Goal: Task Accomplishment & Management: Use online tool/utility

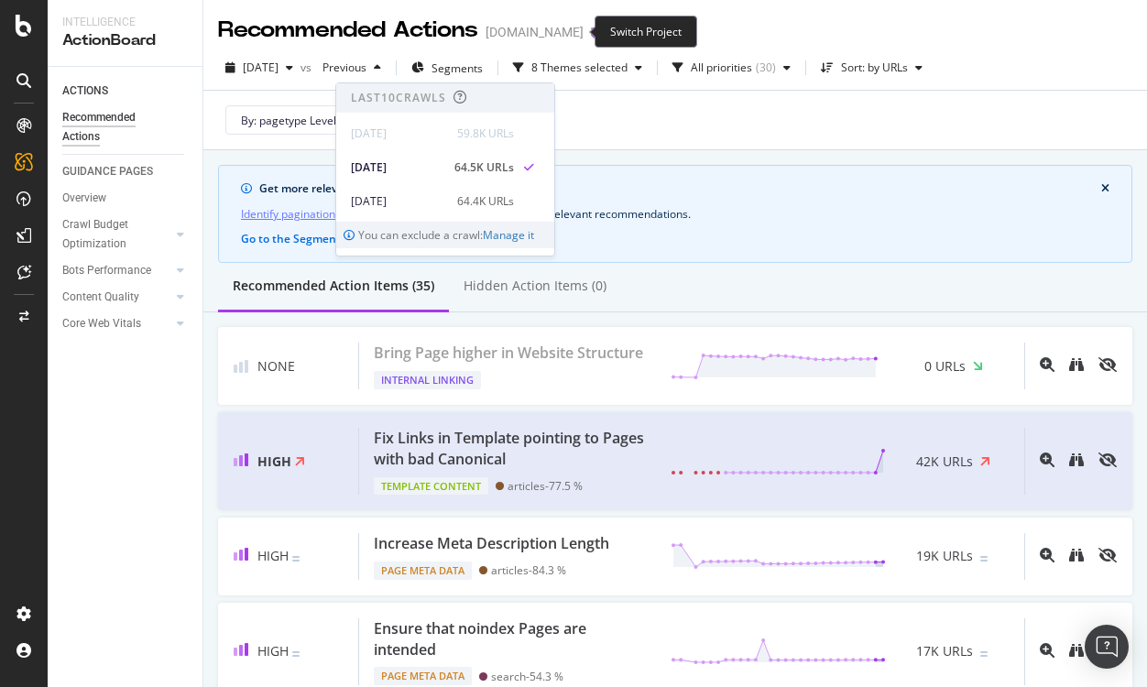
click at [591, 27] on icon "arrow-right-arrow-left" at bounding box center [596, 32] width 11 height 13
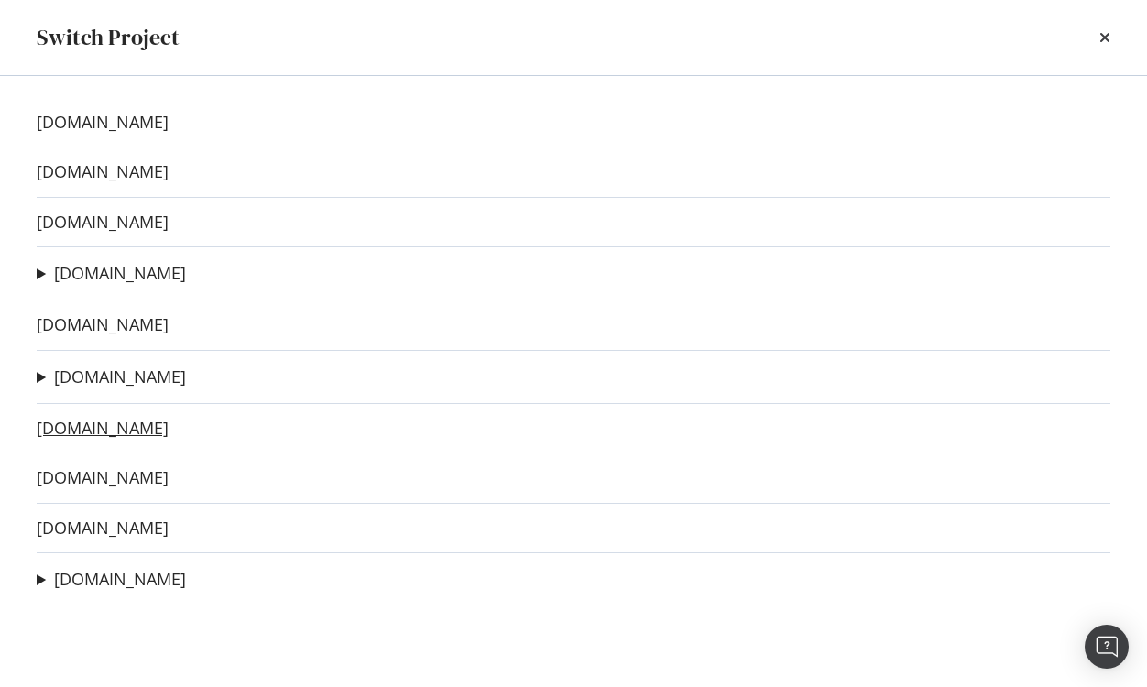
click at [94, 432] on link "[DOMAIN_NAME]" at bounding box center [103, 428] width 132 height 19
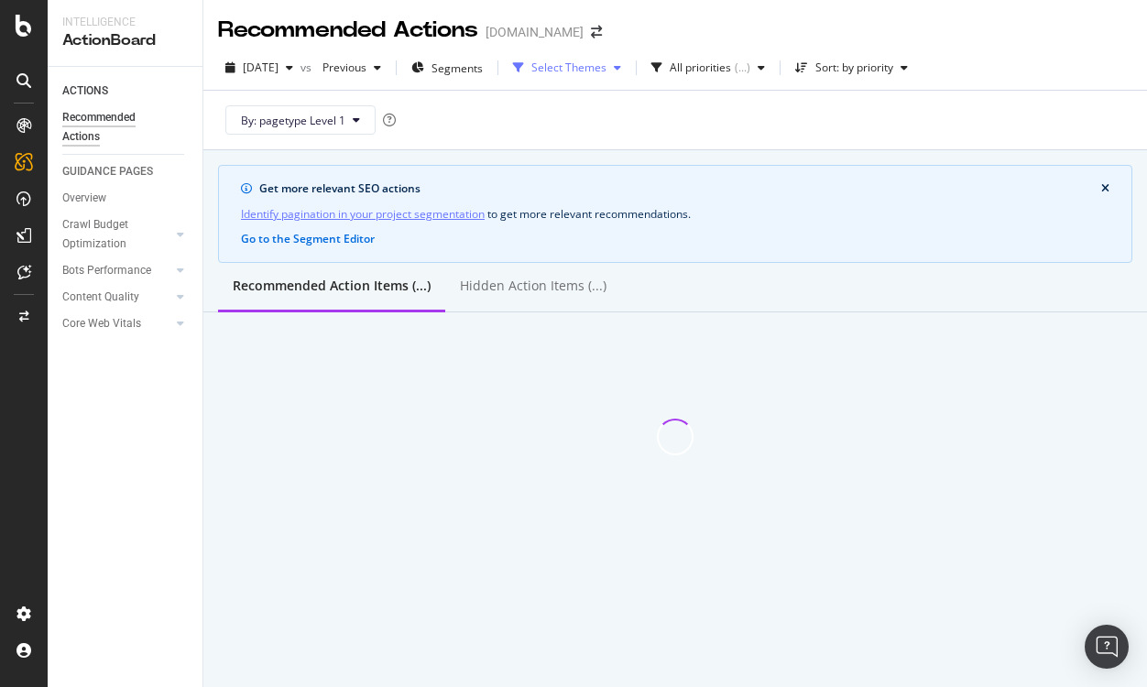
click at [601, 76] on div "Select Themes" at bounding box center [567, 67] width 123 height 27
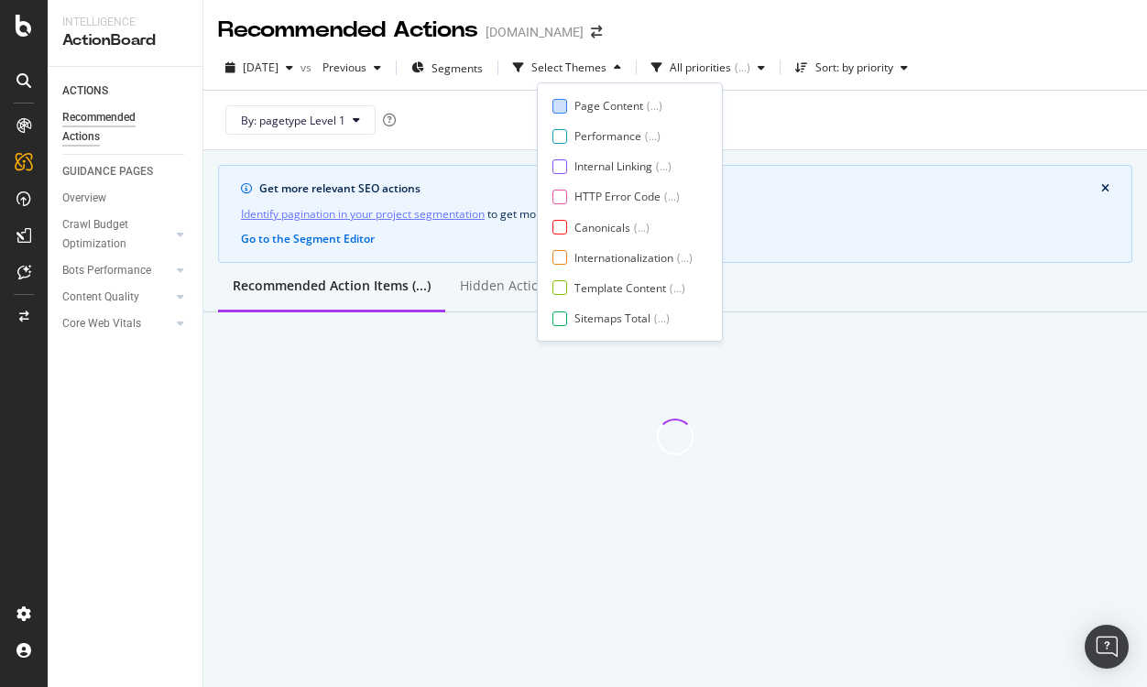
click at [586, 99] on div "Page Content" at bounding box center [608, 106] width 69 height 16
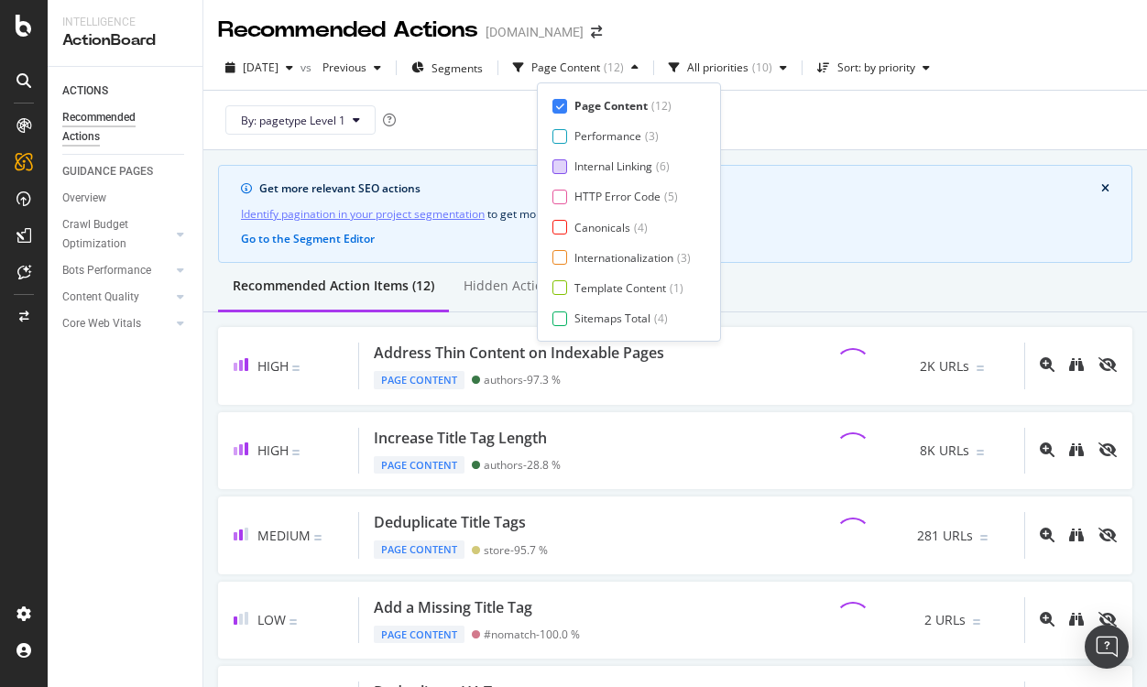
click at [572, 169] on div "Internal Linking ( 6 )" at bounding box center [621, 167] width 138 height 16
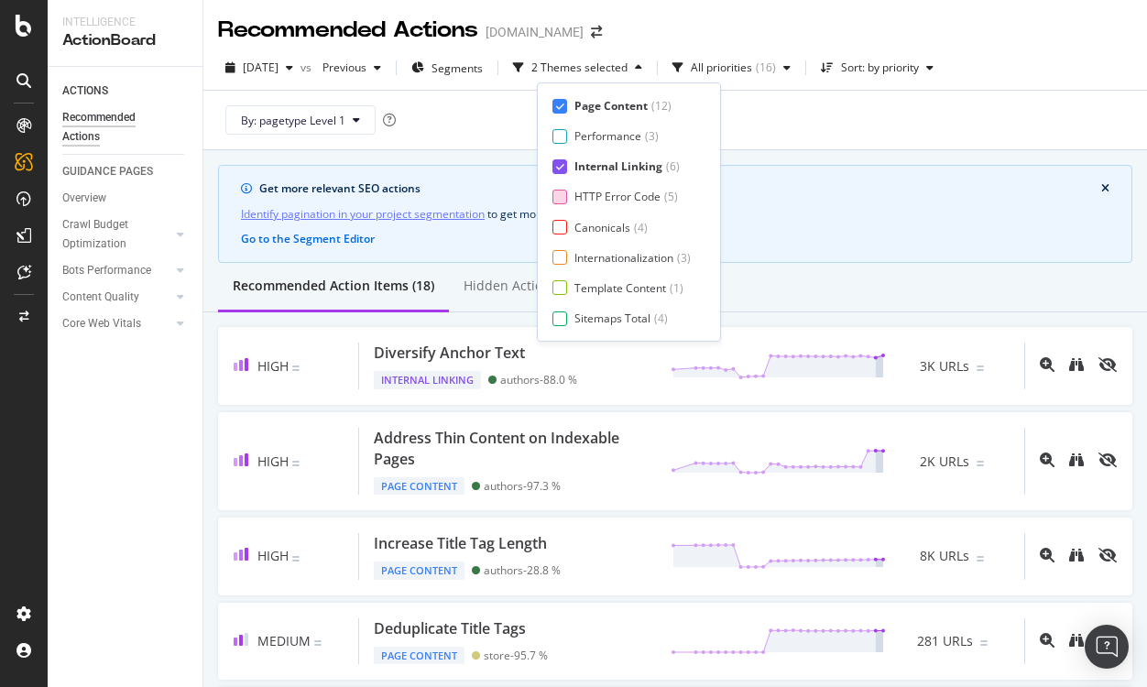
click at [566, 200] on div at bounding box center [559, 197] width 15 height 15
click at [564, 229] on div at bounding box center [559, 227] width 15 height 15
click at [558, 268] on div "Page Content ( 12 ) Performance ( 3 ) Internal Linking ( 6 ) HTTP Error Code ( …" at bounding box center [628, 212] width 153 height 228
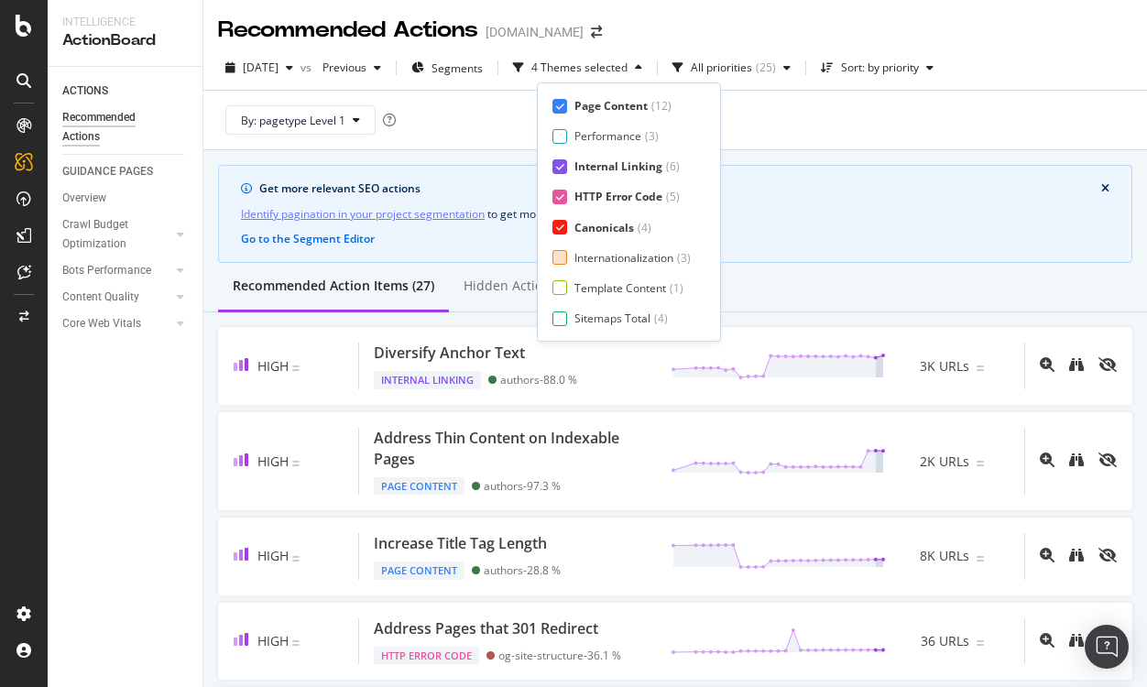
click at [560, 253] on div at bounding box center [559, 257] width 15 height 15
click at [563, 294] on div at bounding box center [559, 287] width 15 height 15
click at [559, 319] on div at bounding box center [559, 319] width 15 height 15
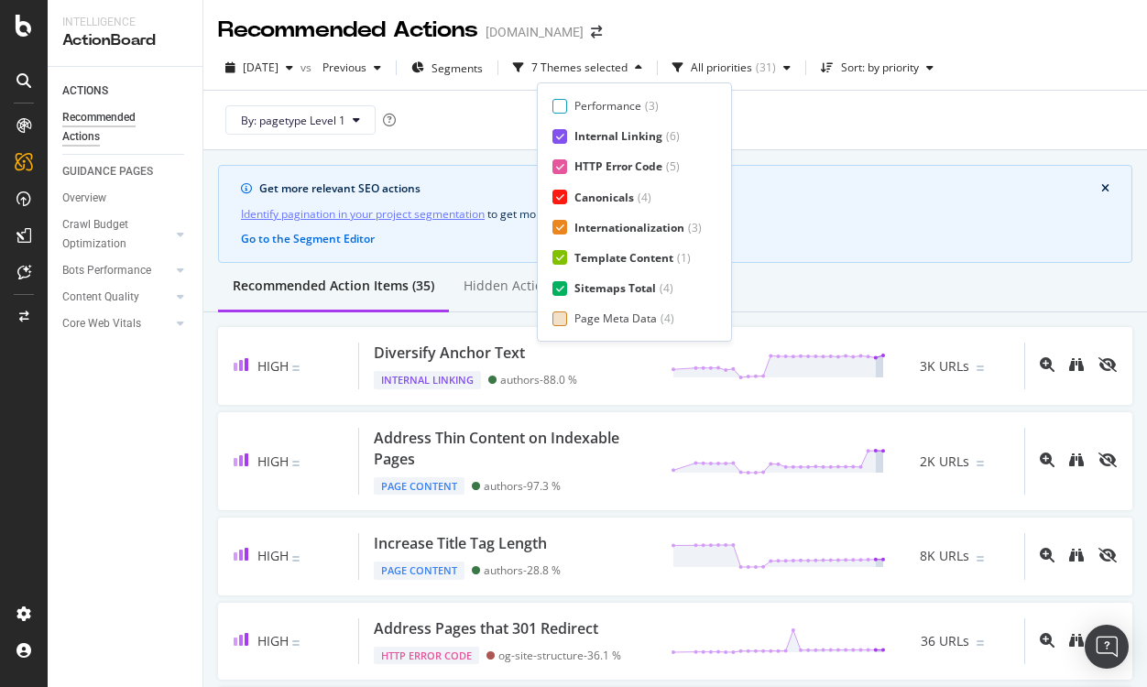
click at [570, 320] on div "Page Meta Data ( 4 )" at bounding box center [626, 319] width 149 height 16
click at [906, 73] on div "Sort: by priority" at bounding box center [880, 67] width 78 height 11
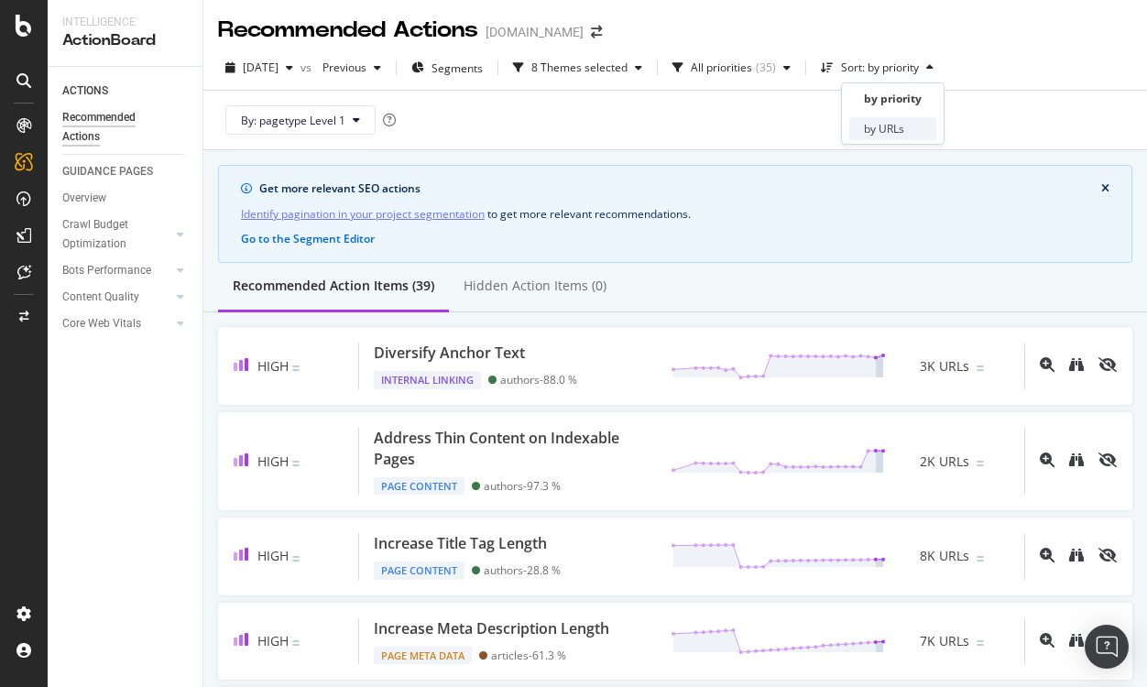
click at [886, 127] on div "by URLs" at bounding box center [884, 129] width 40 height 16
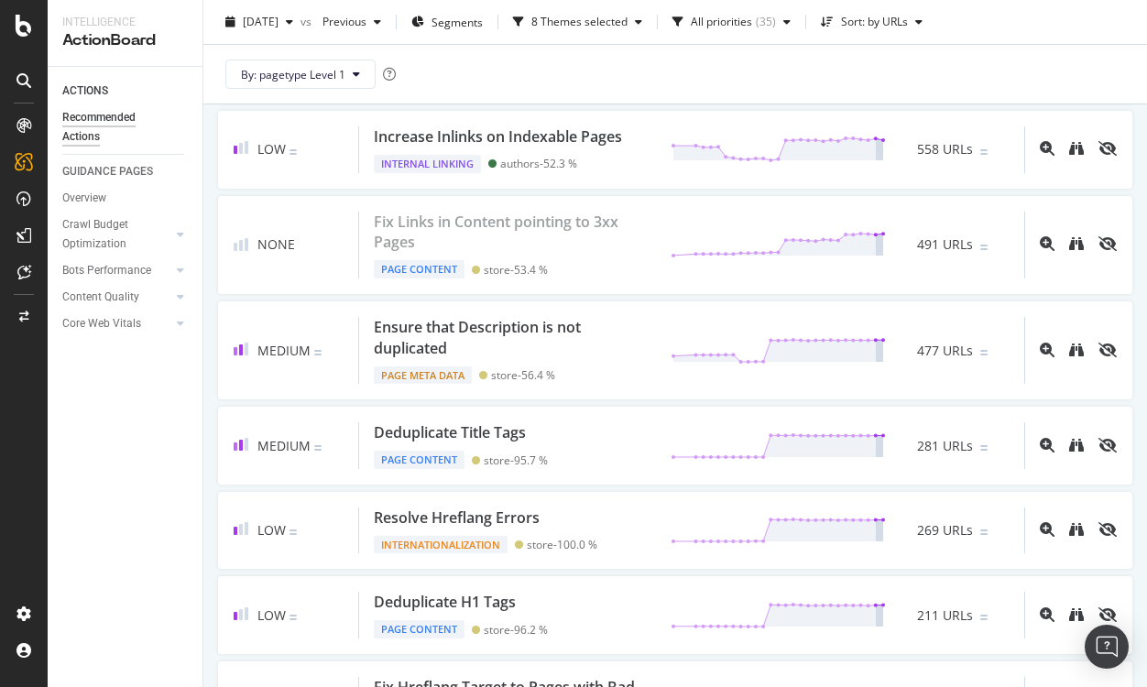
scroll to position [0, 0]
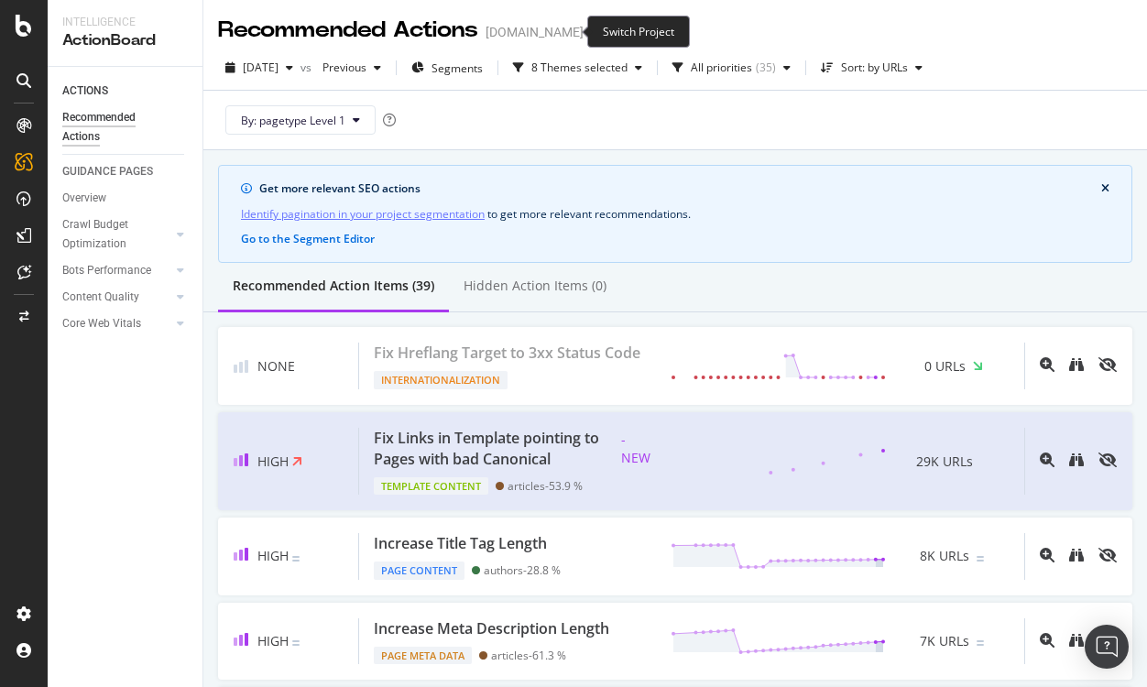
click at [591, 29] on icon "arrow-right-arrow-left" at bounding box center [596, 32] width 11 height 13
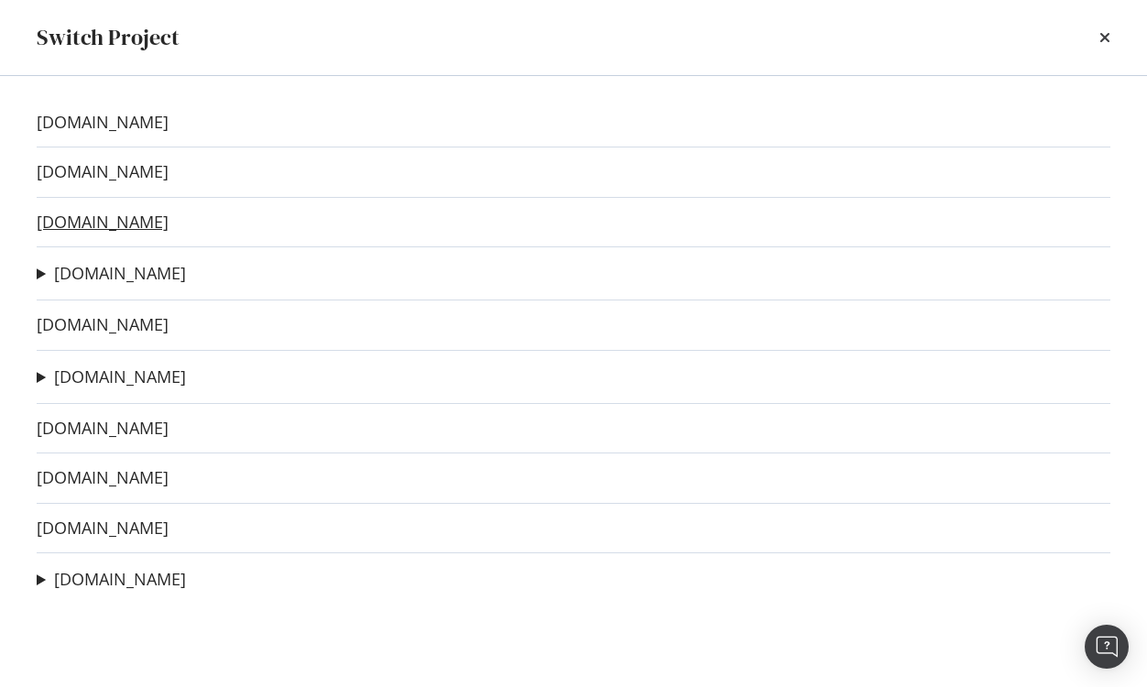
click at [110, 228] on link "[DOMAIN_NAME]" at bounding box center [103, 222] width 132 height 19
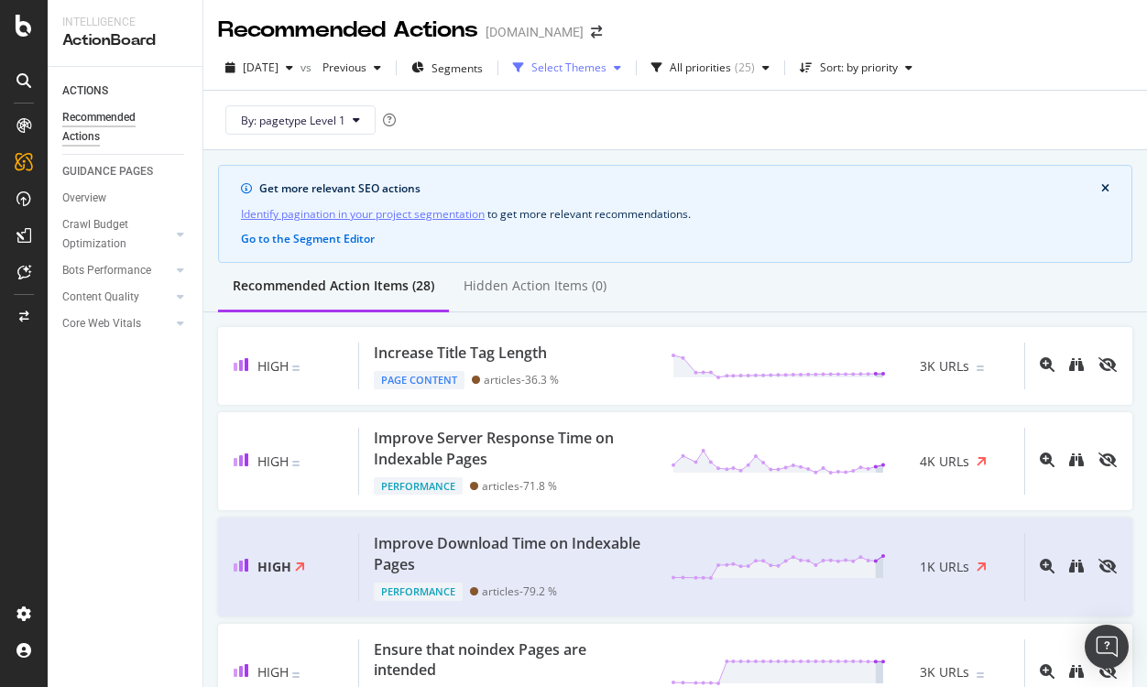
click at [580, 67] on div "Select Themes" at bounding box center [568, 67] width 75 height 11
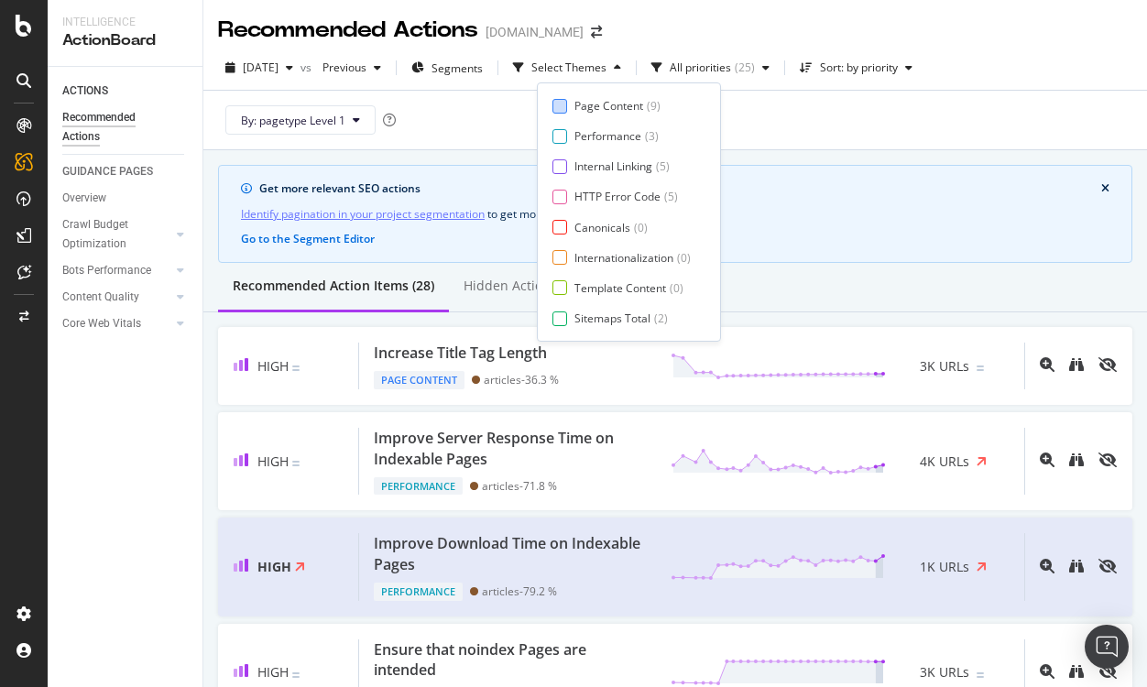
click at [575, 106] on div "Page Content" at bounding box center [608, 106] width 69 height 16
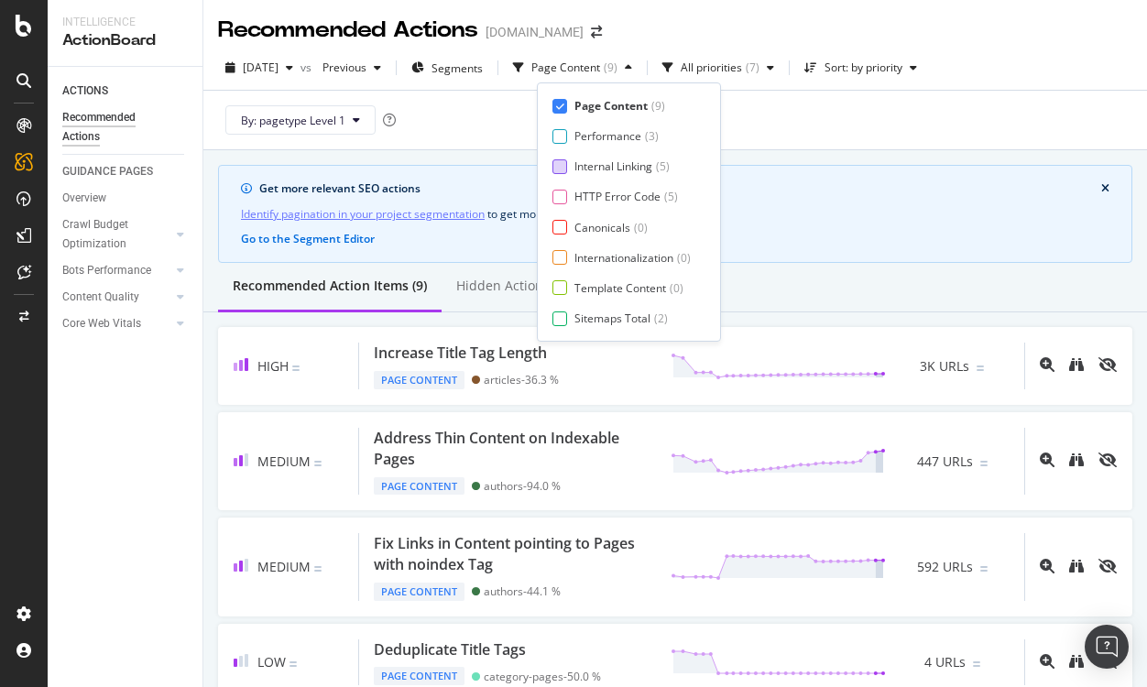
click at [555, 162] on div at bounding box center [559, 166] width 15 height 15
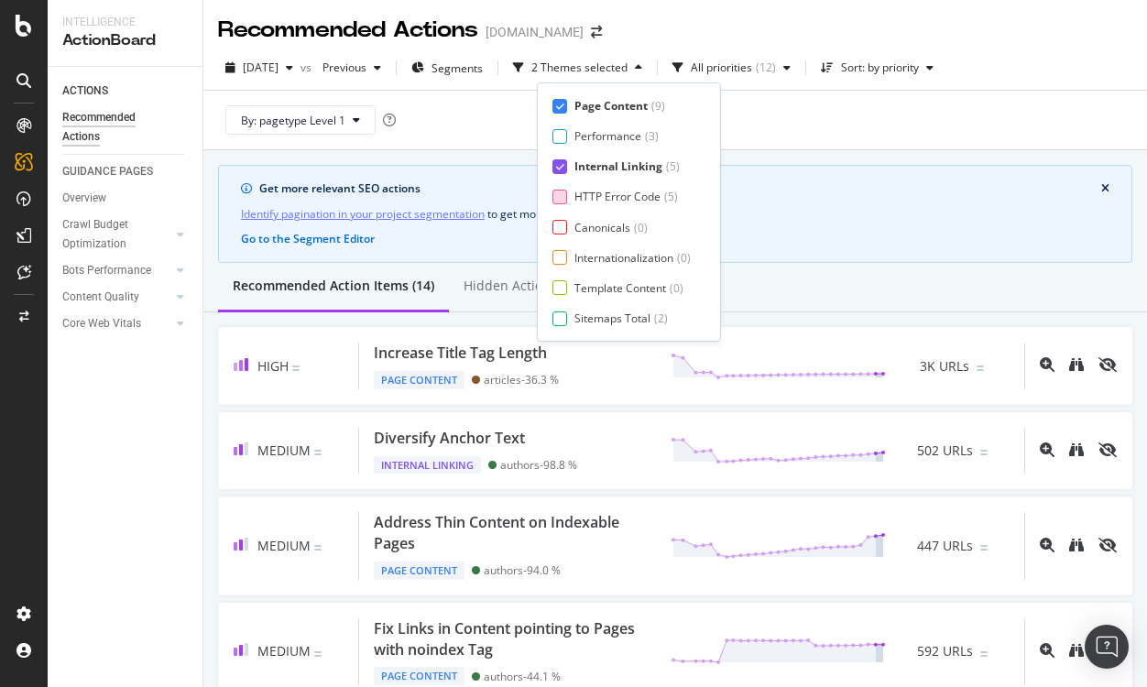
click at [558, 193] on div at bounding box center [559, 197] width 15 height 15
click at [560, 225] on div at bounding box center [559, 227] width 15 height 15
click at [560, 256] on div at bounding box center [559, 257] width 15 height 15
click at [558, 281] on div at bounding box center [559, 287] width 15 height 15
click at [560, 312] on div at bounding box center [559, 319] width 15 height 15
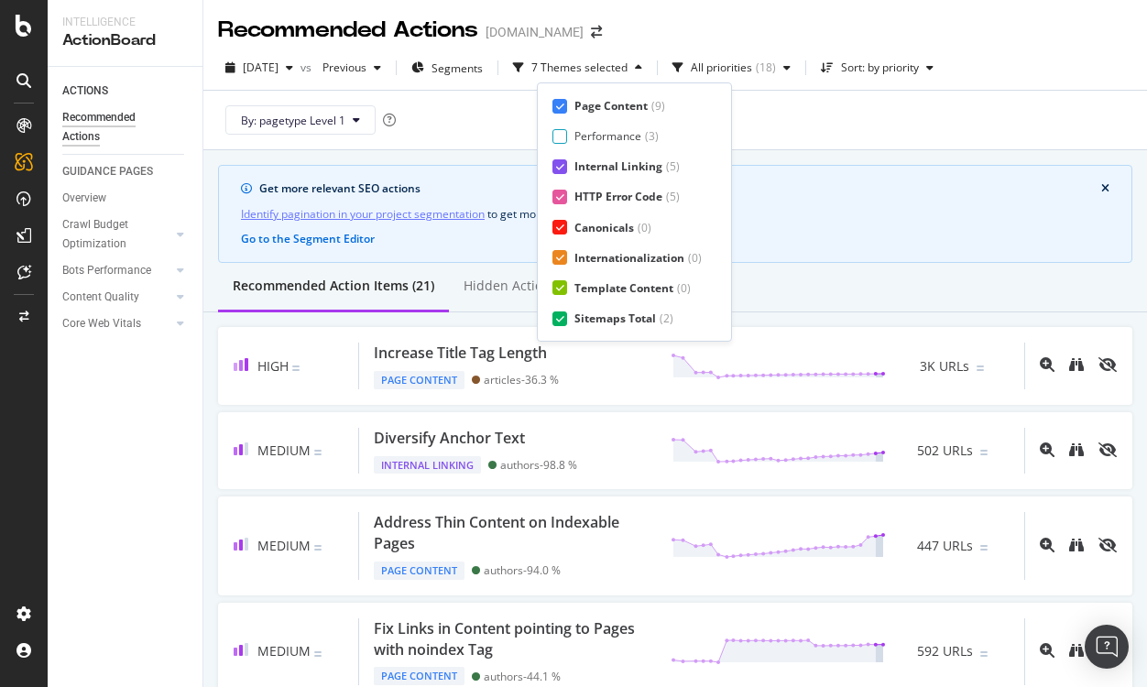
scroll to position [30, 0]
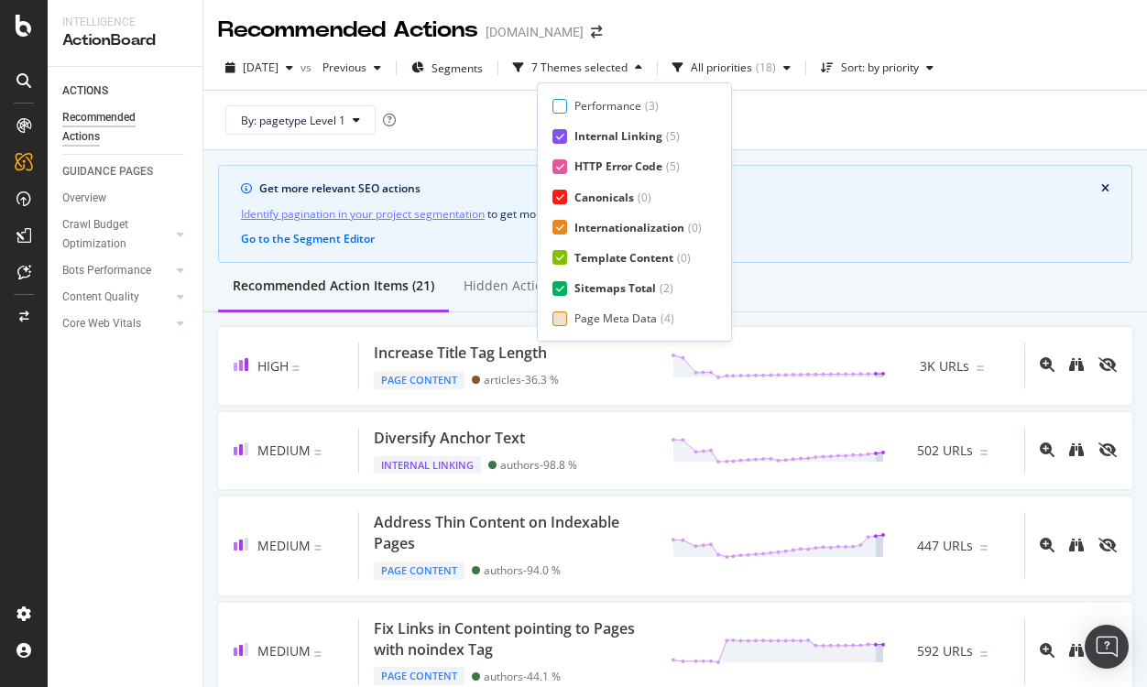
click at [563, 314] on div at bounding box center [559, 319] width 15 height 15
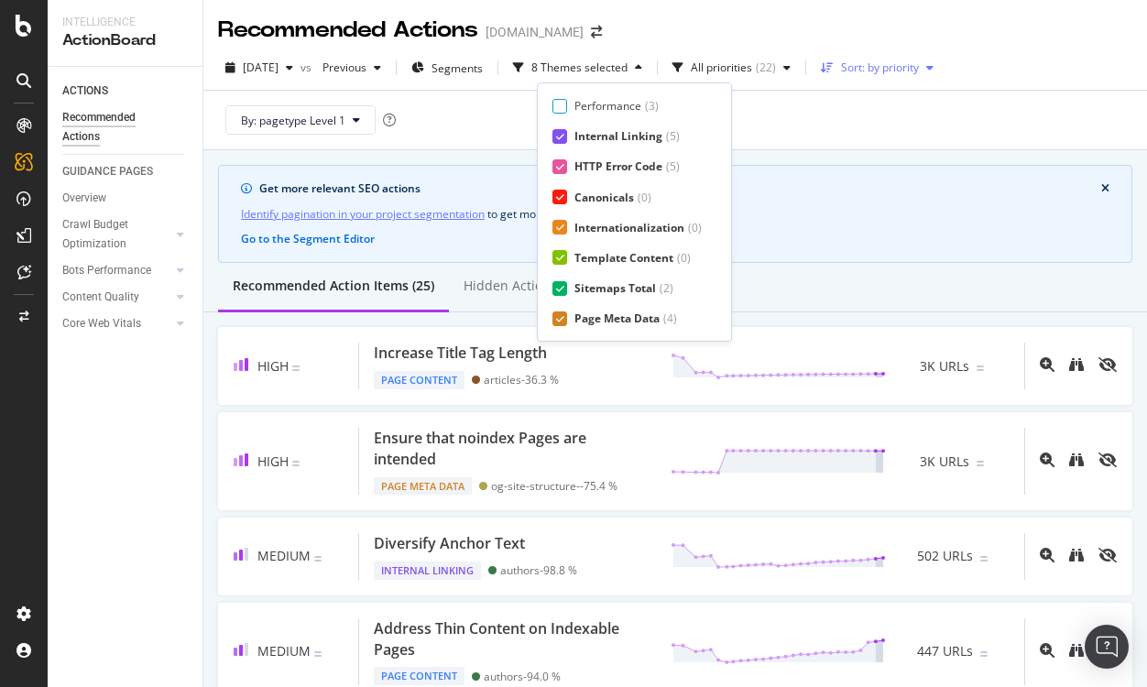
click at [919, 66] on div "Sort: by priority" at bounding box center [880, 67] width 78 height 11
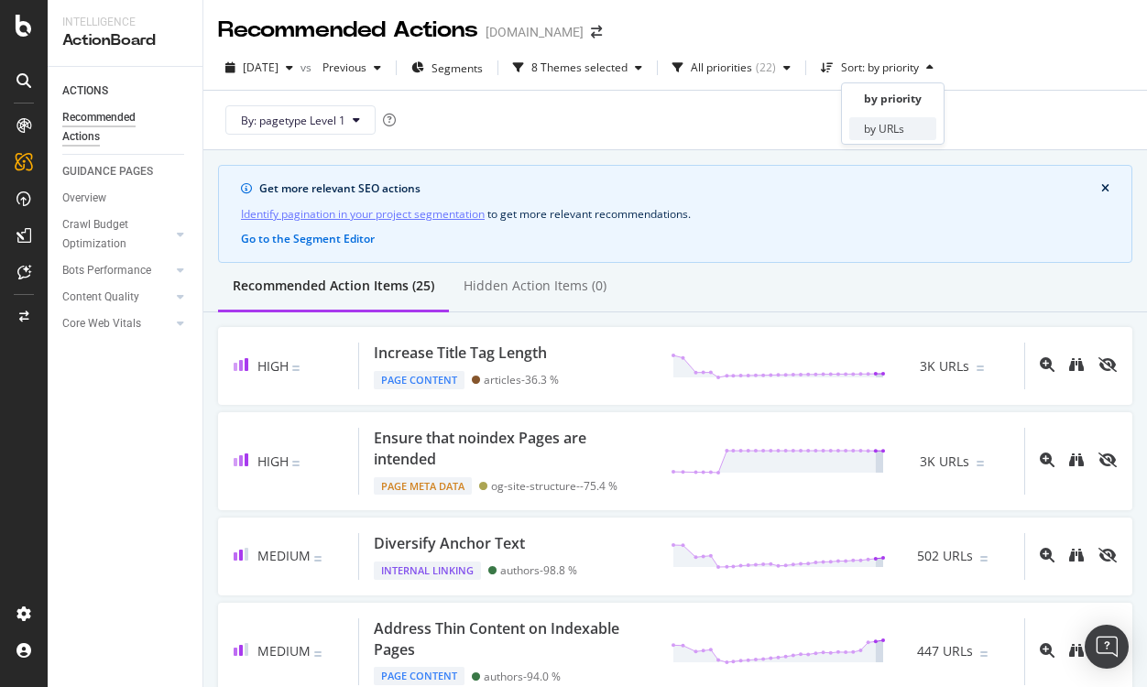
click at [898, 126] on div "by URLs" at bounding box center [884, 129] width 40 height 16
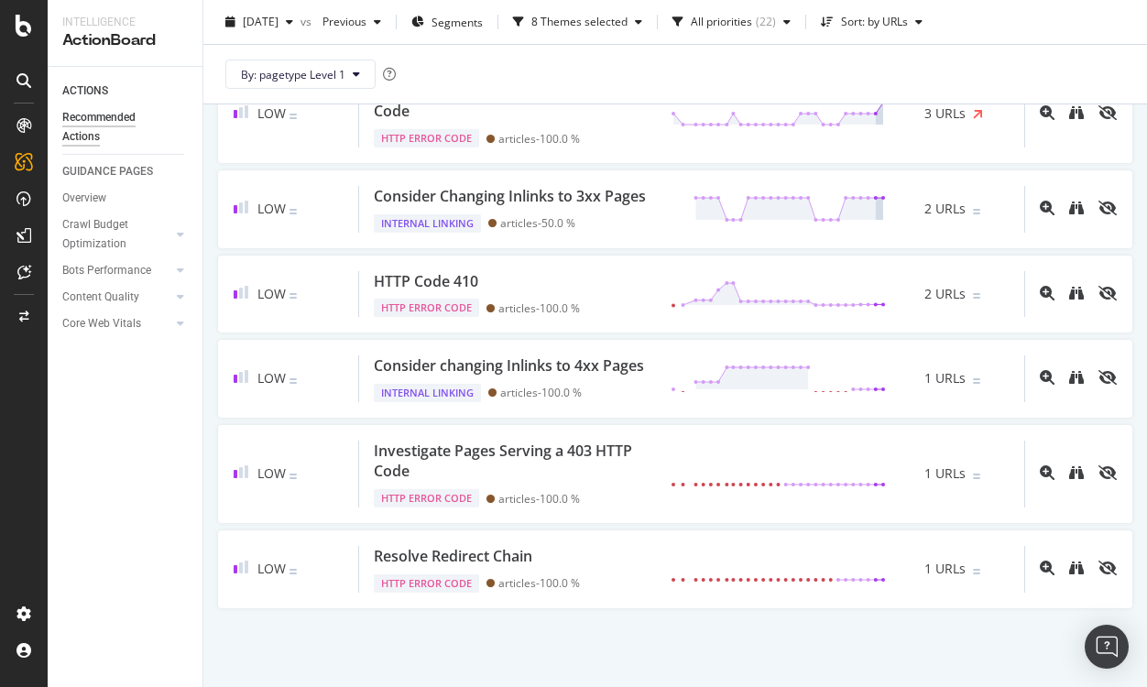
scroll to position [0, 0]
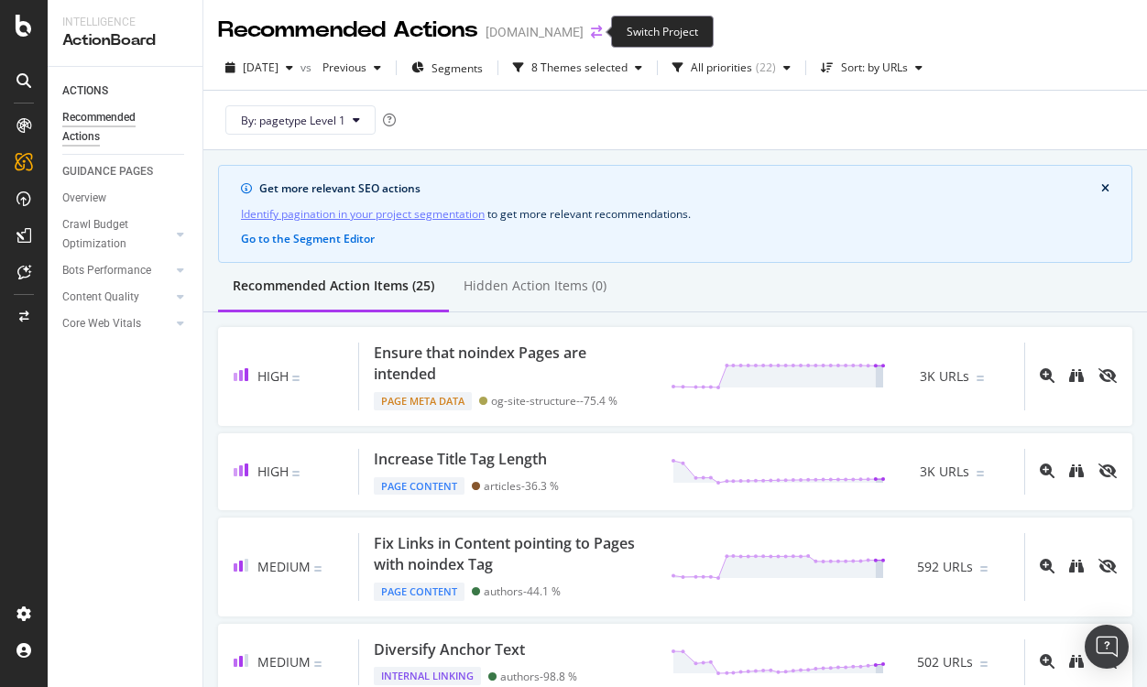
click at [593, 36] on icon "arrow-right-arrow-left" at bounding box center [596, 32] width 11 height 13
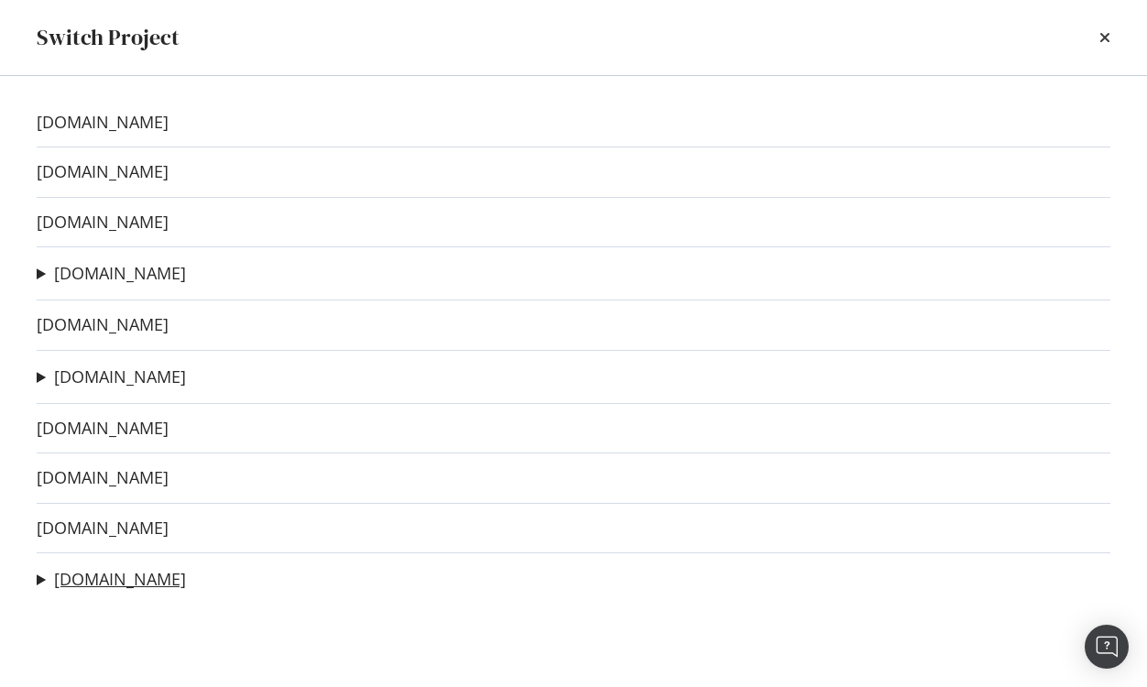
click at [67, 574] on link "[DOMAIN_NAME]" at bounding box center [120, 579] width 132 height 19
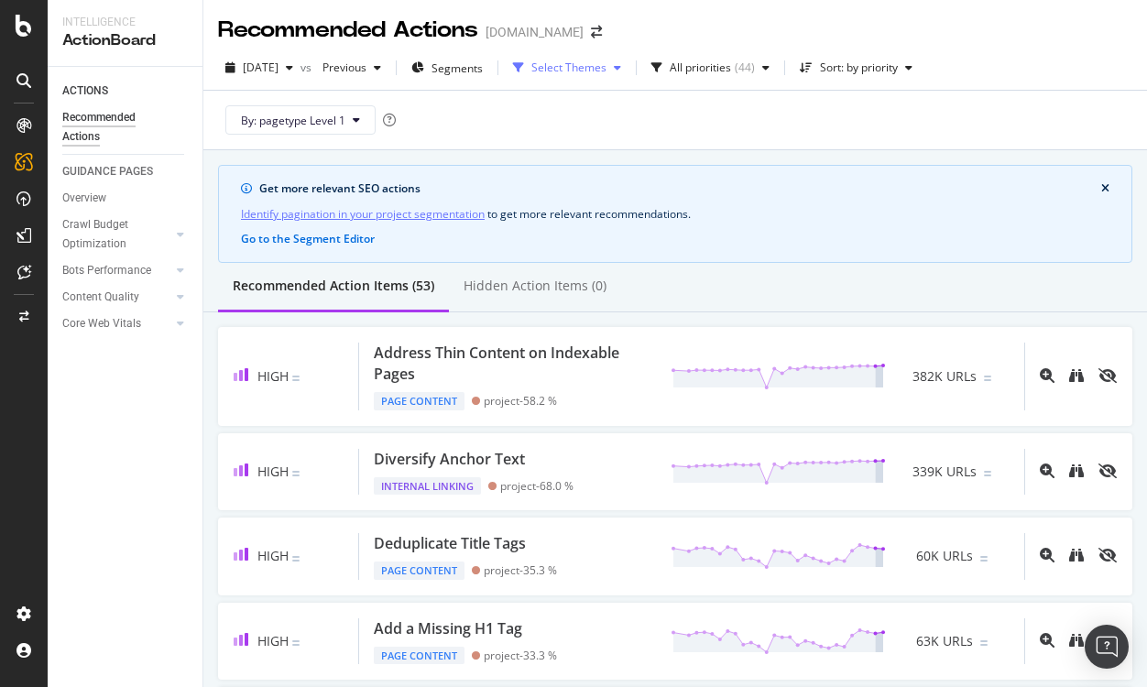
click at [607, 73] on div "Select Themes" at bounding box center [568, 67] width 75 height 11
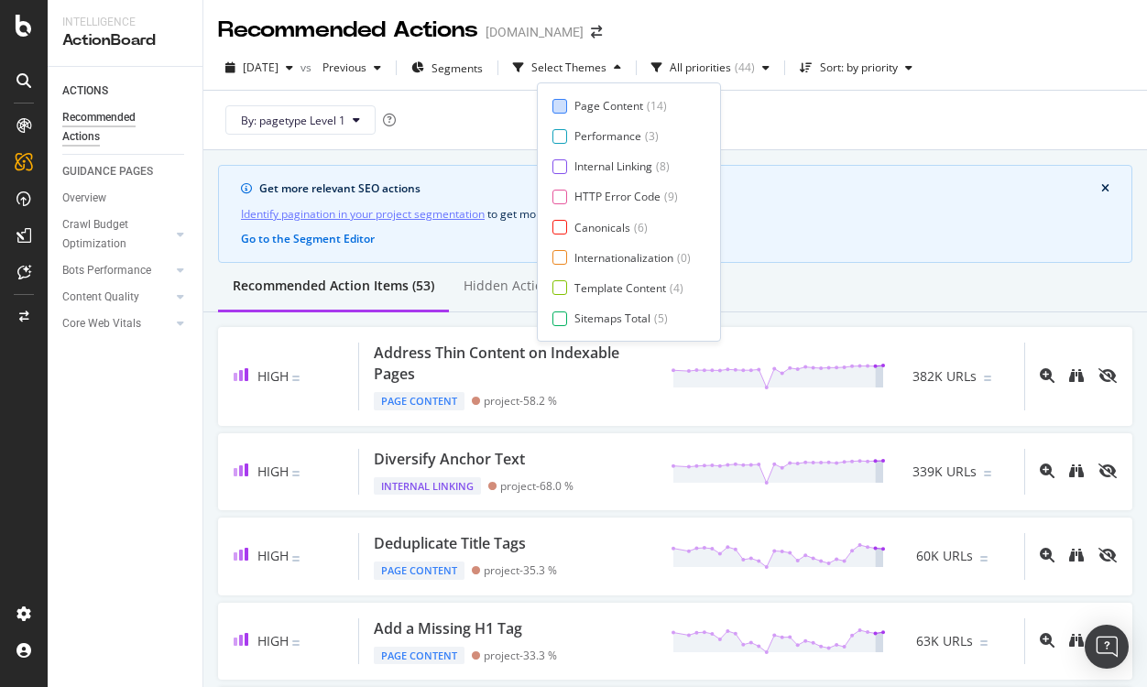
click at [585, 102] on div "Page Content" at bounding box center [608, 106] width 69 height 16
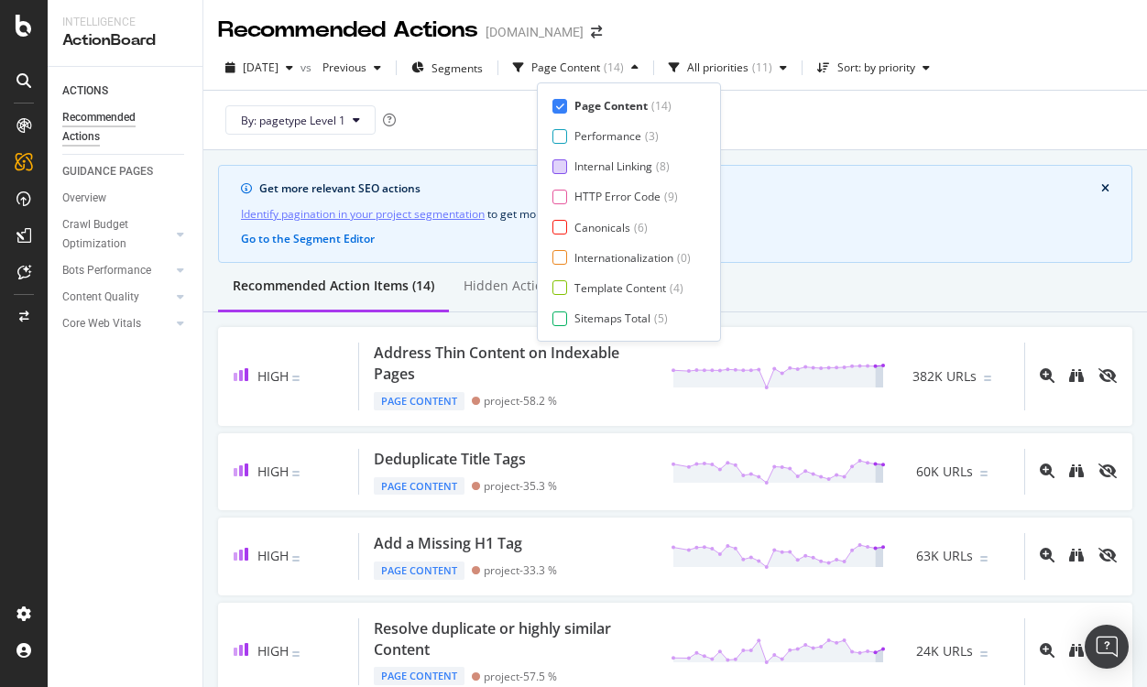
click at [563, 161] on div at bounding box center [559, 166] width 15 height 15
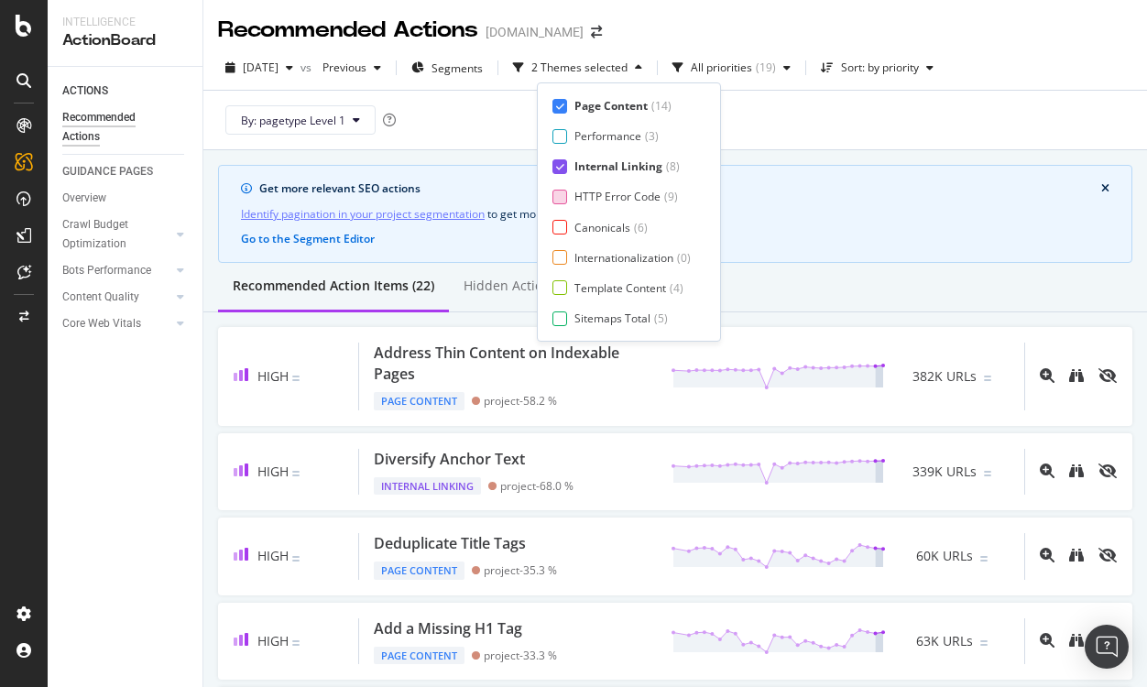
click at [559, 190] on div at bounding box center [559, 197] width 15 height 15
click at [561, 216] on div "Page Content ( 14 ) Performance ( 3 ) Internal Linking ( 8 ) HTTP Error Code ( …" at bounding box center [628, 212] width 153 height 228
click at [559, 229] on div at bounding box center [559, 227] width 15 height 15
click at [559, 254] on div at bounding box center [559, 257] width 15 height 15
click at [560, 282] on div at bounding box center [559, 287] width 15 height 15
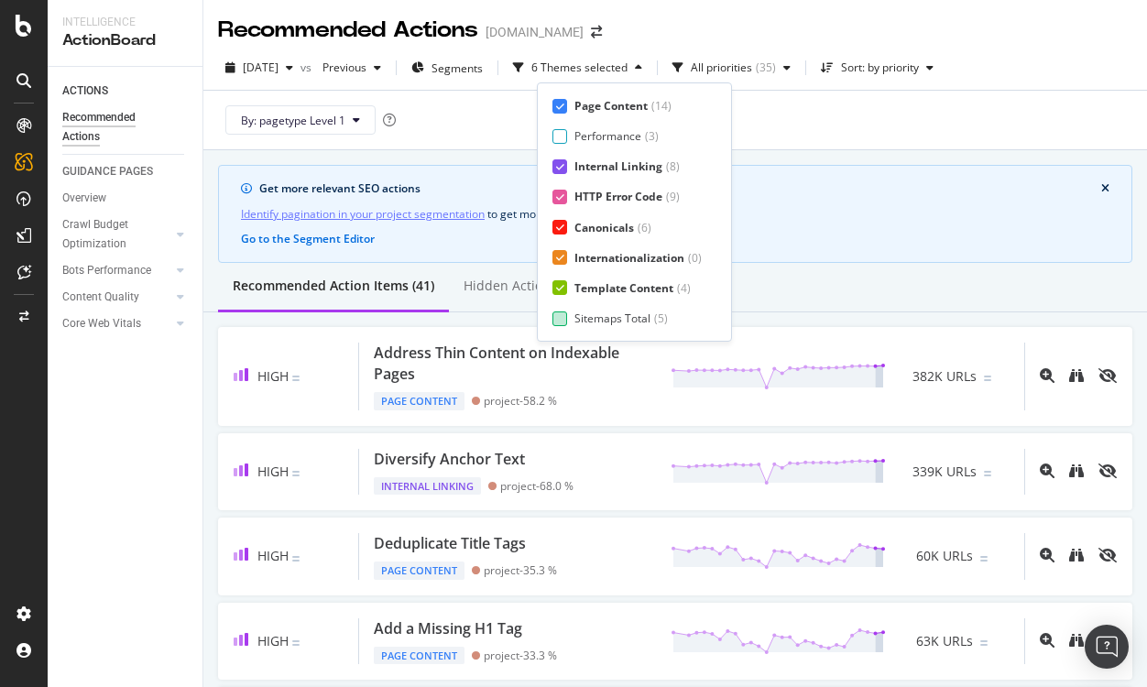
click at [561, 316] on div at bounding box center [559, 319] width 15 height 15
click at [564, 320] on div at bounding box center [559, 319] width 15 height 15
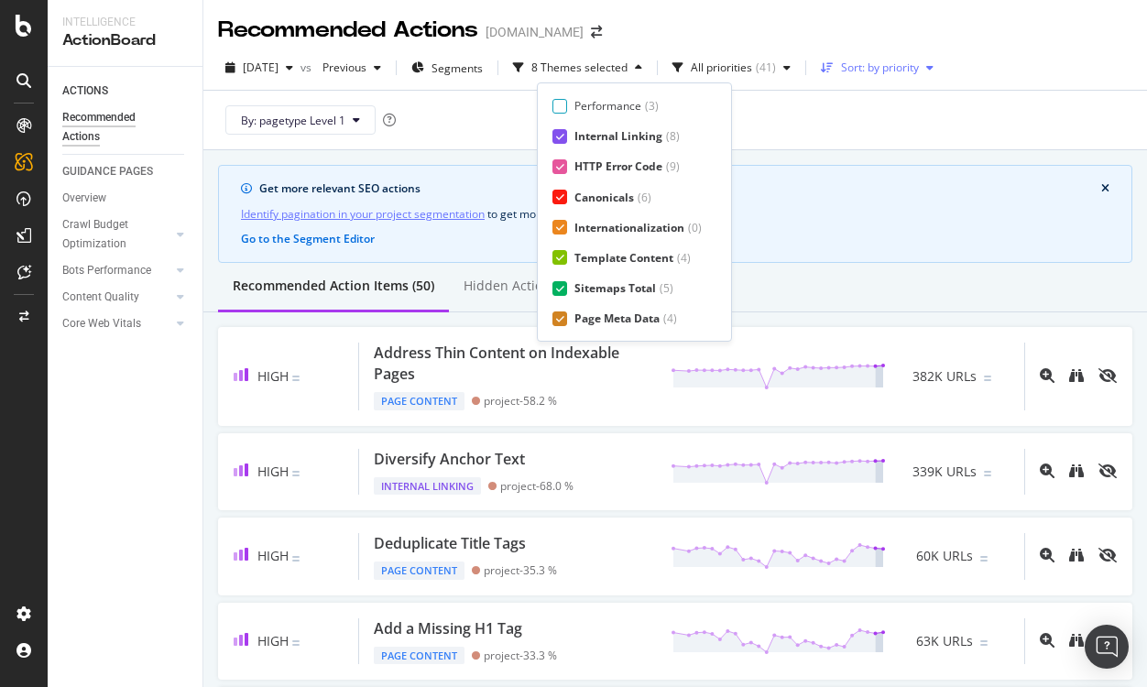
click at [885, 78] on div "Sort: by priority" at bounding box center [877, 67] width 127 height 27
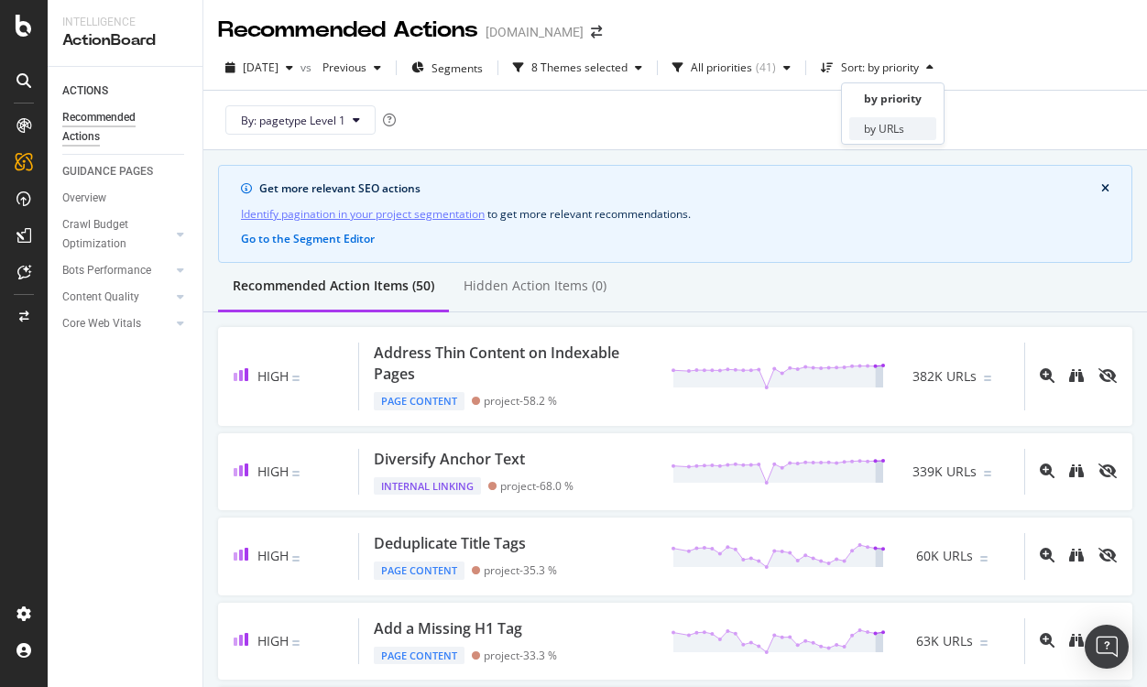
click at [879, 126] on div "by URLs" at bounding box center [884, 129] width 40 height 16
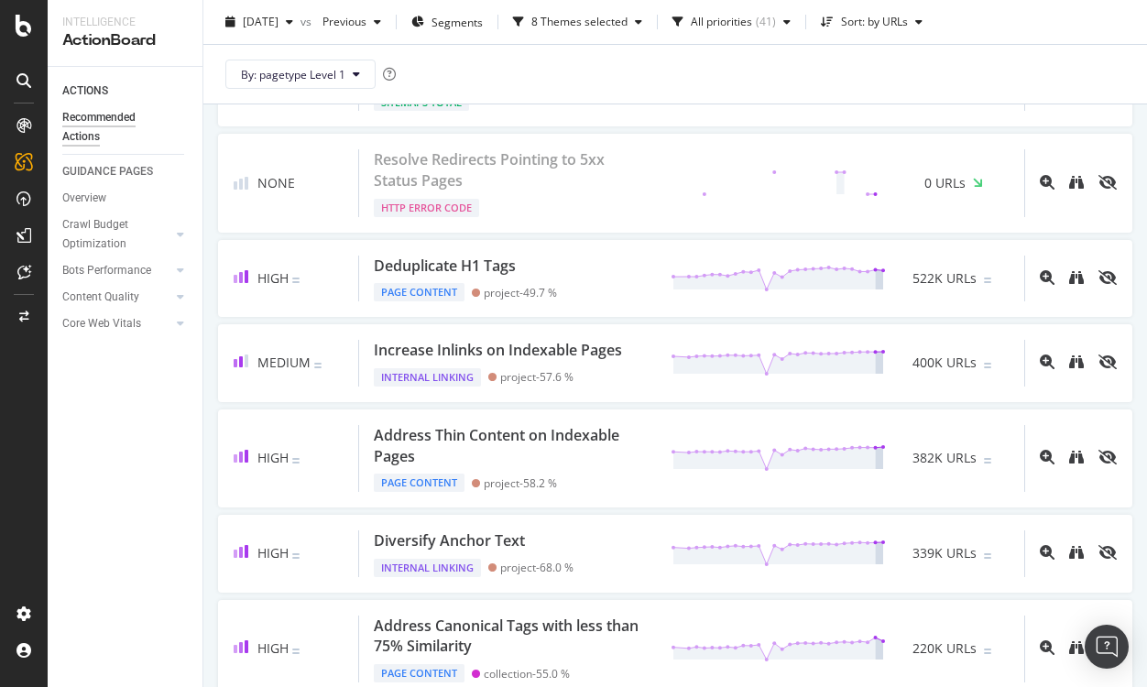
scroll to position [0, 0]
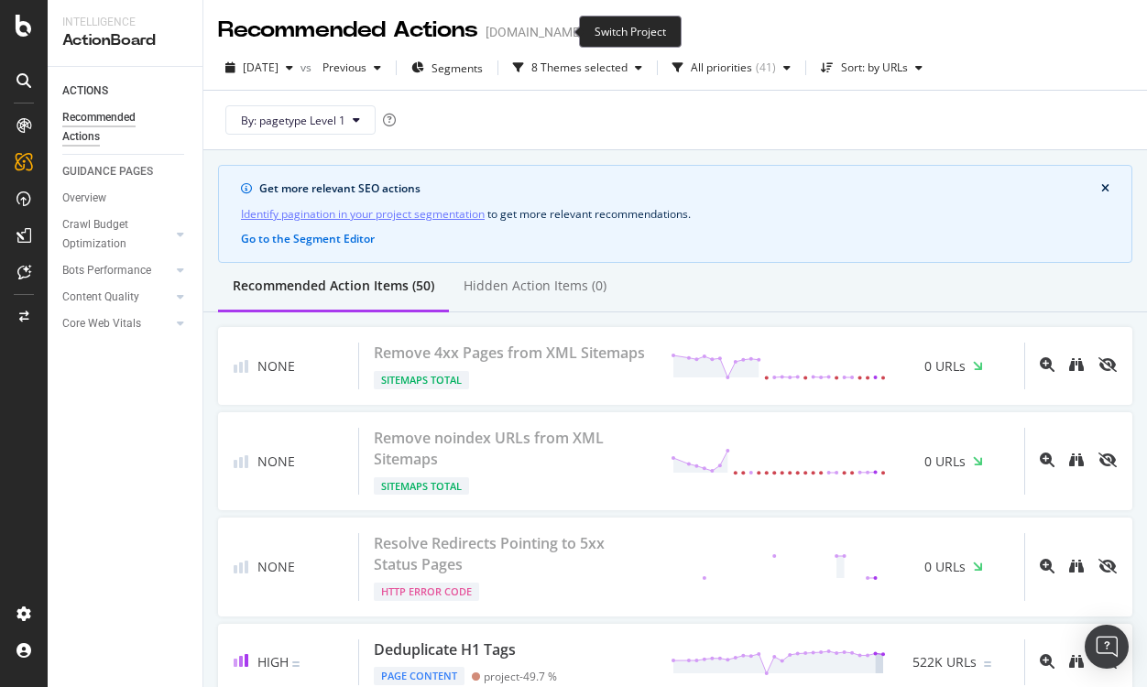
click at [591, 31] on icon "arrow-right-arrow-left" at bounding box center [596, 32] width 11 height 13
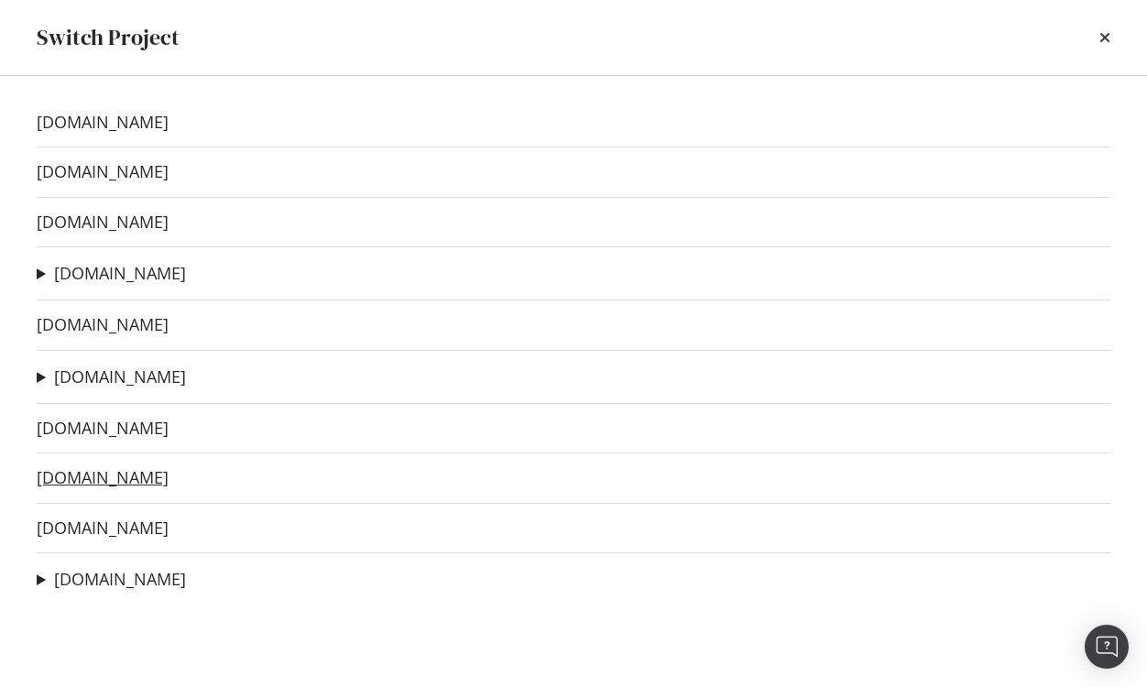
click at [156, 468] on link "[DOMAIN_NAME]" at bounding box center [103, 477] width 132 height 19
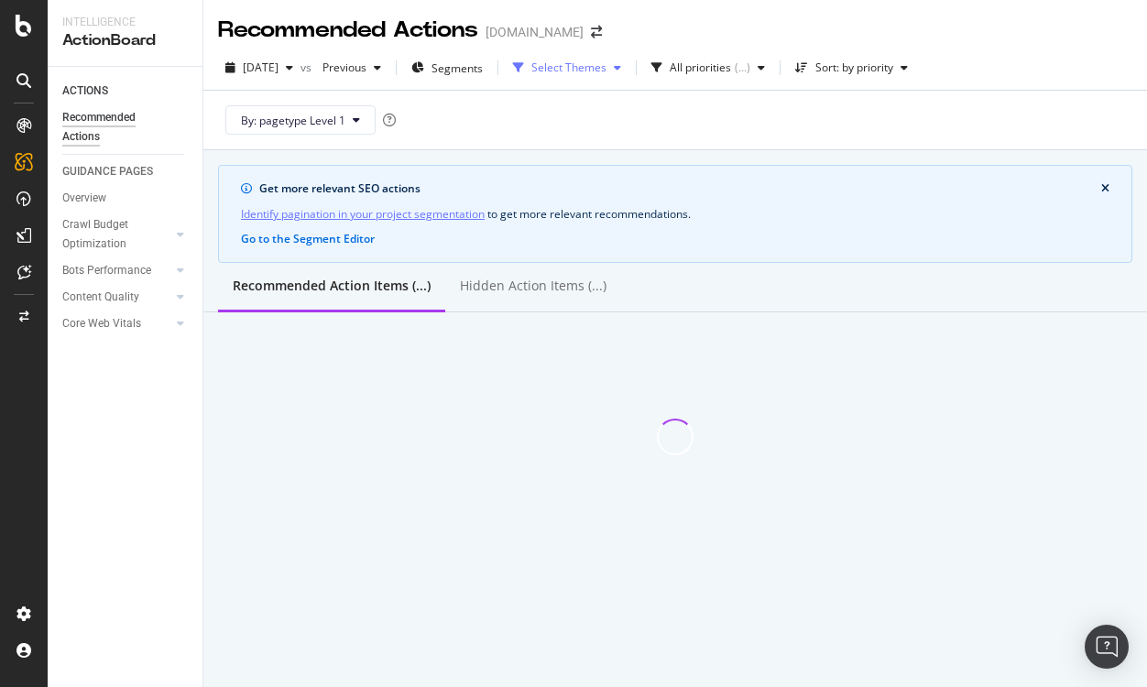
click at [607, 67] on div "Select Themes" at bounding box center [568, 67] width 75 height 11
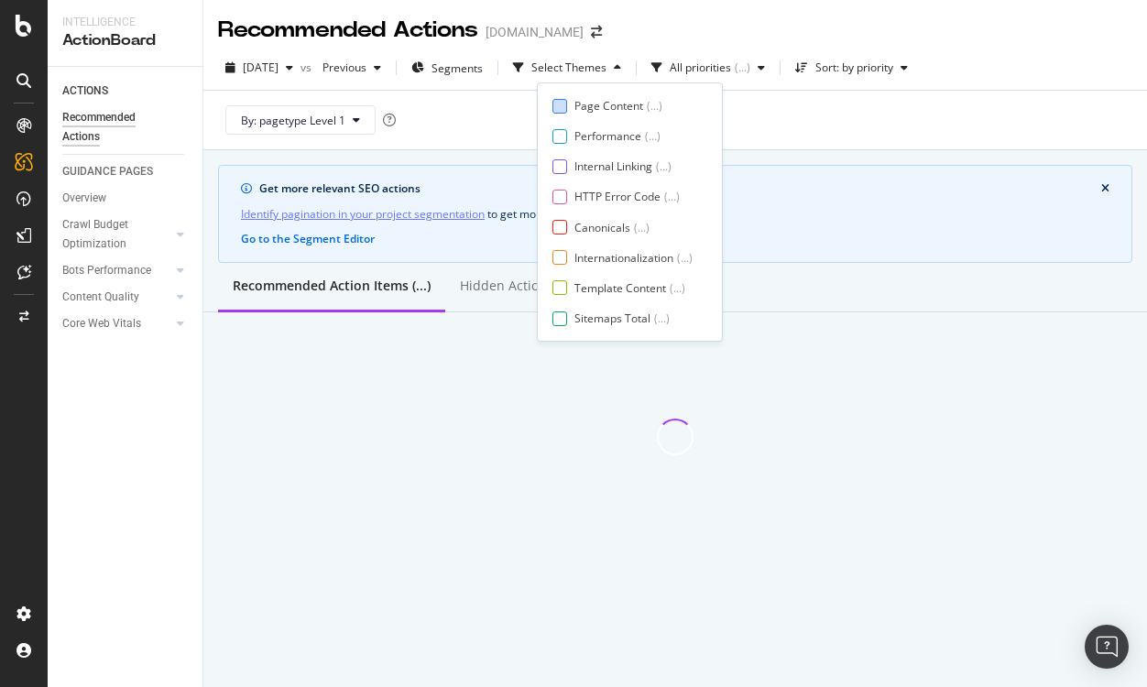
click at [607, 106] on div "Page Content" at bounding box center [608, 106] width 69 height 16
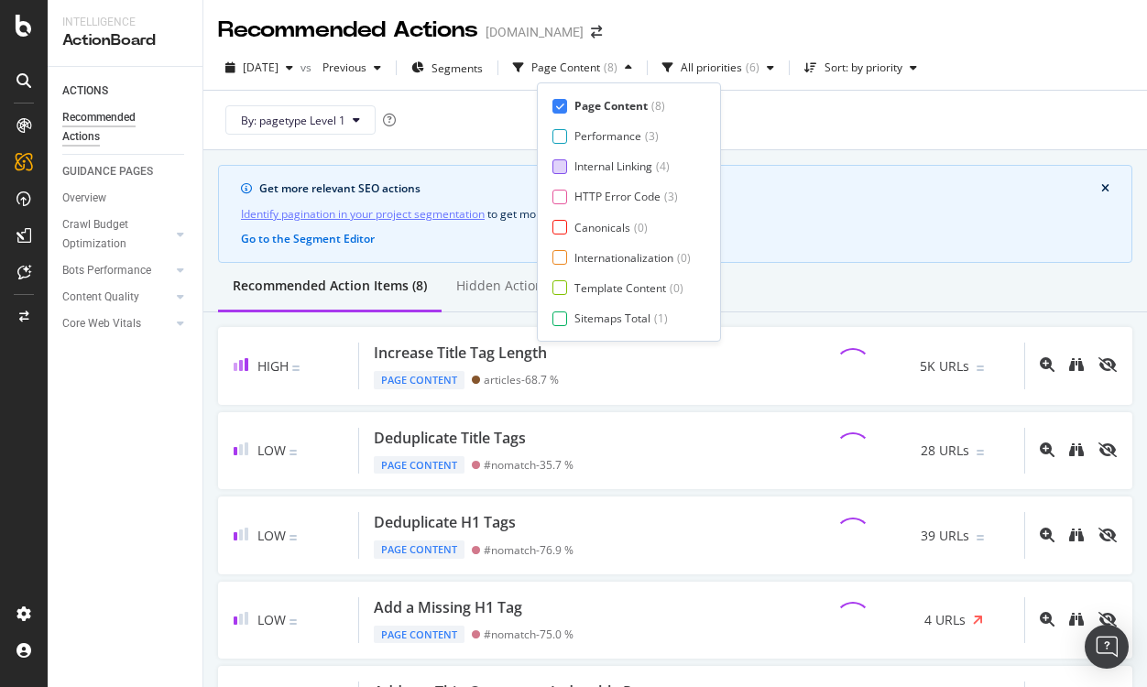
click at [593, 166] on div "Internal Linking" at bounding box center [613, 167] width 78 height 16
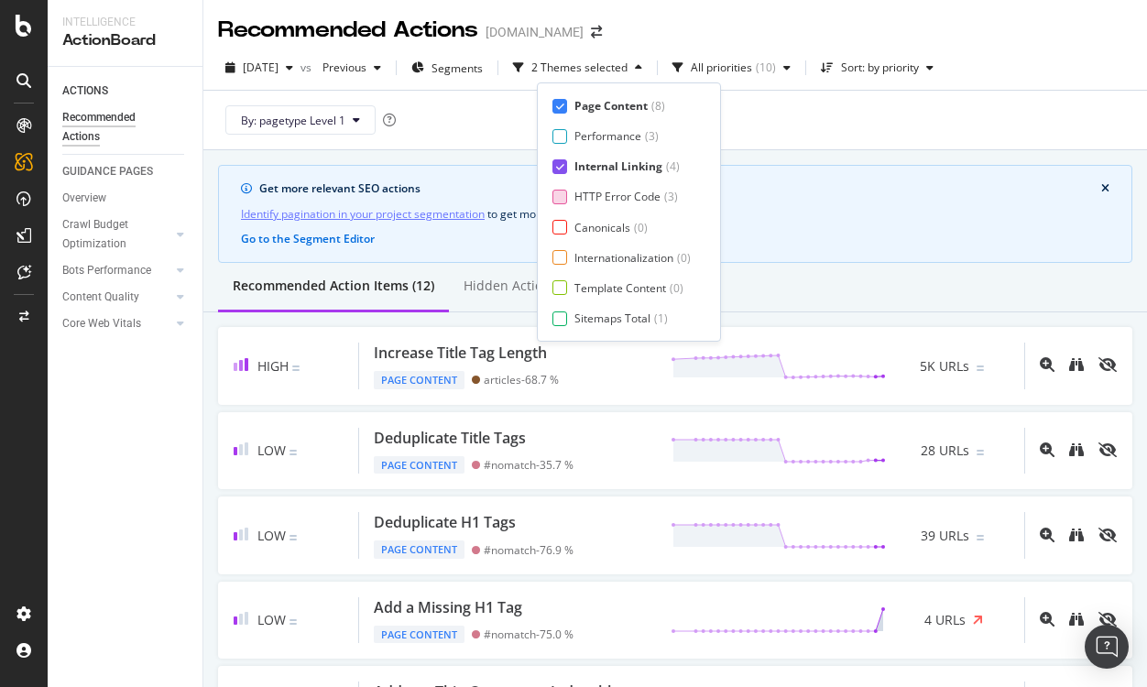
click at [592, 191] on div "HTTP Error Code" at bounding box center [617, 197] width 86 height 16
click at [586, 235] on div "Page Content ( 8 ) Performance ( 3 ) Internal Linking ( 4 ) HTTP Error Code ( 3…" at bounding box center [628, 212] width 153 height 228
click at [586, 227] on div "Canonicals" at bounding box center [602, 228] width 56 height 16
click at [583, 260] on div "Internationalization" at bounding box center [623, 258] width 99 height 16
click at [580, 290] on div "Template Content" at bounding box center [620, 288] width 92 height 16
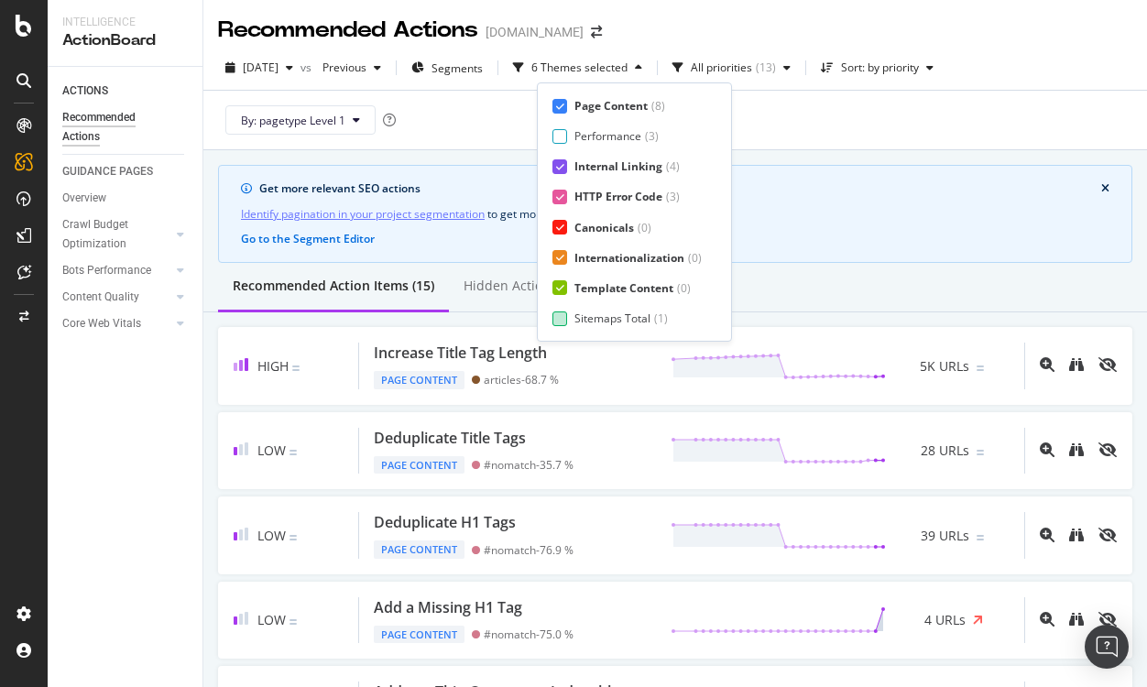
click at [576, 316] on div "Sitemaps Total" at bounding box center [612, 319] width 76 height 16
click at [637, 318] on div "Page Meta Data" at bounding box center [615, 319] width 82 height 16
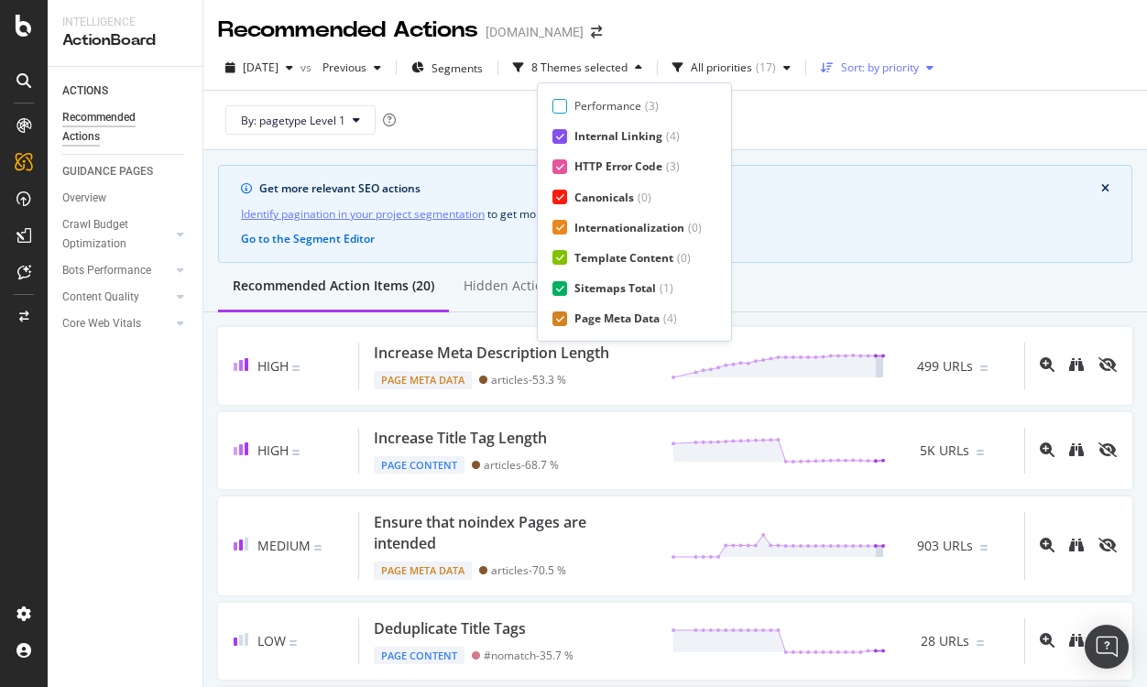
click at [877, 71] on div "Sort: by priority" at bounding box center [880, 67] width 78 height 11
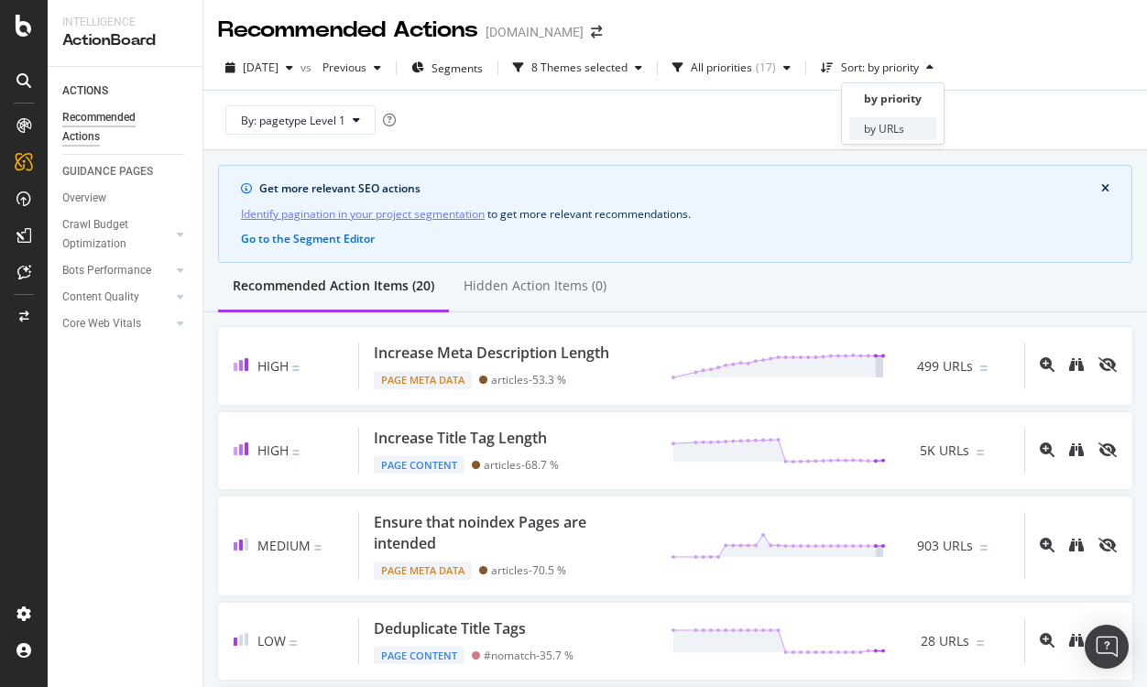
click at [873, 117] on div "by URLs" at bounding box center [892, 128] width 87 height 23
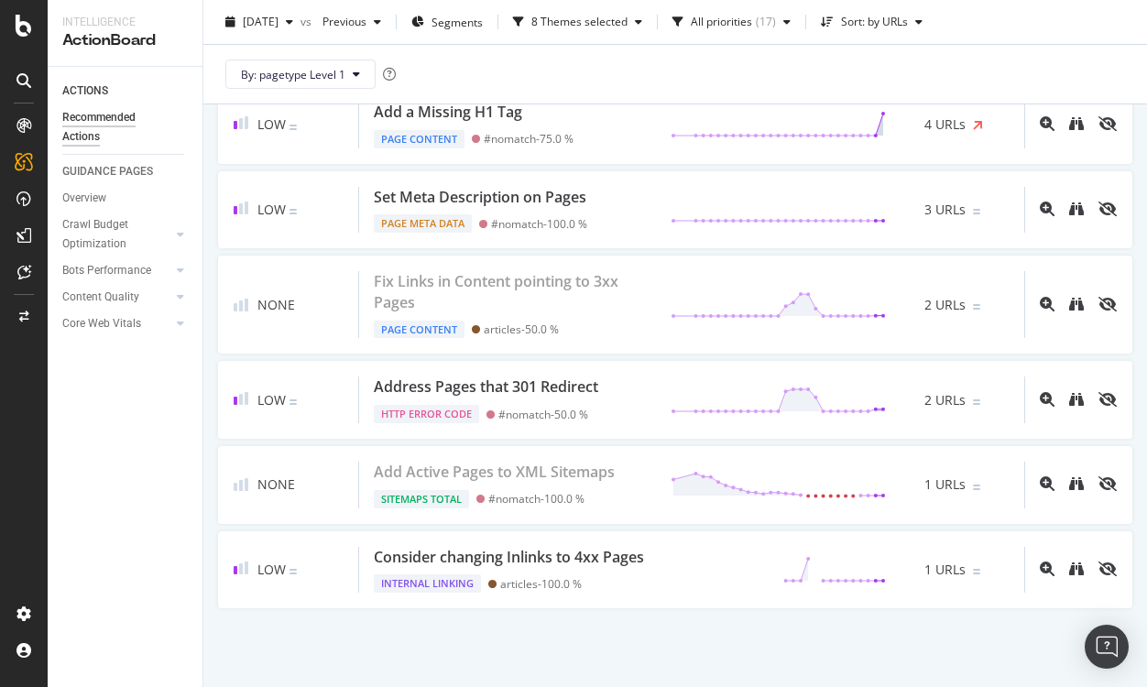
scroll to position [0, 0]
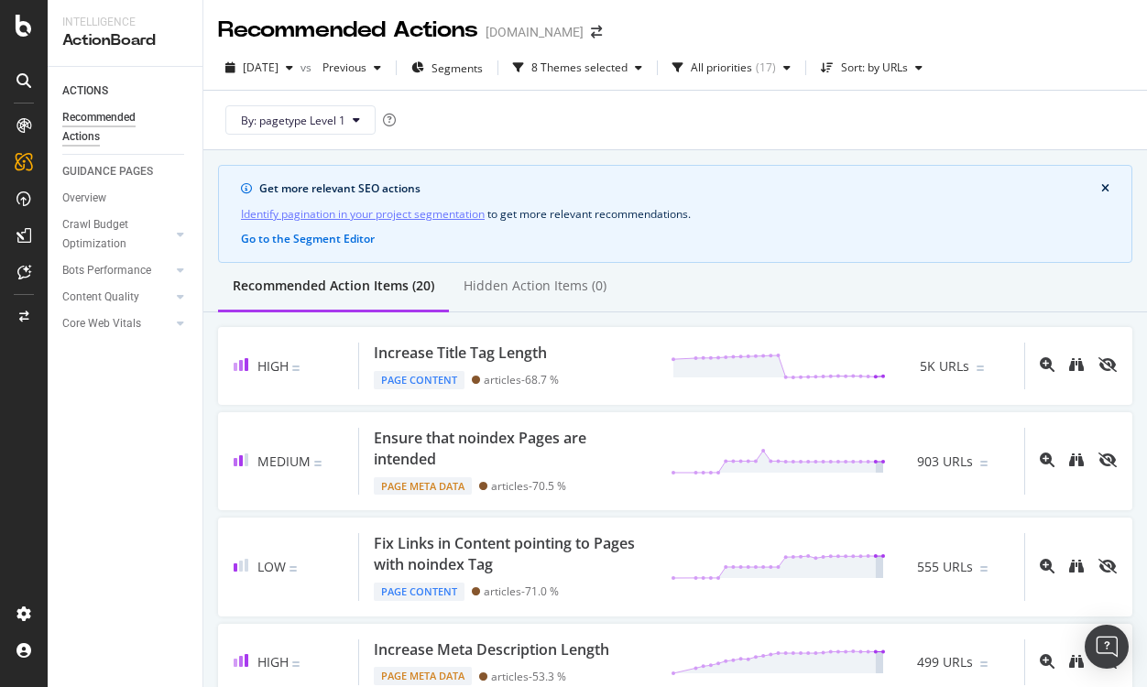
click at [616, 20] on div "Recommended Actions [DOMAIN_NAME]" at bounding box center [419, 30] width 402 height 31
click at [602, 31] on icon "arrow-right-arrow-left" at bounding box center [596, 32] width 11 height 13
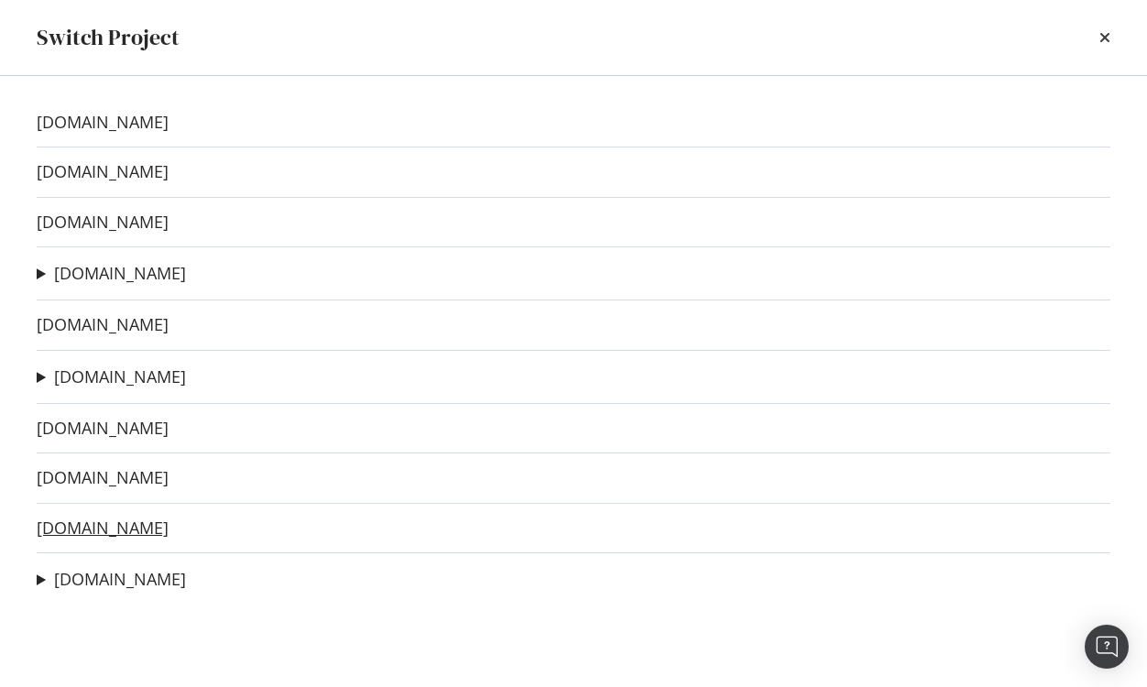
click at [81, 519] on link "[DOMAIN_NAME]" at bounding box center [103, 528] width 132 height 19
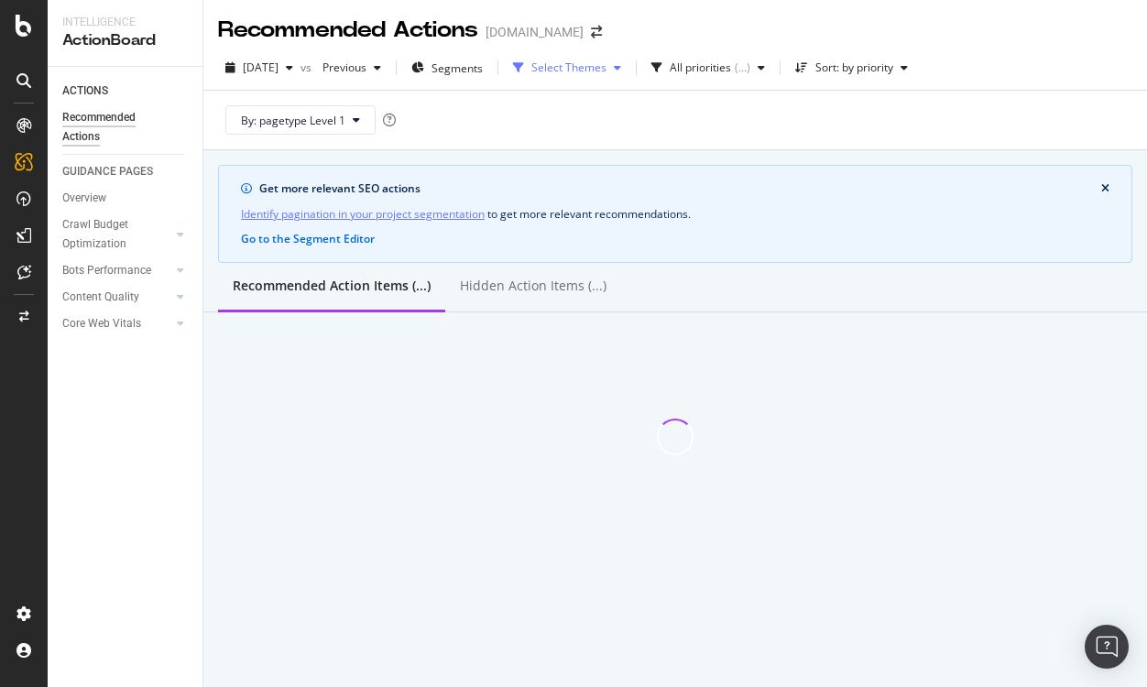
click at [531, 70] on div "button" at bounding box center [519, 67] width 26 height 11
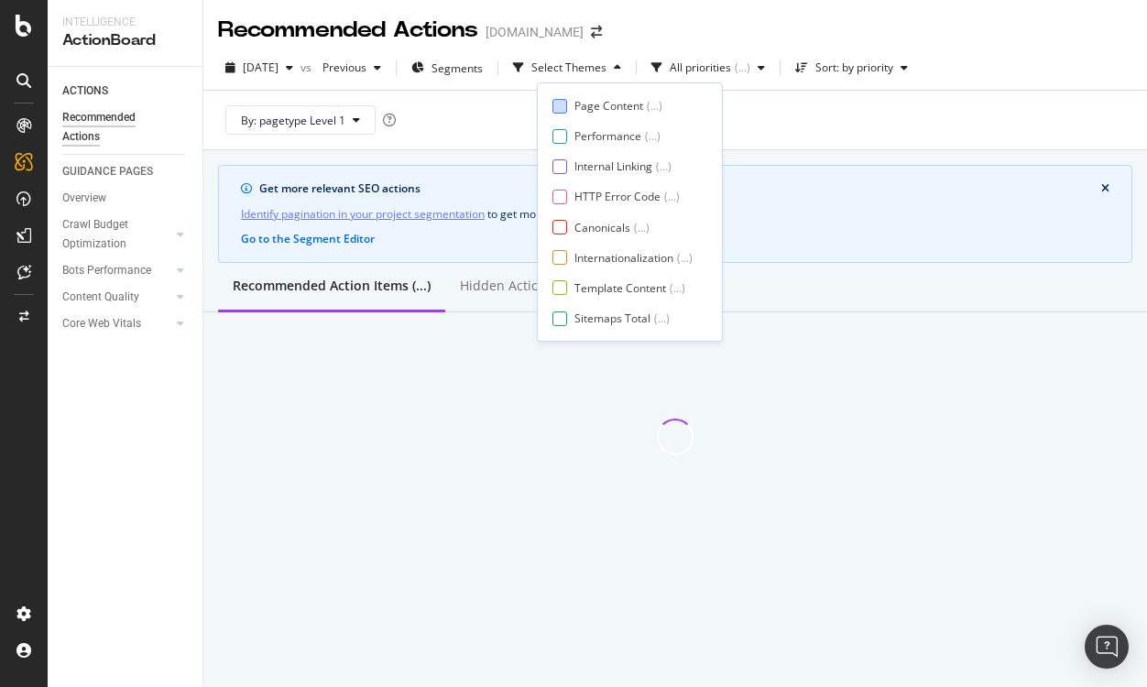
click at [576, 103] on div "Page Content" at bounding box center [608, 106] width 69 height 16
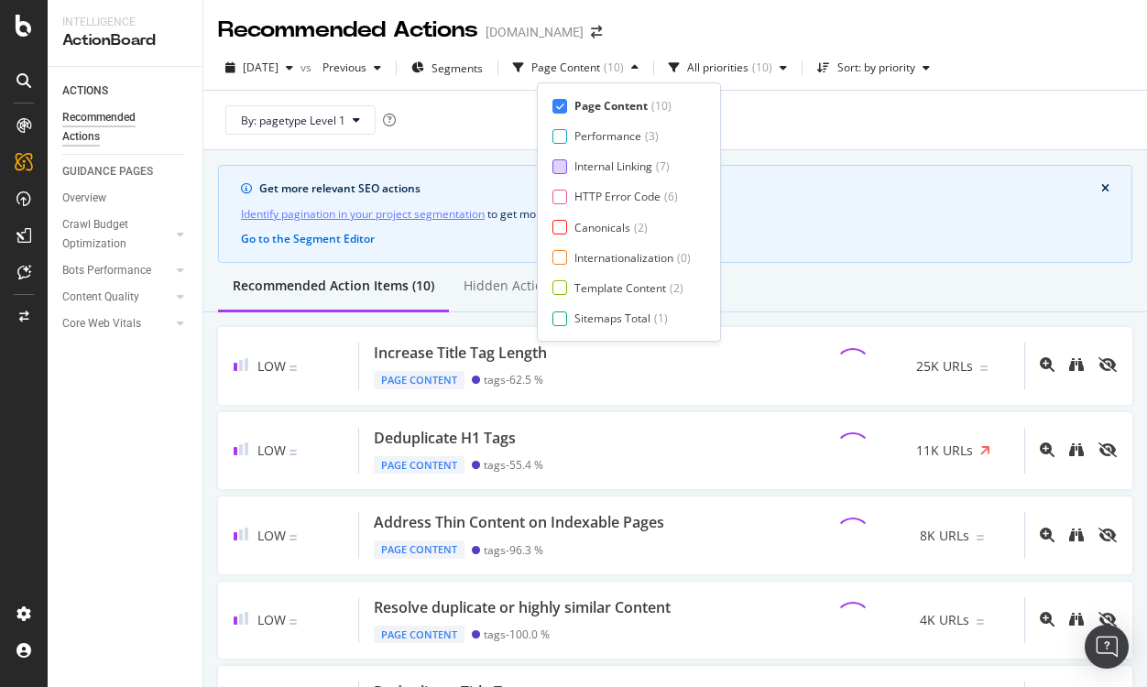
click at [573, 169] on div "Internal Linking ( 7 )" at bounding box center [621, 167] width 138 height 16
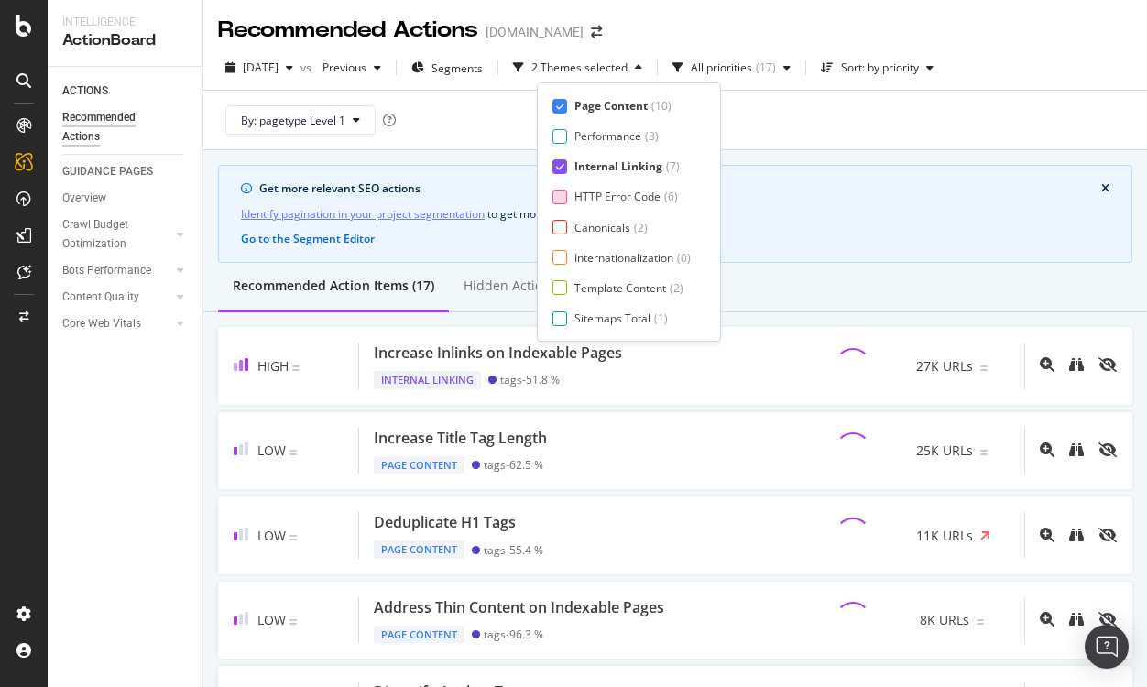
click at [571, 203] on div "HTTP Error Code ( 6 )" at bounding box center [621, 197] width 138 height 16
click at [572, 226] on div "Canonicals ( 2 )" at bounding box center [621, 228] width 138 height 16
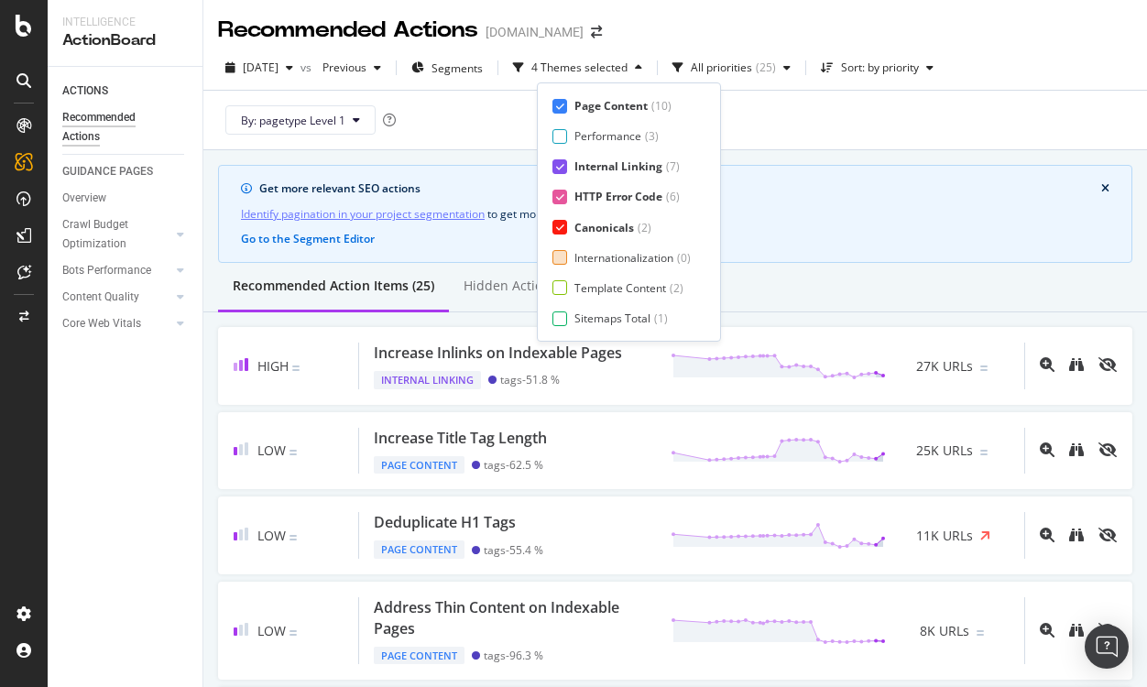
click at [573, 251] on div "Internationalization ( 0 )" at bounding box center [621, 258] width 138 height 16
click at [570, 289] on div "Template Content ( 2 )" at bounding box center [626, 288] width 149 height 16
click at [569, 316] on div "Sitemaps Total ( 1 )" at bounding box center [626, 319] width 149 height 16
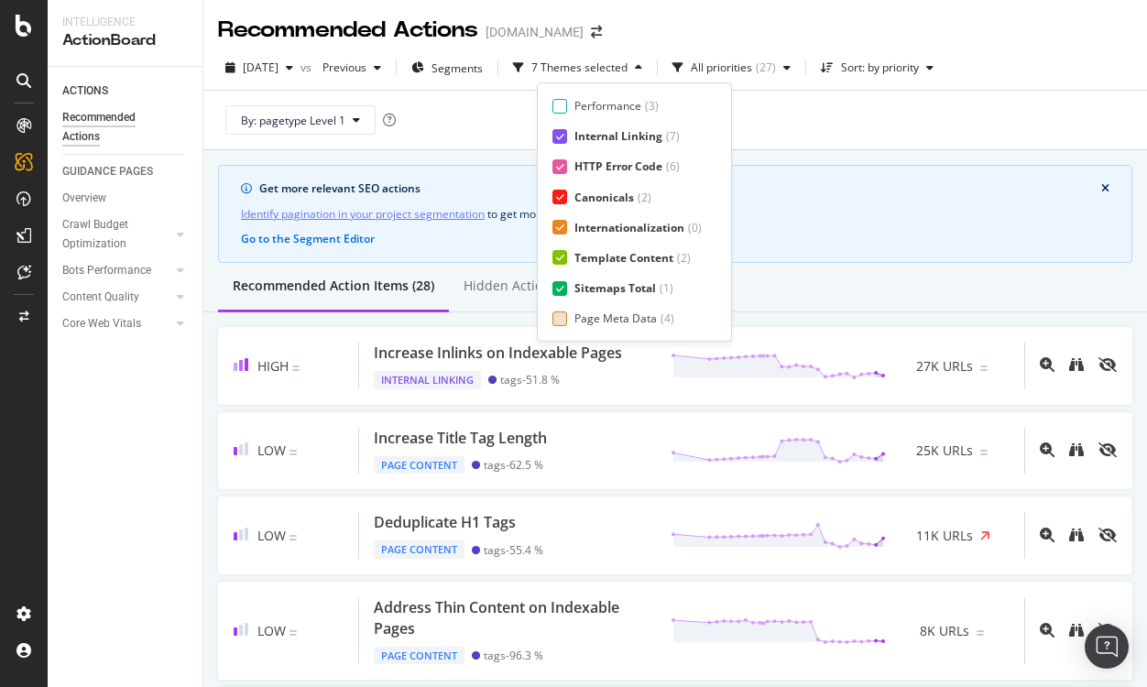
click at [586, 315] on div "Page Meta Data" at bounding box center [615, 319] width 82 height 16
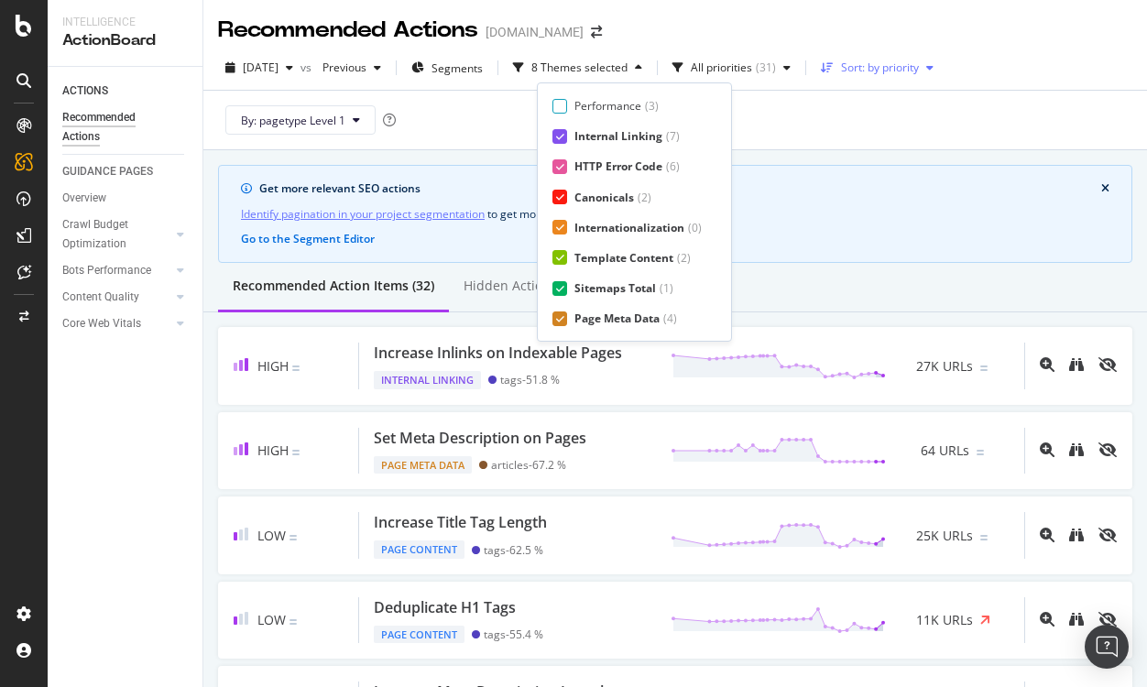
click at [894, 64] on div "Sort: by priority" at bounding box center [880, 67] width 78 height 11
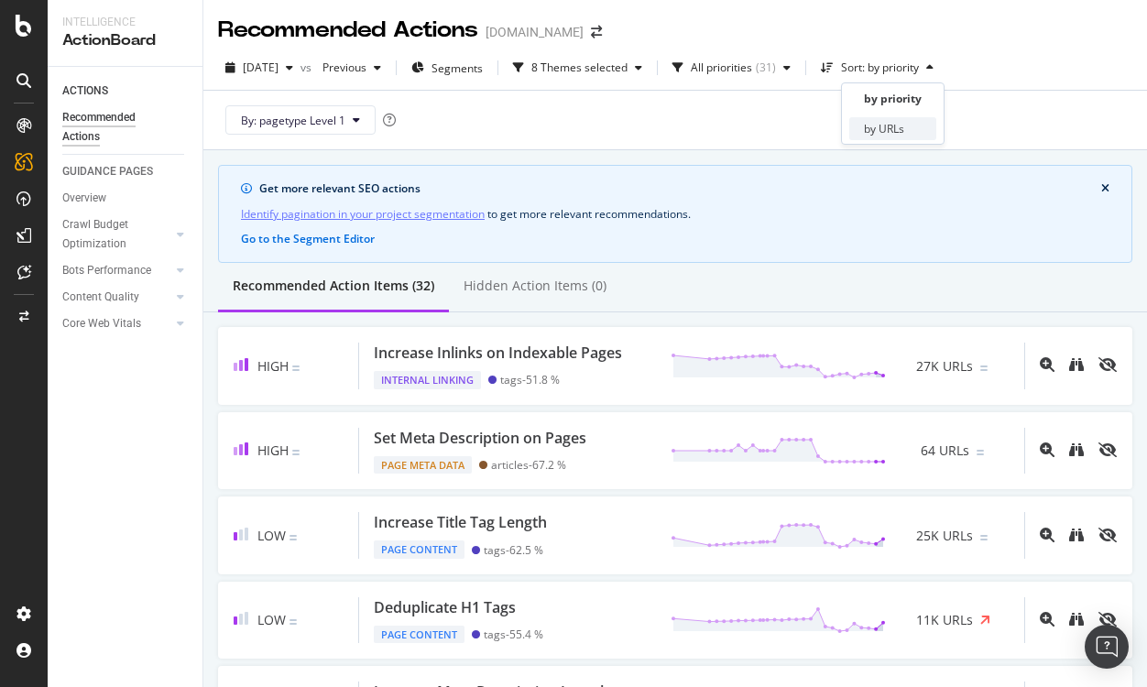
click at [895, 126] on div "by URLs" at bounding box center [884, 129] width 40 height 16
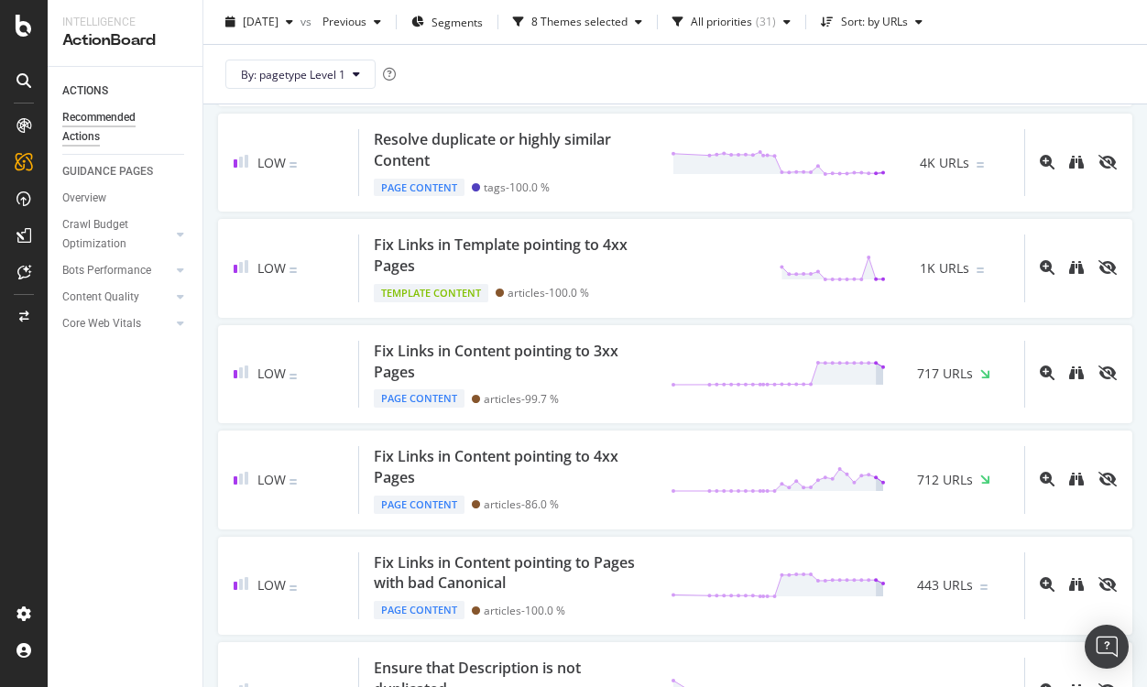
scroll to position [866, 0]
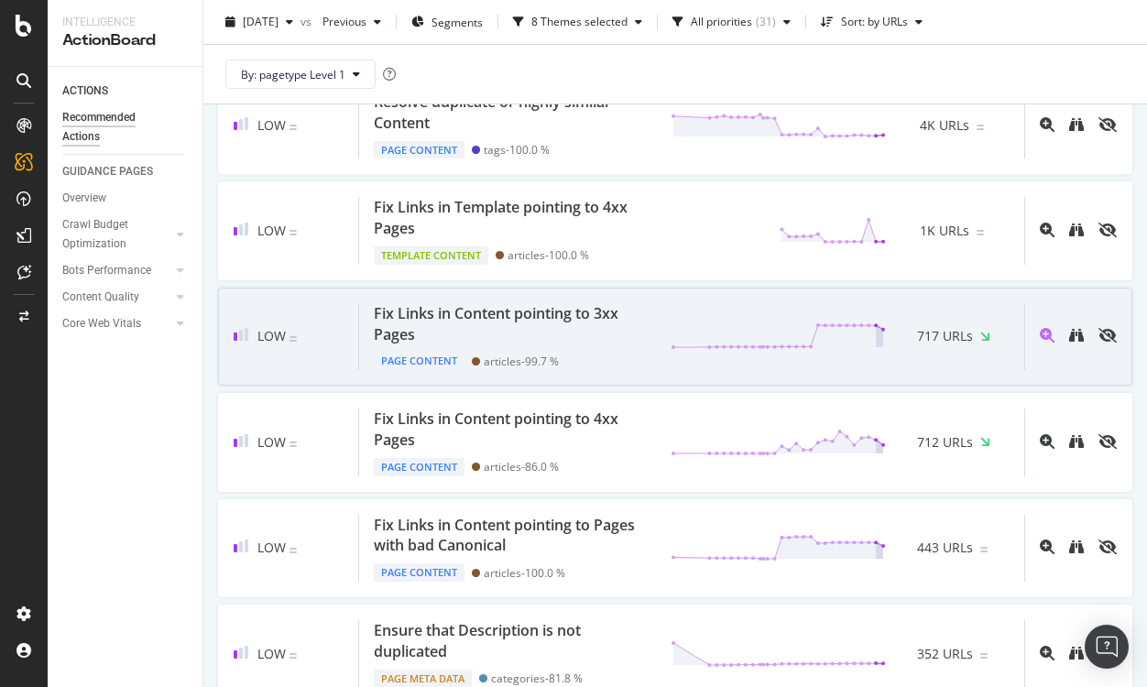
click at [527, 333] on div "Fix Links in Content pointing to 3xx Pages" at bounding box center [511, 324] width 275 height 42
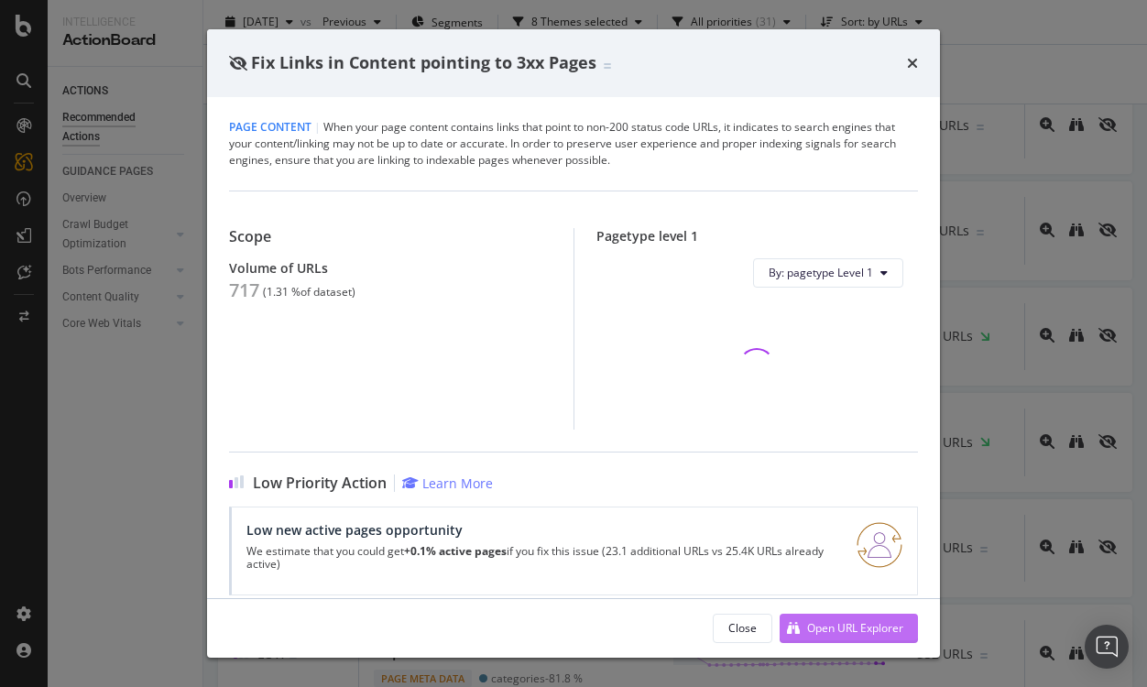
click at [821, 625] on div "Open URL Explorer" at bounding box center [855, 628] width 96 height 16
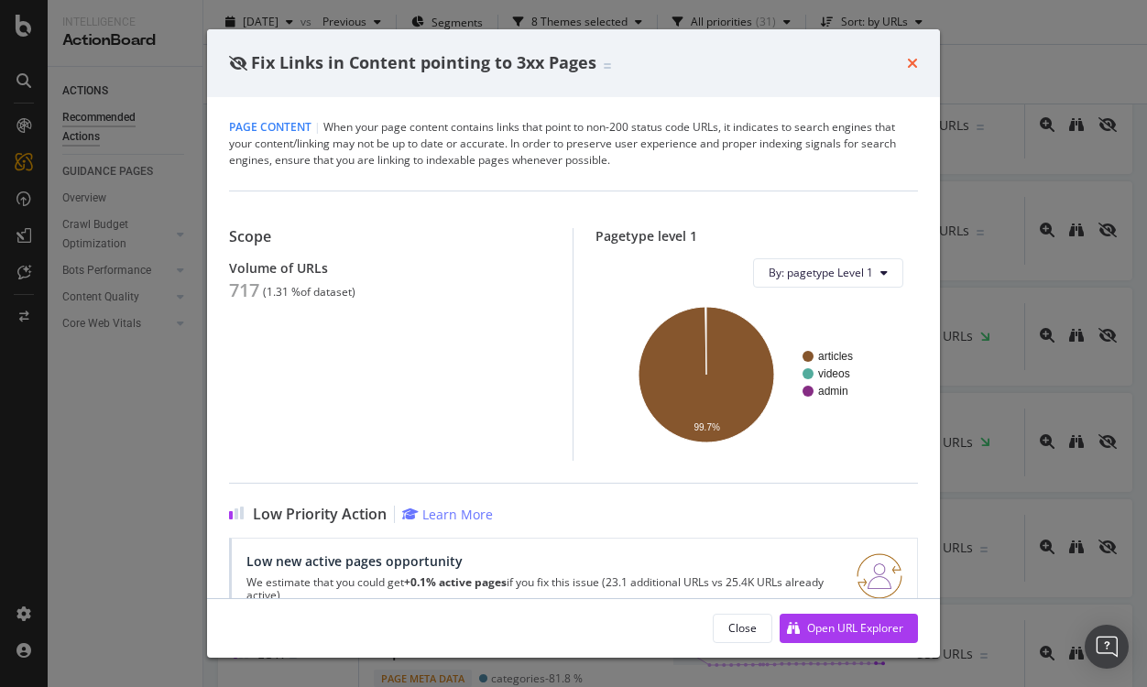
click at [910, 68] on icon "times" at bounding box center [912, 63] width 11 height 15
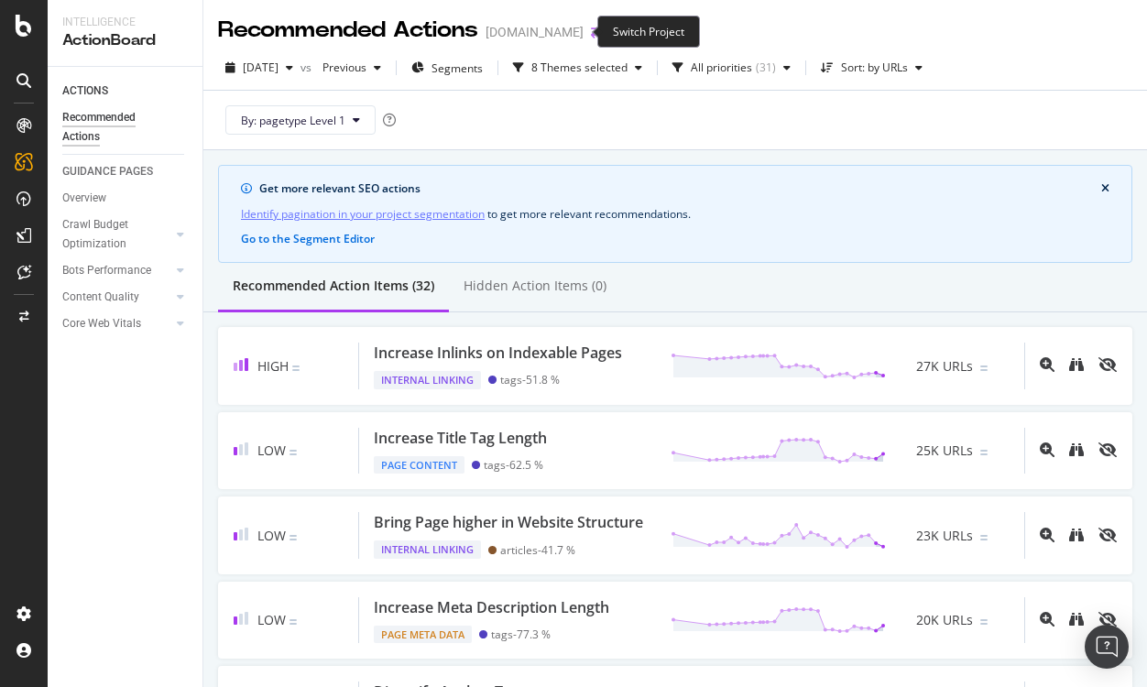
click at [591, 32] on icon "arrow-right-arrow-left" at bounding box center [596, 32] width 11 height 13
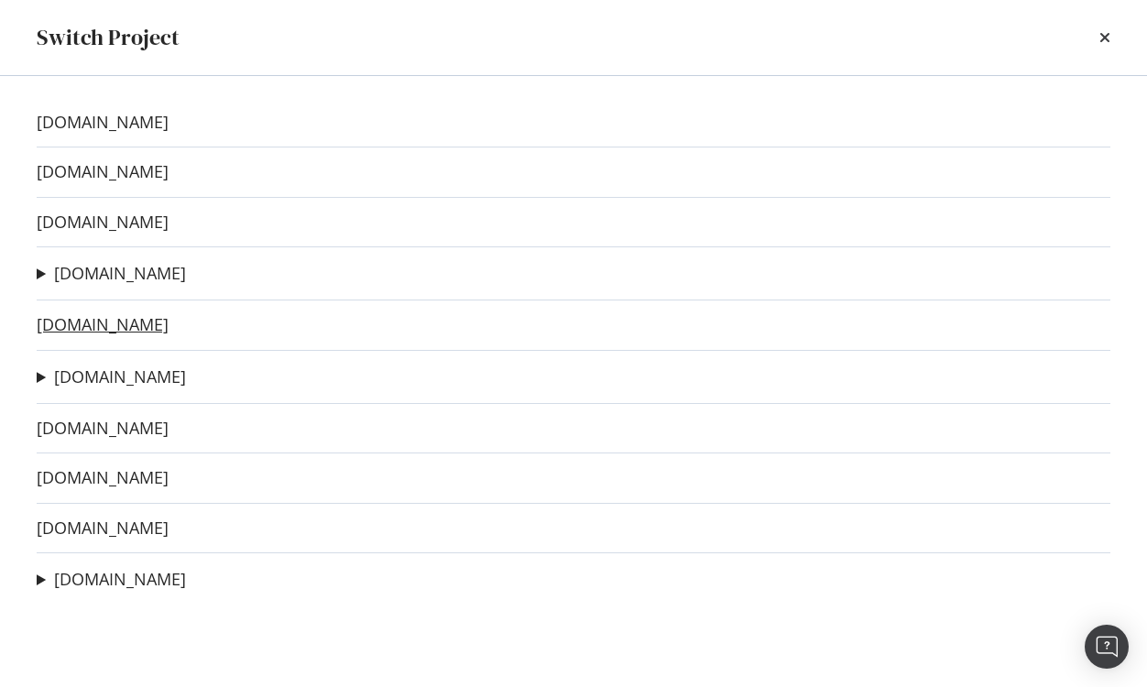
click at [69, 327] on link "[DOMAIN_NAME]" at bounding box center [103, 324] width 132 height 19
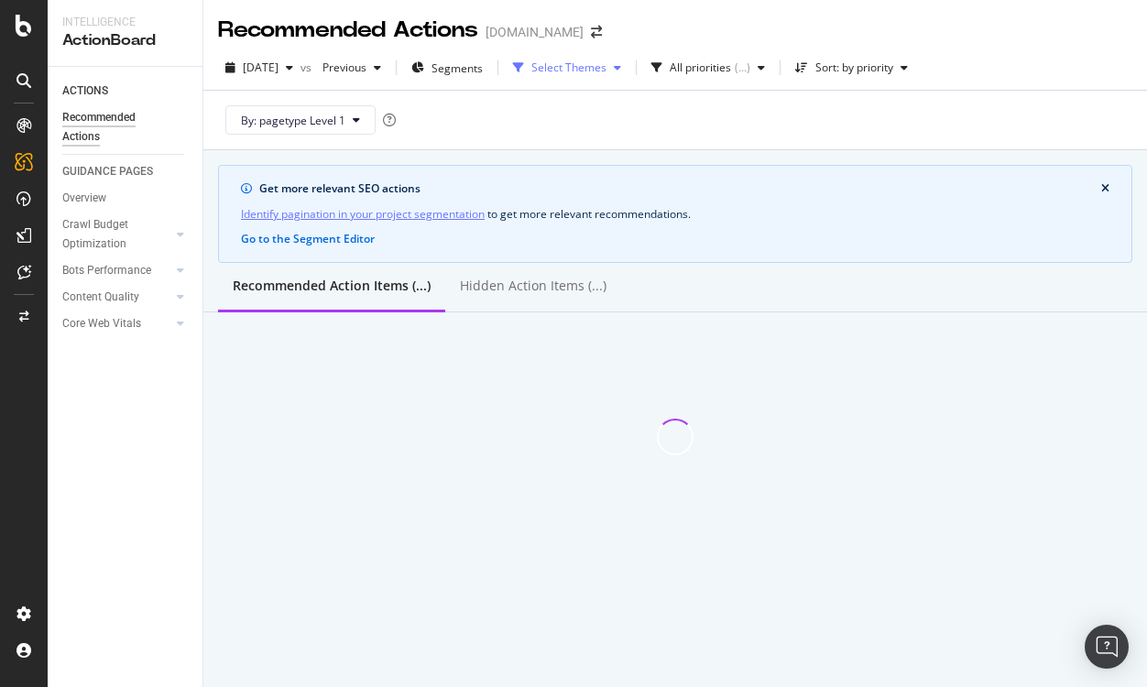
click at [574, 70] on div "Select Themes" at bounding box center [568, 67] width 75 height 11
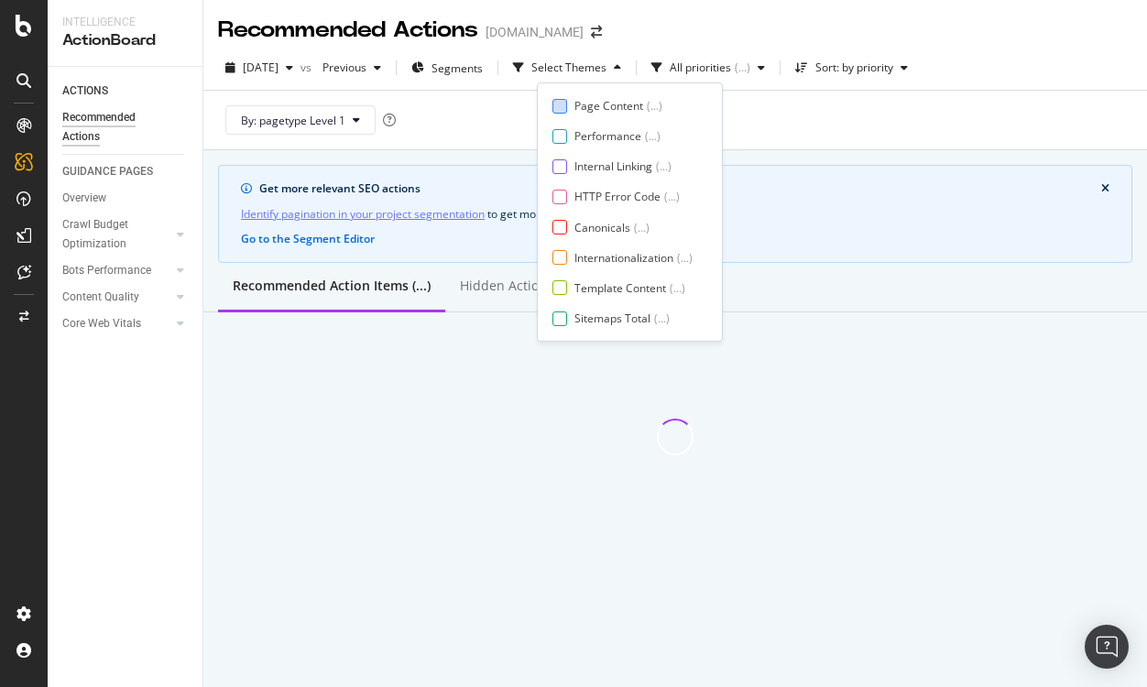
click at [575, 99] on div "Page Content" at bounding box center [608, 106] width 69 height 16
click at [567, 162] on div "Internal Linking ( ... )" at bounding box center [622, 167] width 140 height 16
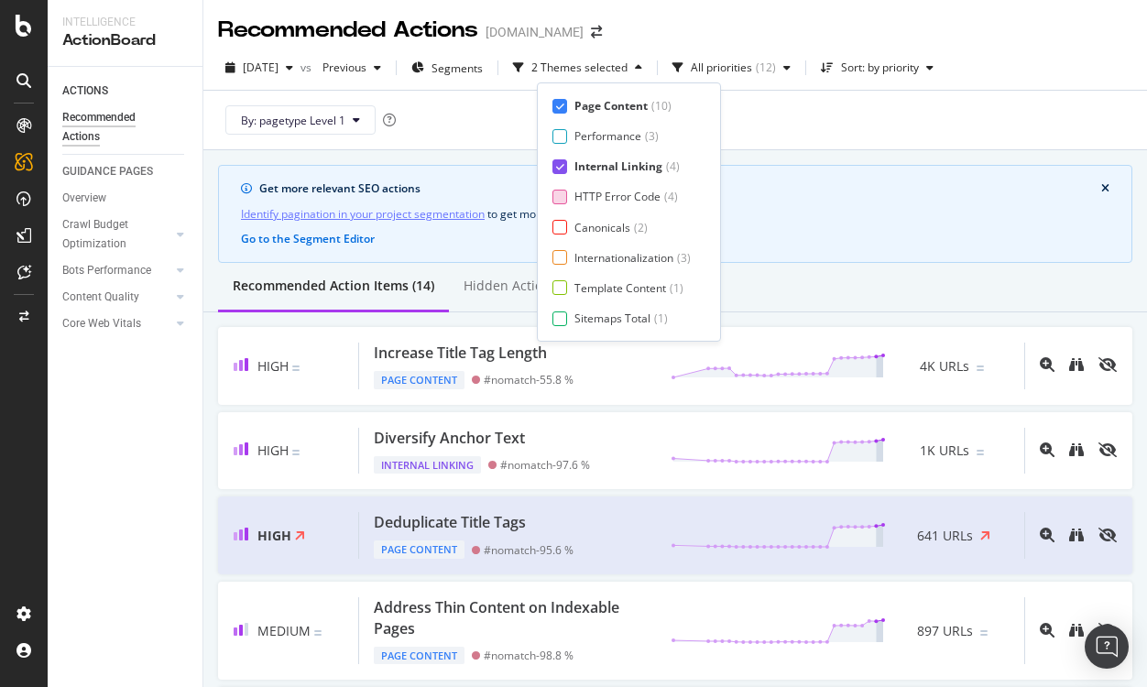
click at [562, 193] on div at bounding box center [559, 197] width 15 height 15
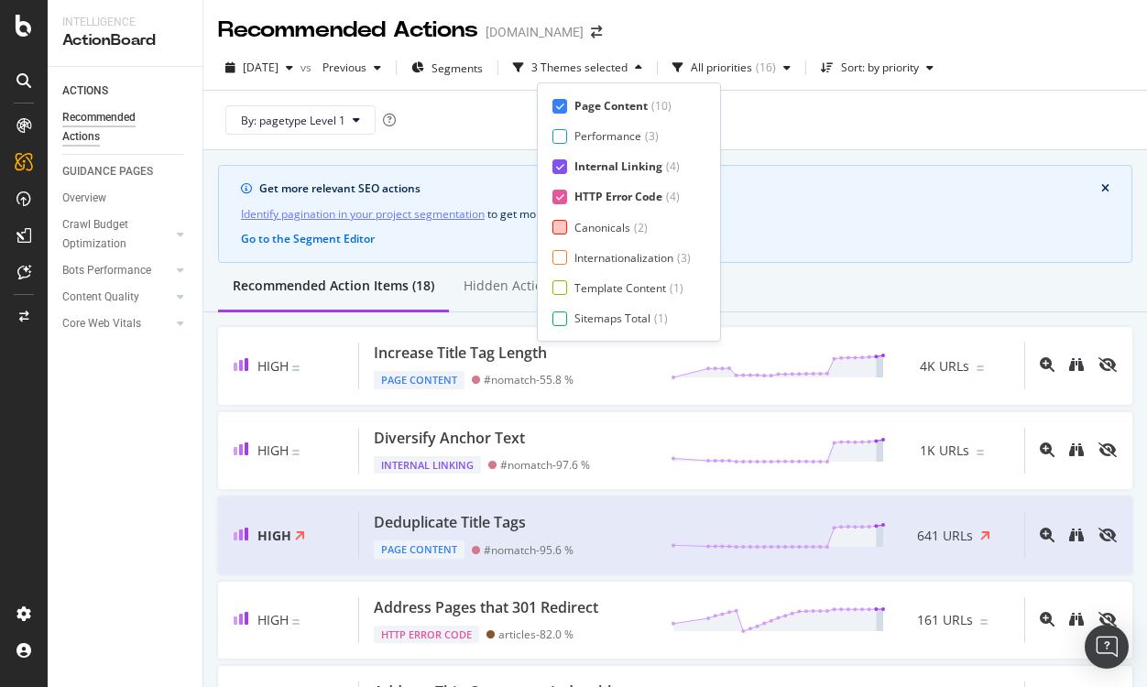
click at [562, 225] on div at bounding box center [559, 227] width 15 height 15
click at [565, 261] on div at bounding box center [559, 257] width 15 height 15
click at [563, 285] on div at bounding box center [559, 287] width 15 height 15
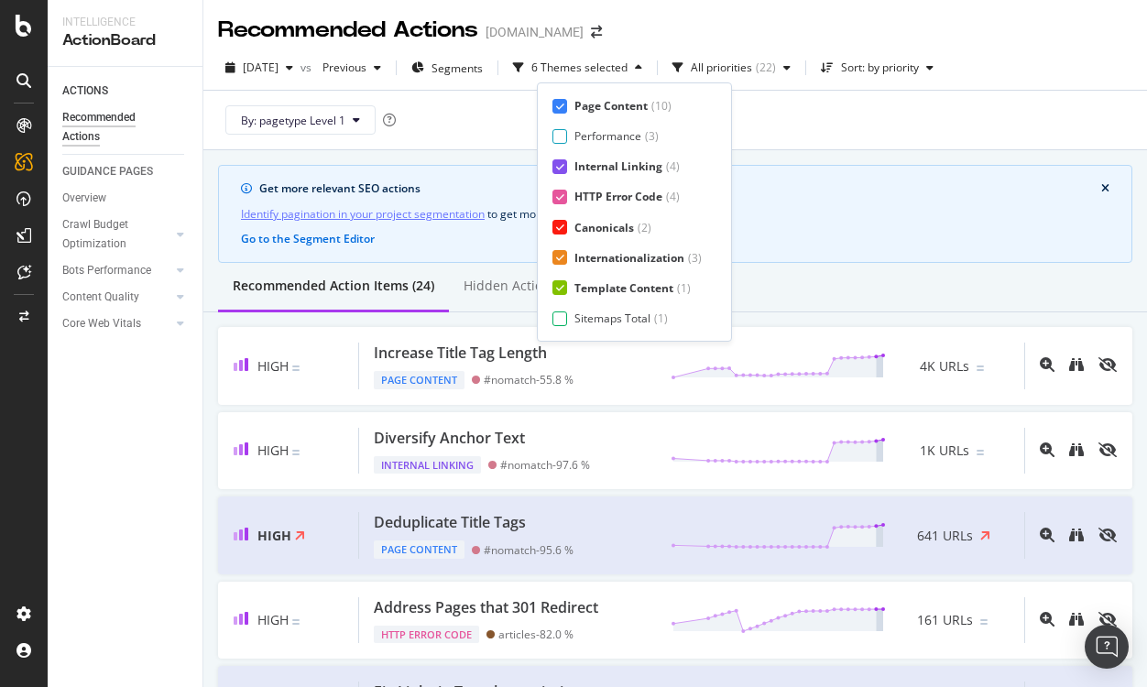
click at [560, 301] on div "Page Content ( 10 ) Performance ( 3 ) Internal Linking ( 4 ) HTTP Error Code ( …" at bounding box center [634, 212] width 164 height 228
click at [559, 313] on div at bounding box center [559, 319] width 15 height 15
click at [576, 312] on div "Page Meta Data" at bounding box center [615, 319] width 82 height 16
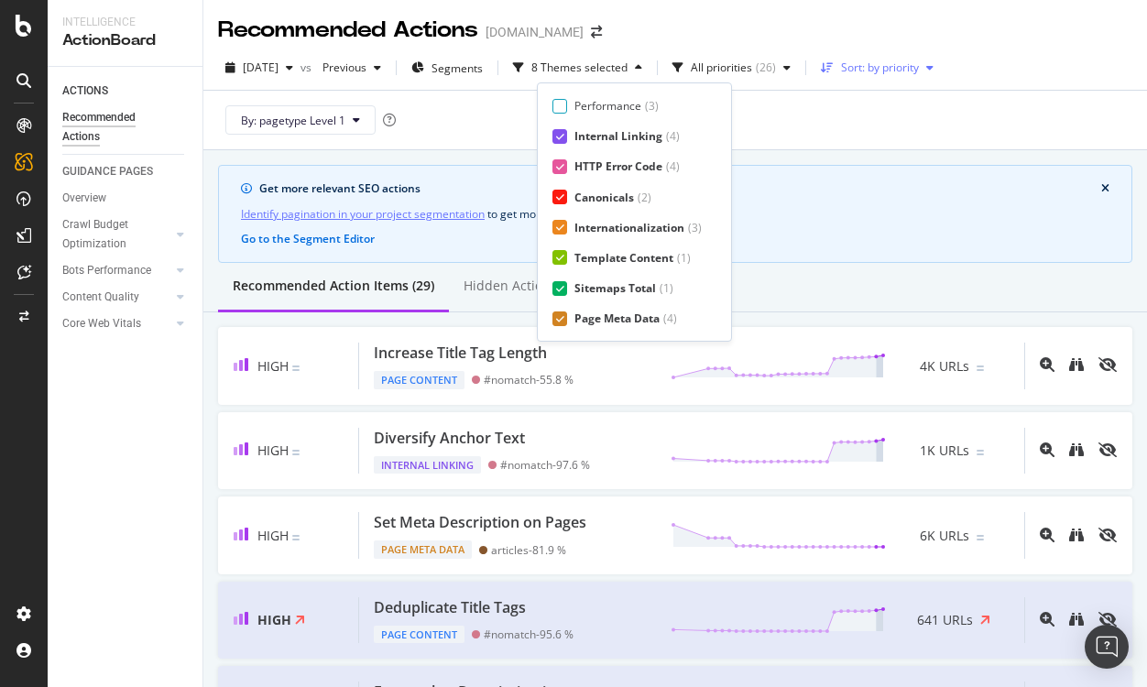
click at [873, 62] on div "Sort: by priority" at bounding box center [880, 67] width 78 height 11
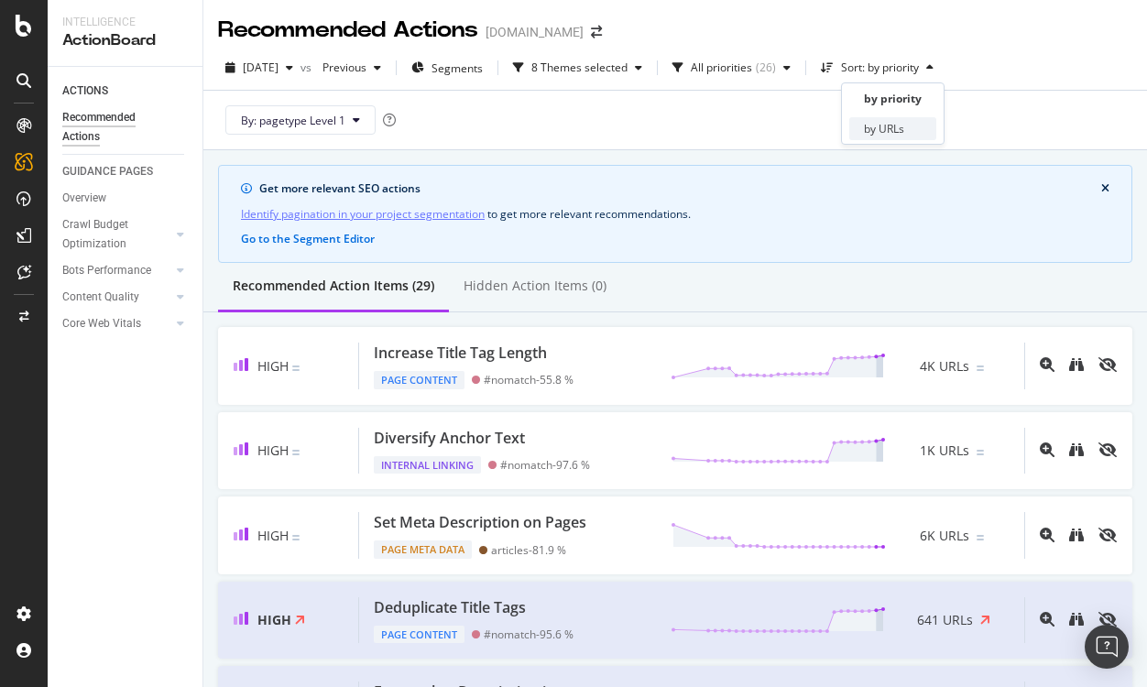
click at [870, 128] on div "by URLs" at bounding box center [884, 129] width 40 height 16
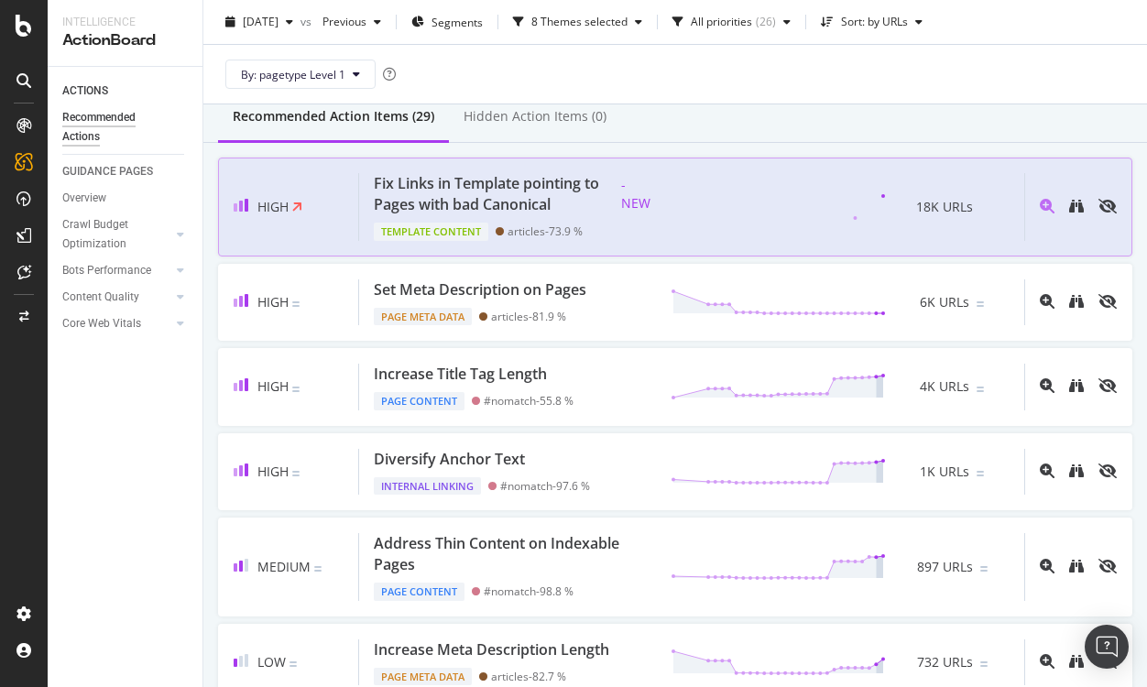
scroll to position [93, 0]
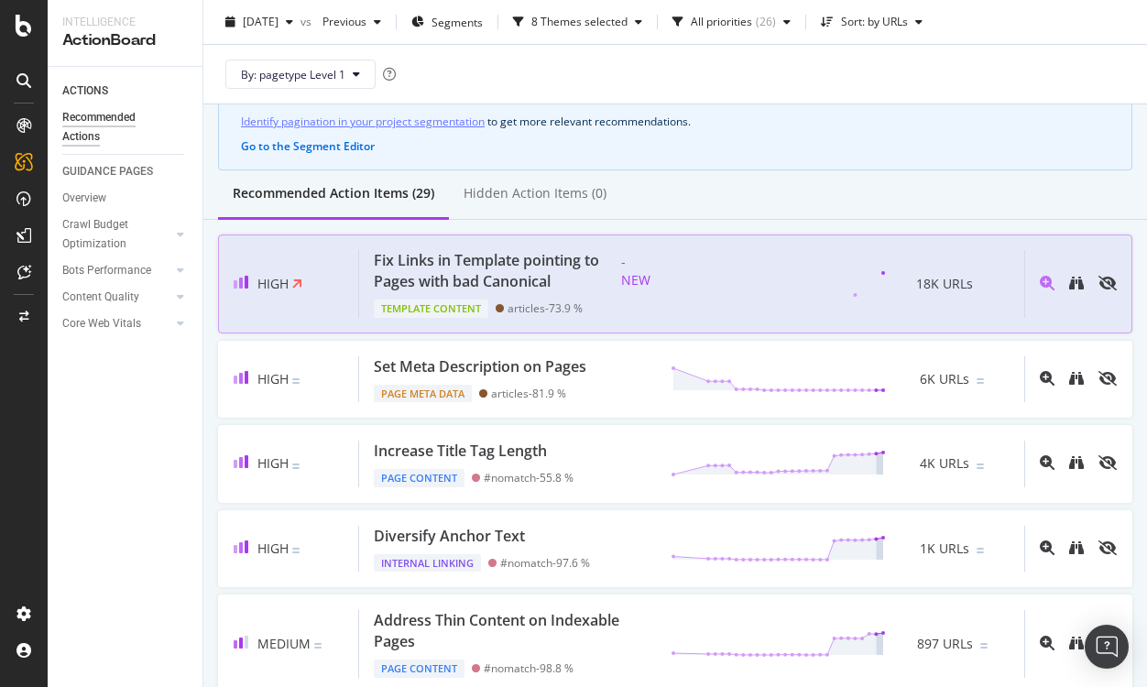
click at [649, 271] on span "- NEW" at bounding box center [636, 271] width 40 height 40
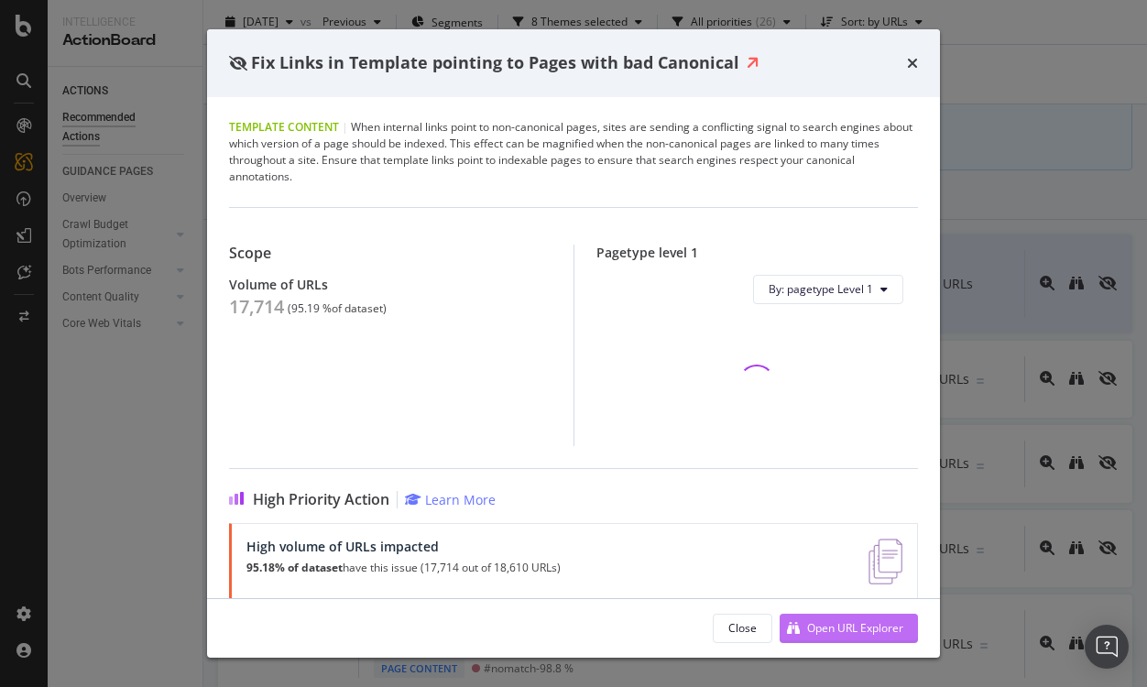
click at [830, 628] on div "Open URL Explorer" at bounding box center [855, 628] width 96 height 16
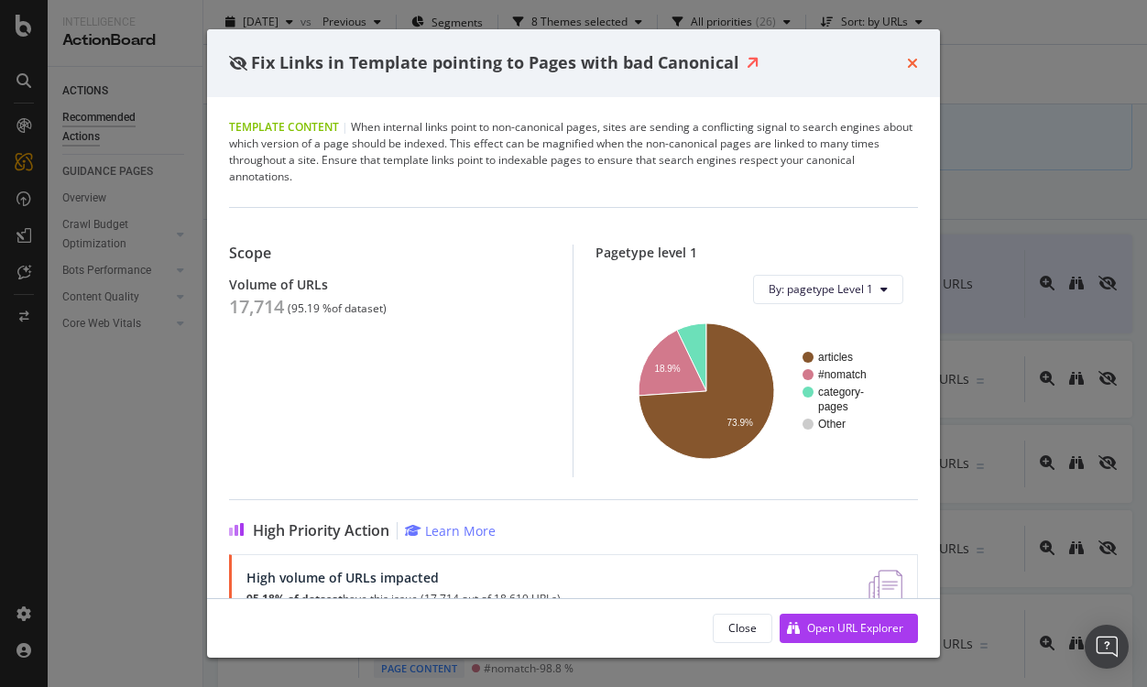
click at [910, 62] on icon "times" at bounding box center [912, 63] width 11 height 15
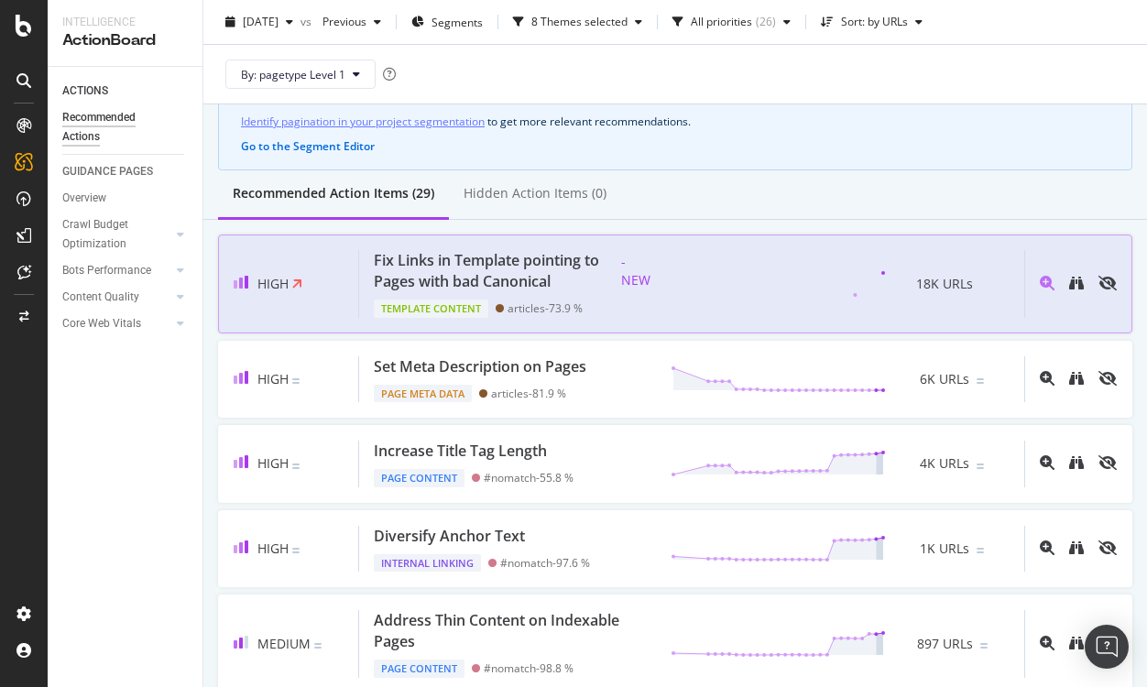
click at [653, 276] on span "- NEW" at bounding box center [636, 271] width 40 height 40
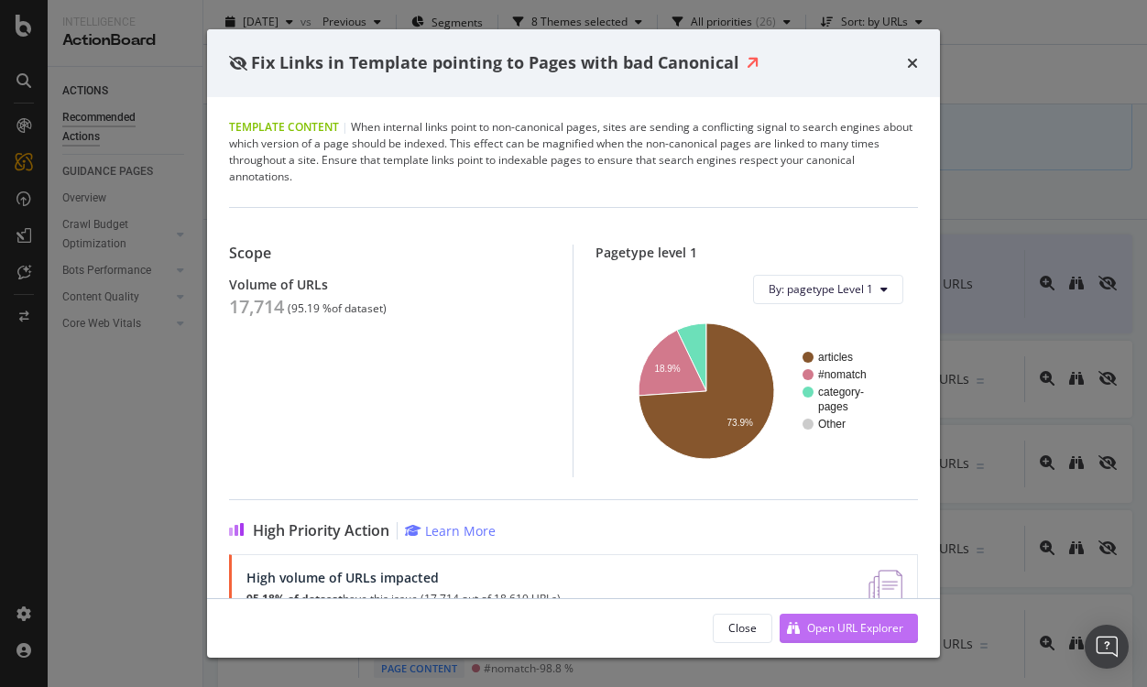
click at [839, 637] on div "Open URL Explorer" at bounding box center [842, 628] width 124 height 27
click at [914, 61] on icon "times" at bounding box center [912, 63] width 11 height 15
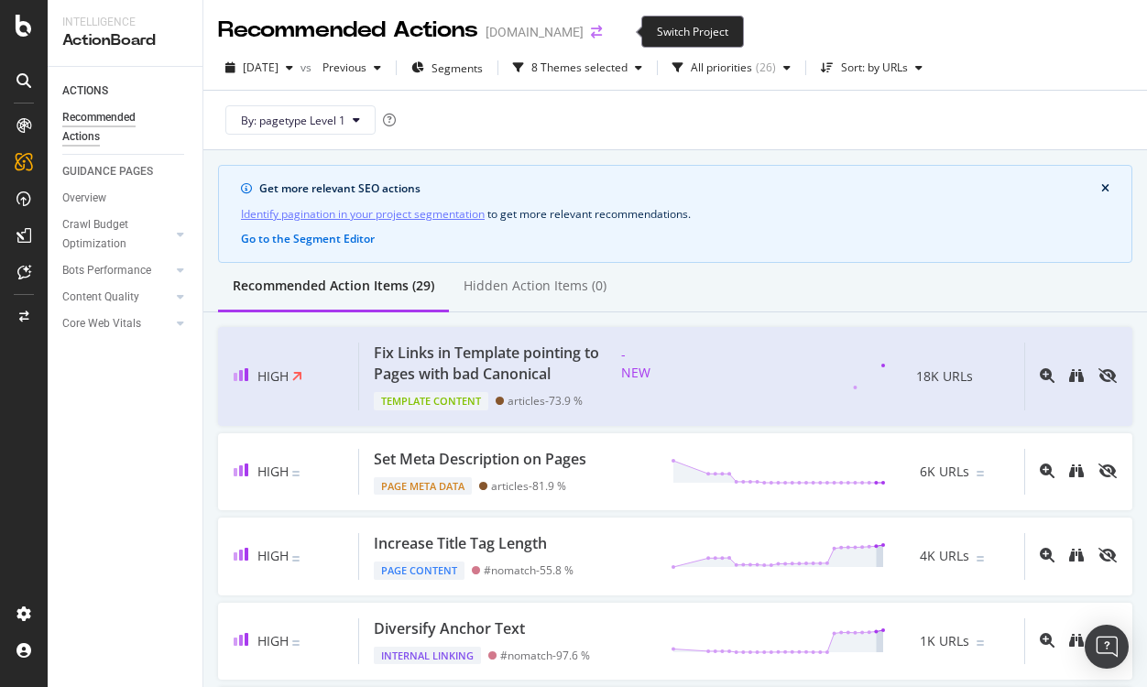
click at [602, 30] on icon "arrow-right-arrow-left" at bounding box center [596, 32] width 11 height 13
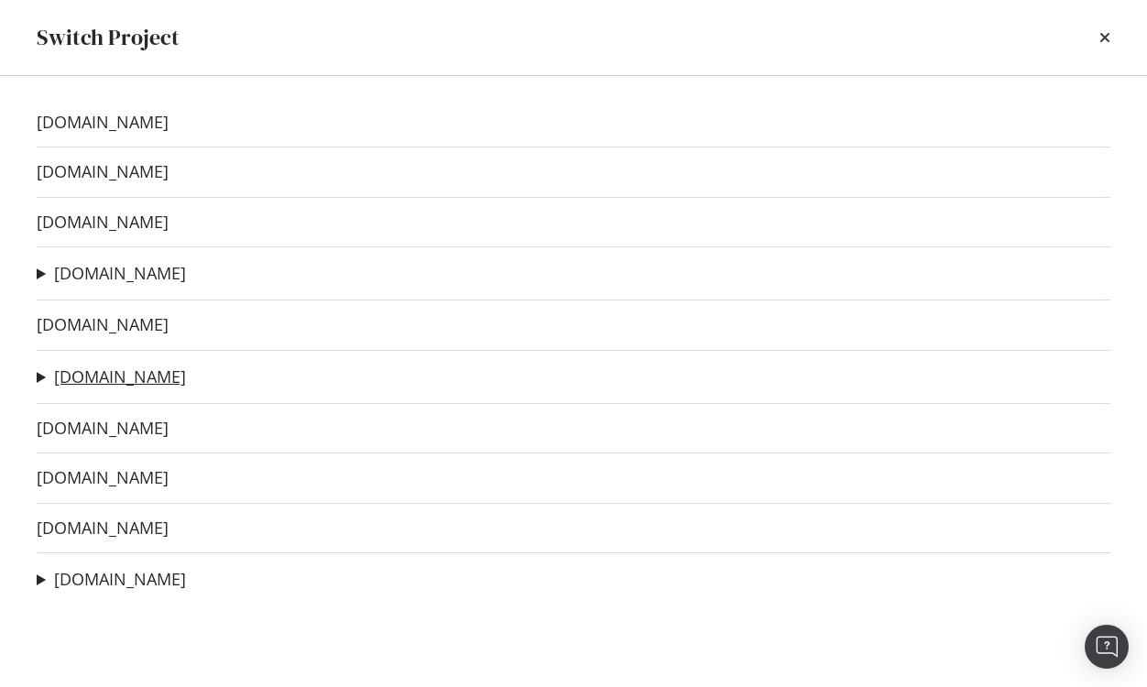
click at [85, 381] on link "[DOMAIN_NAME]" at bounding box center [120, 376] width 132 height 19
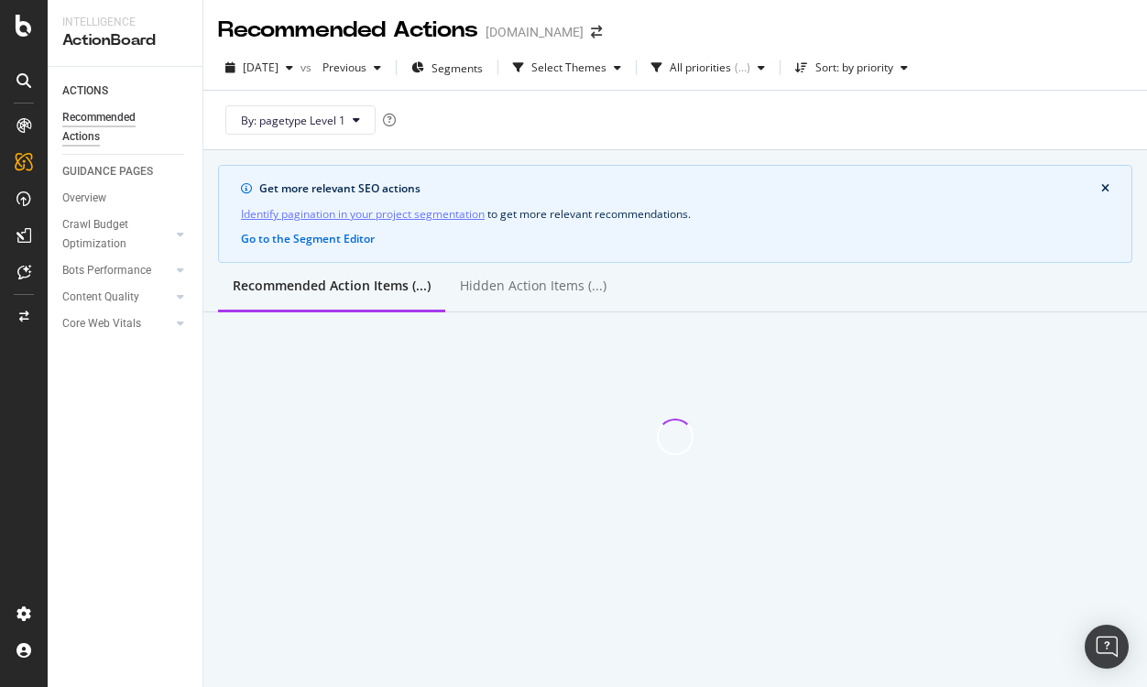
click at [584, 50] on div "[DATE] vs Previous Segments Select Themes All priorities ( ... ) Sort: by prior…" at bounding box center [675, 98] width 944 height 104
click at [584, 63] on div "Select Themes" at bounding box center [568, 67] width 75 height 11
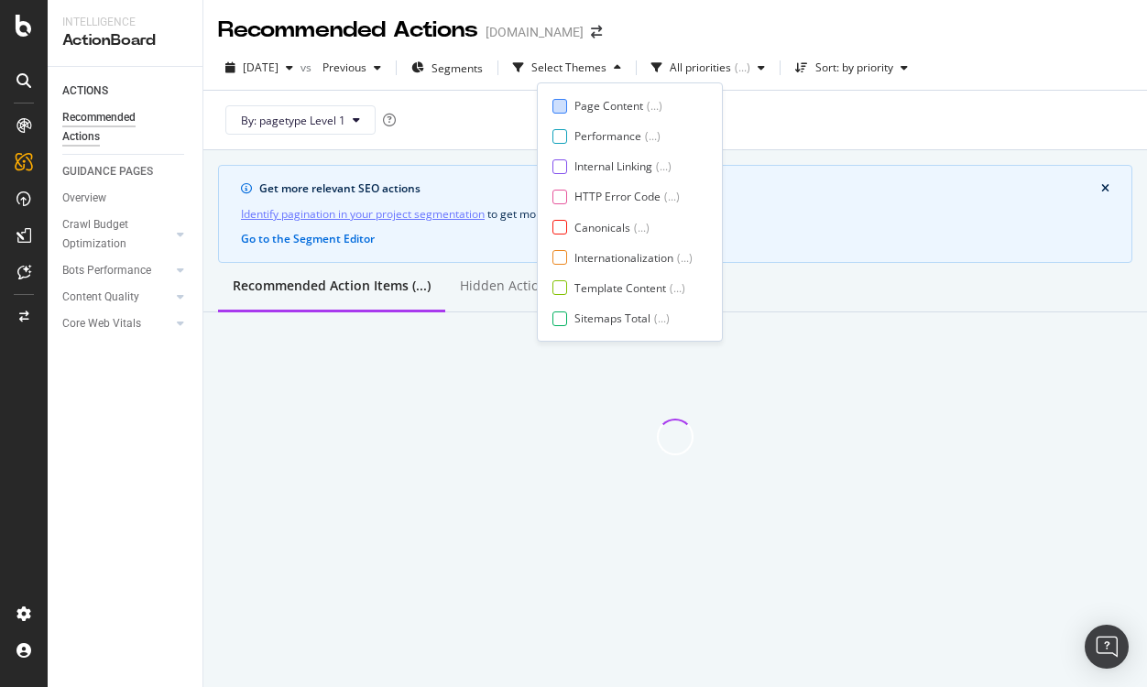
click at [578, 102] on div "Page Content" at bounding box center [608, 106] width 69 height 16
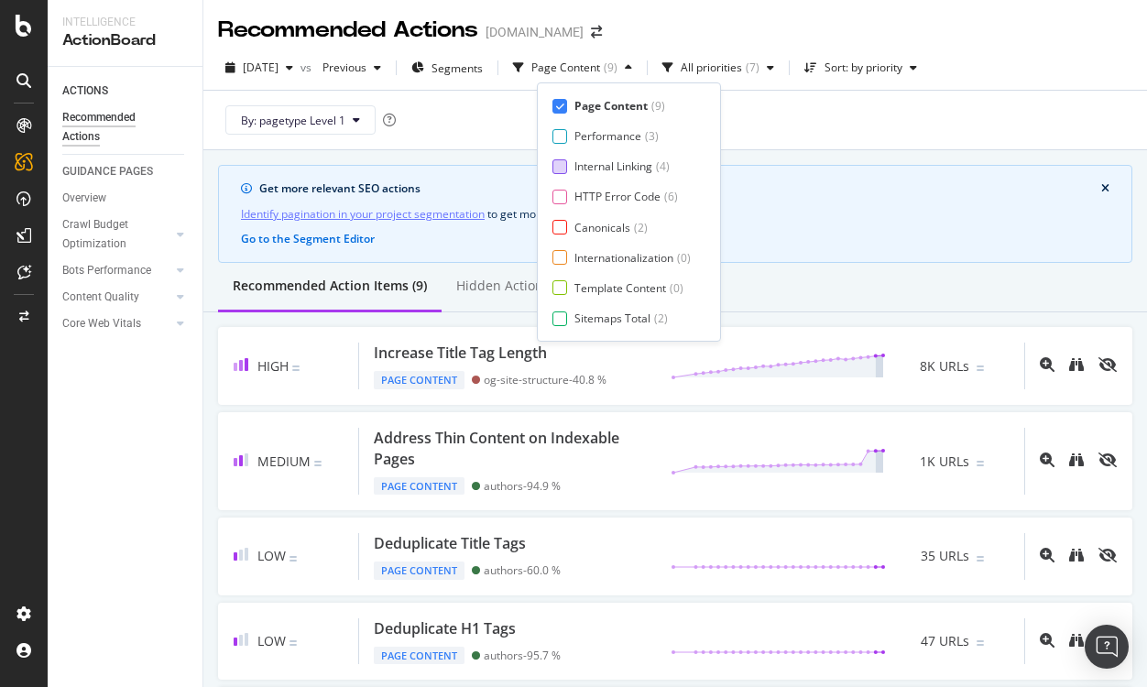
click at [576, 162] on div "Internal Linking" at bounding box center [613, 167] width 78 height 16
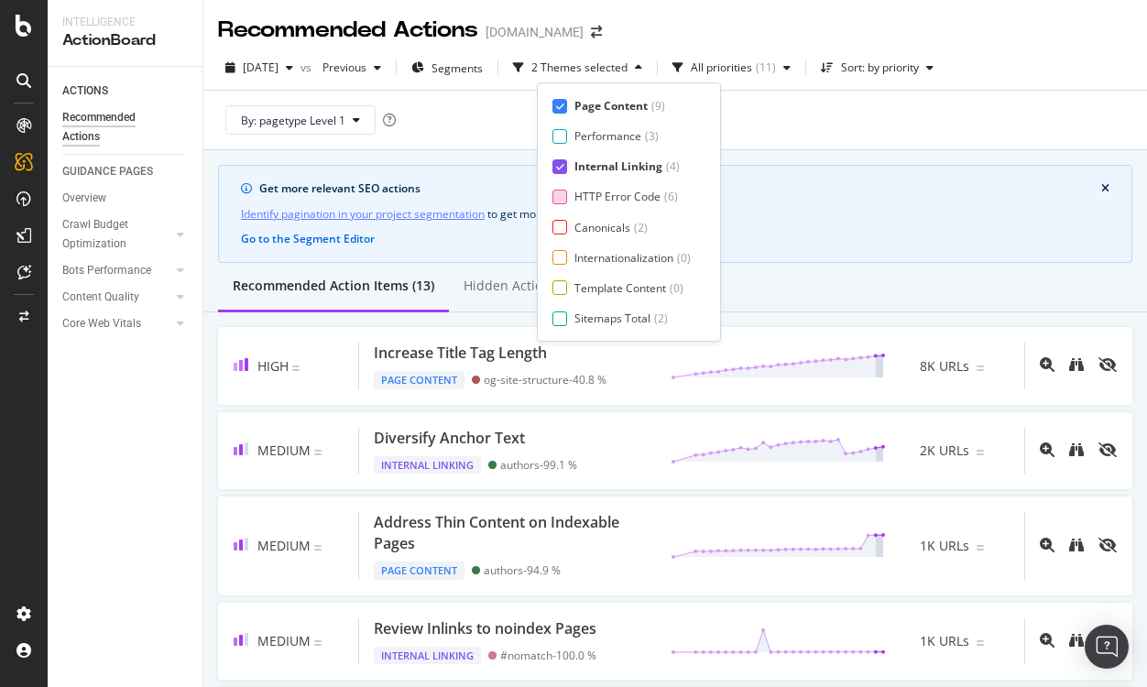
click at [573, 193] on div "HTTP Error Code ( 6 )" at bounding box center [621, 197] width 138 height 16
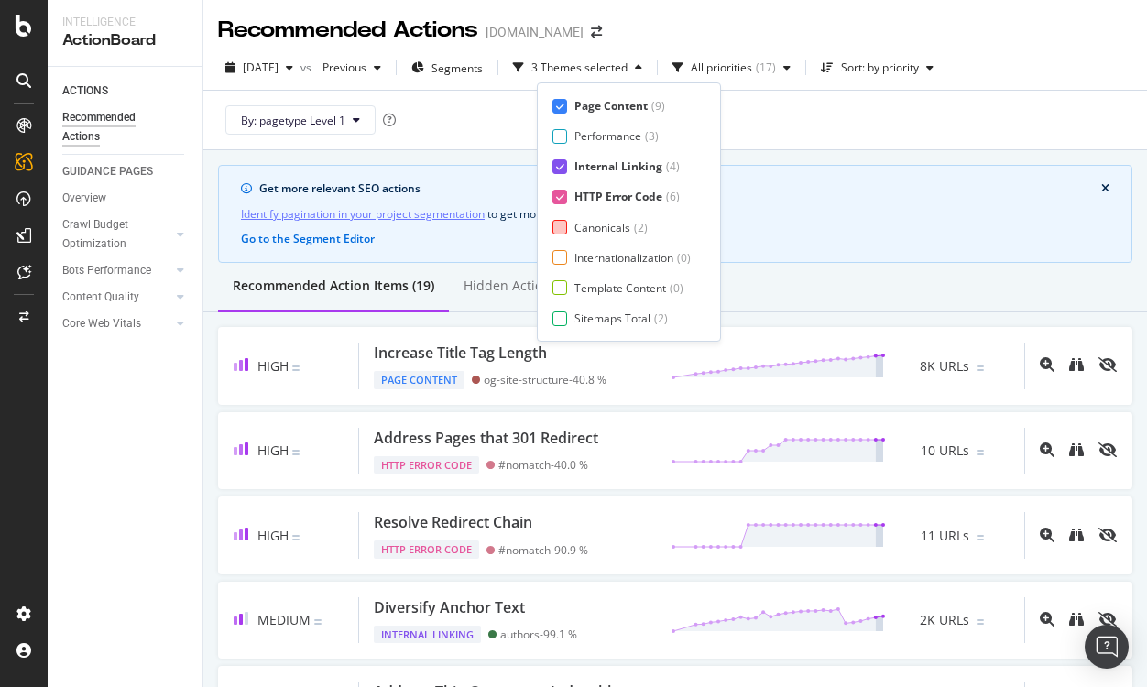
click at [574, 222] on div "Canonicals" at bounding box center [602, 228] width 56 height 16
click at [574, 259] on div "Internationalization" at bounding box center [623, 258] width 99 height 16
click at [577, 289] on div "Template Content" at bounding box center [620, 288] width 92 height 16
click at [574, 312] on div "Sitemaps Total" at bounding box center [612, 319] width 76 height 16
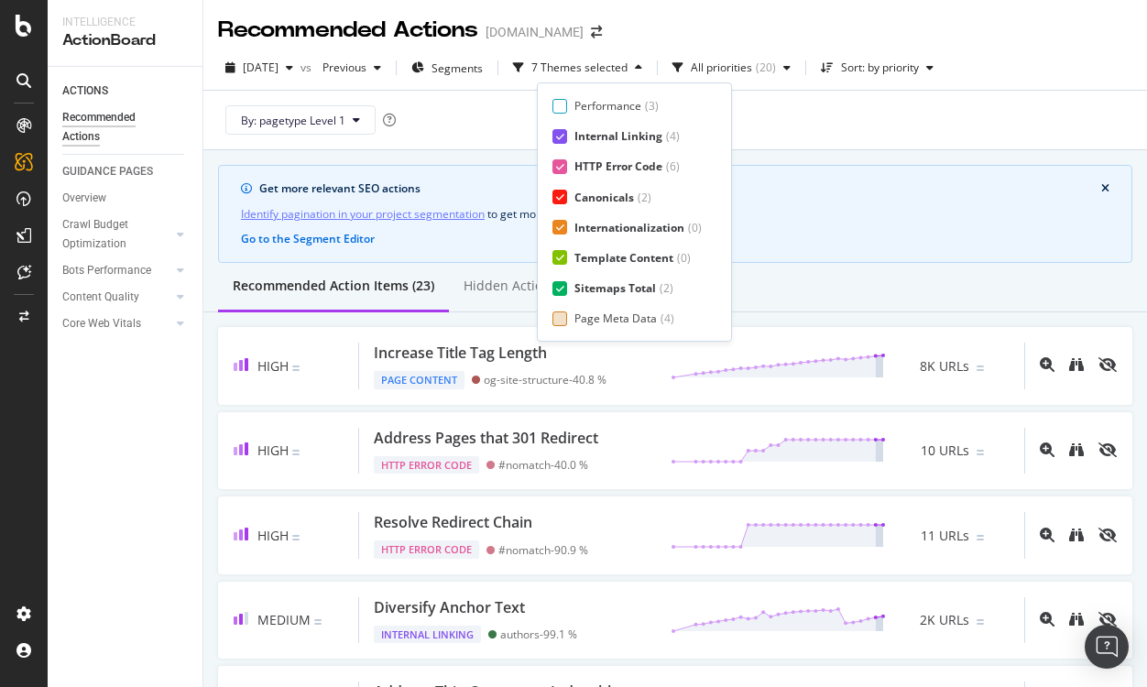
click at [578, 322] on div "Page Meta Data" at bounding box center [615, 319] width 82 height 16
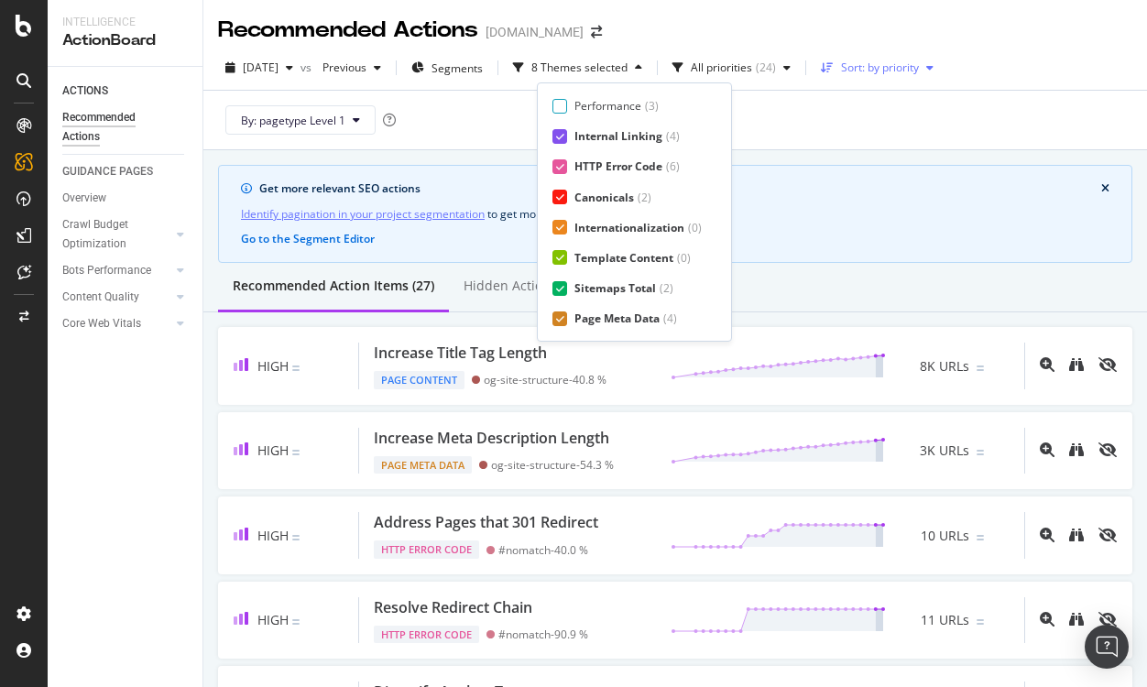
click at [910, 71] on div "Sort: by priority" at bounding box center [880, 67] width 78 height 11
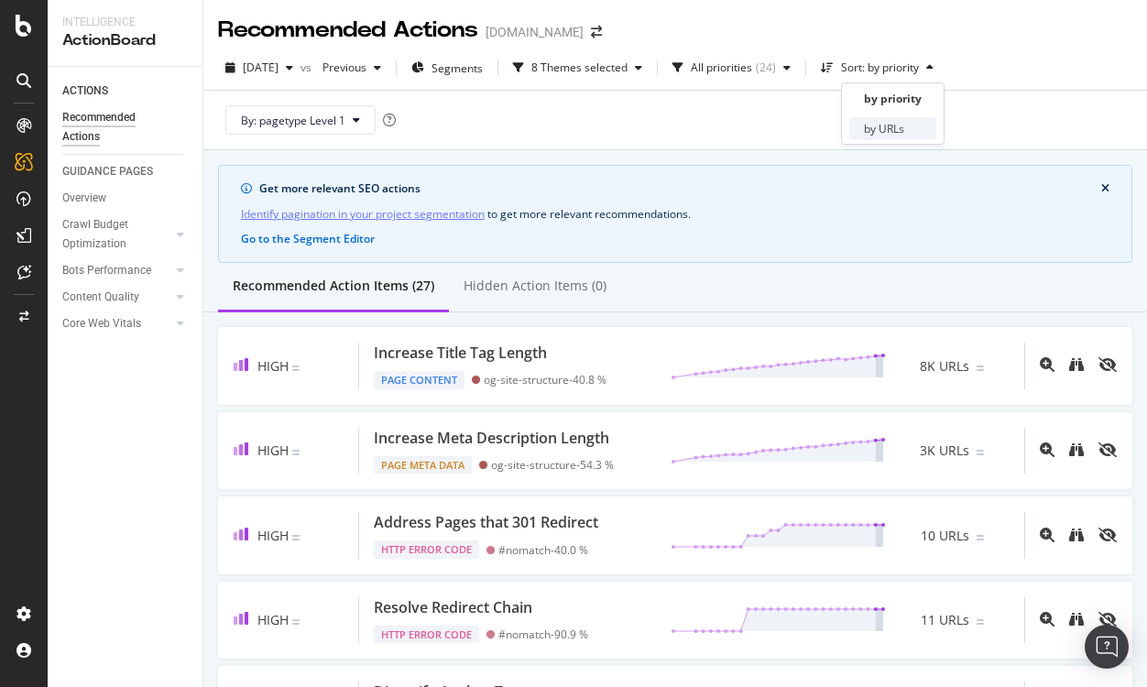
click at [882, 132] on div "by URLs" at bounding box center [884, 129] width 40 height 16
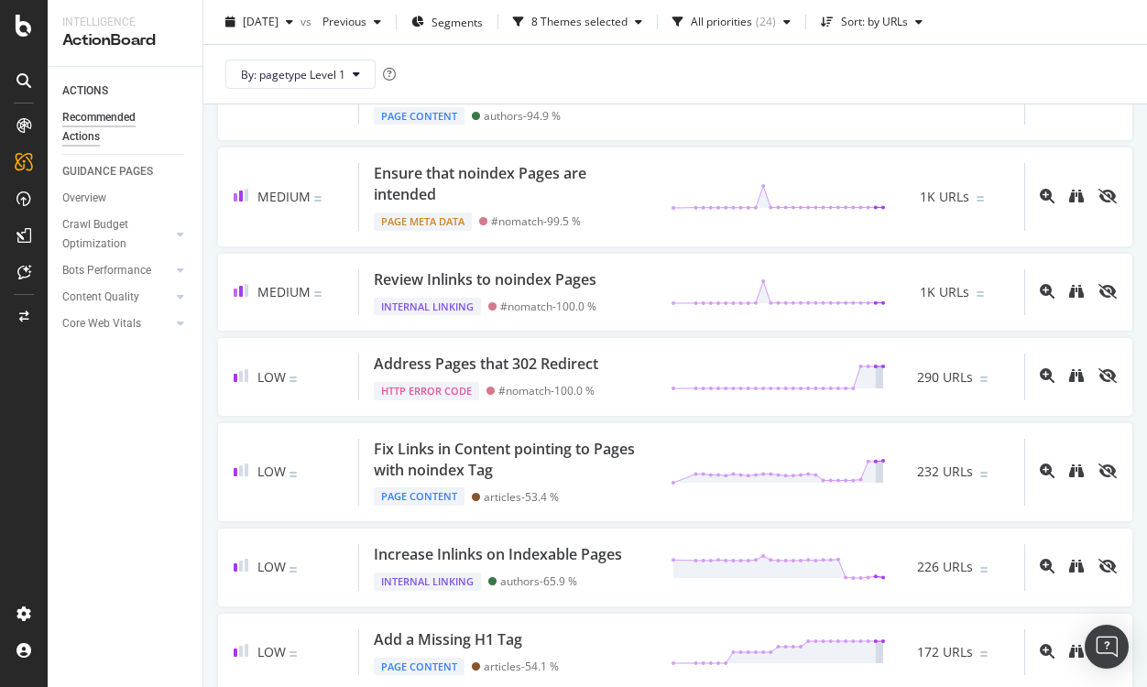
scroll to position [0, 0]
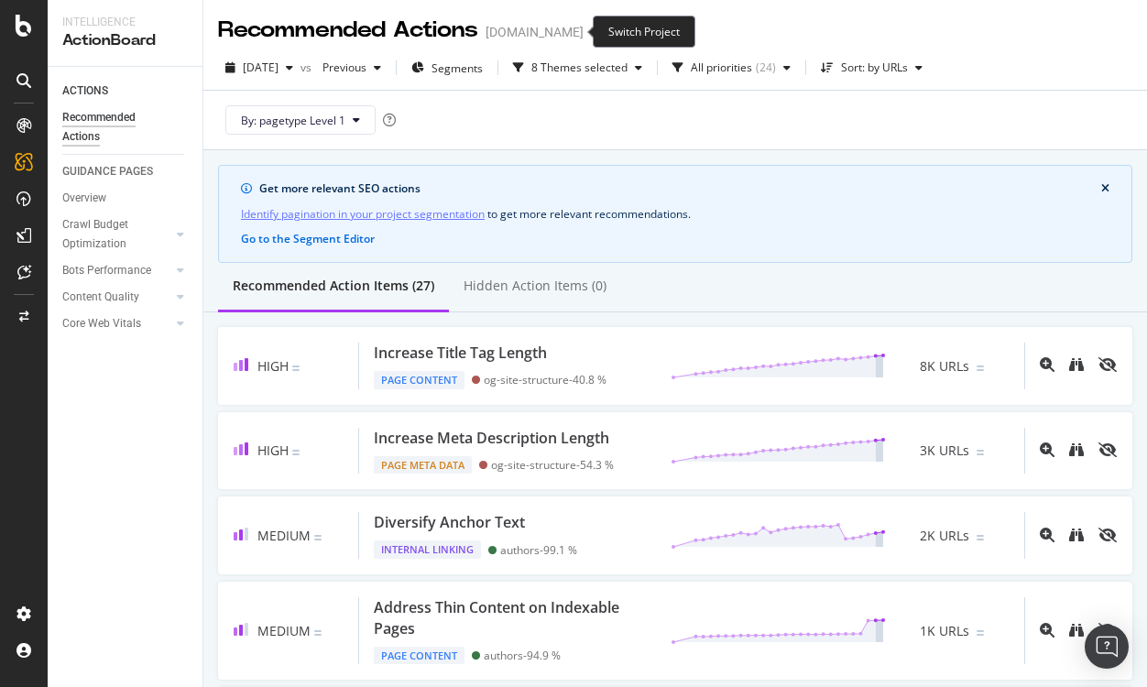
click at [591, 30] on icon "arrow-right-arrow-left" at bounding box center [596, 32] width 11 height 13
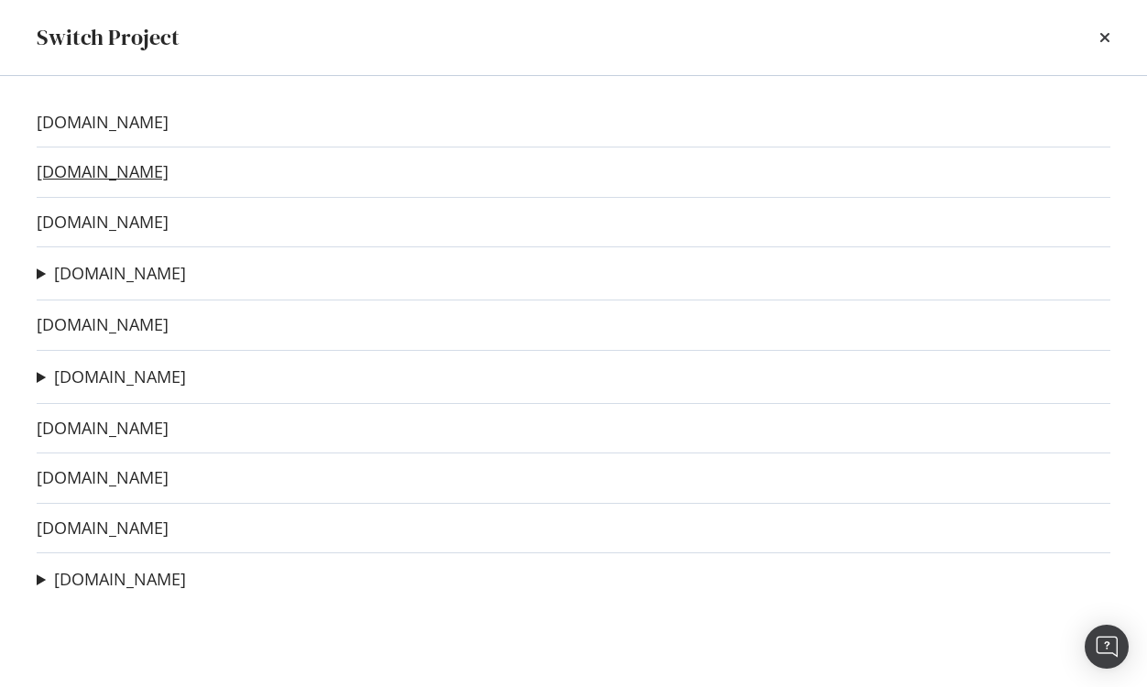
click at [49, 165] on link "[DOMAIN_NAME]" at bounding box center [103, 171] width 132 height 19
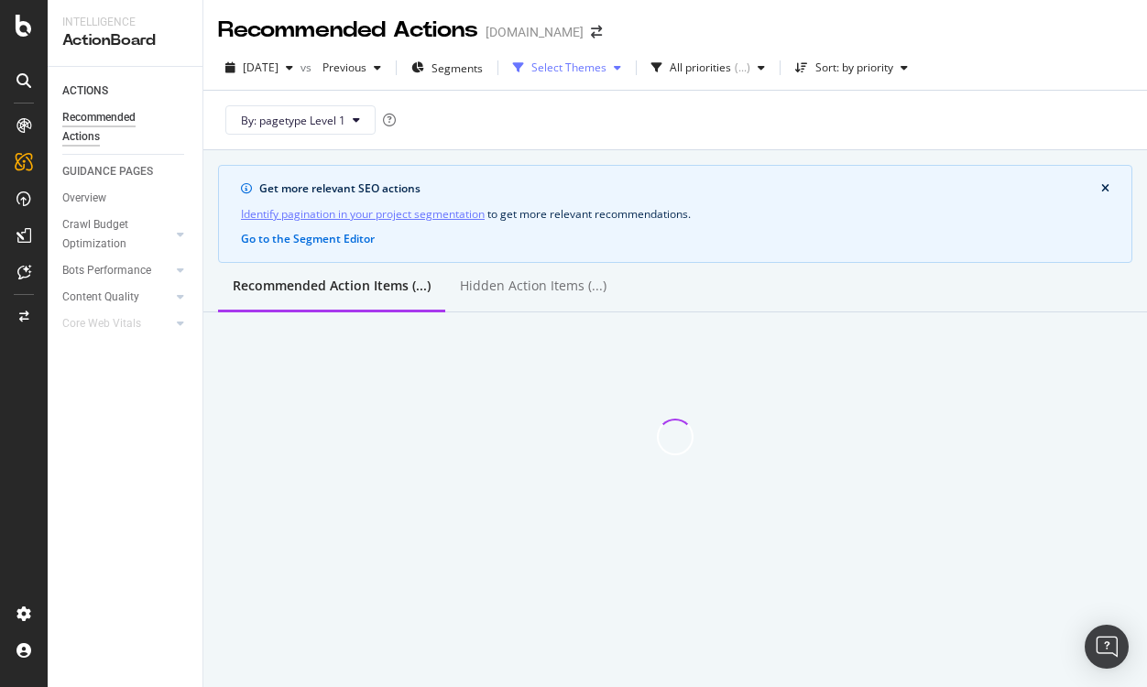
click at [602, 72] on div "Select Themes" at bounding box center [568, 67] width 75 height 11
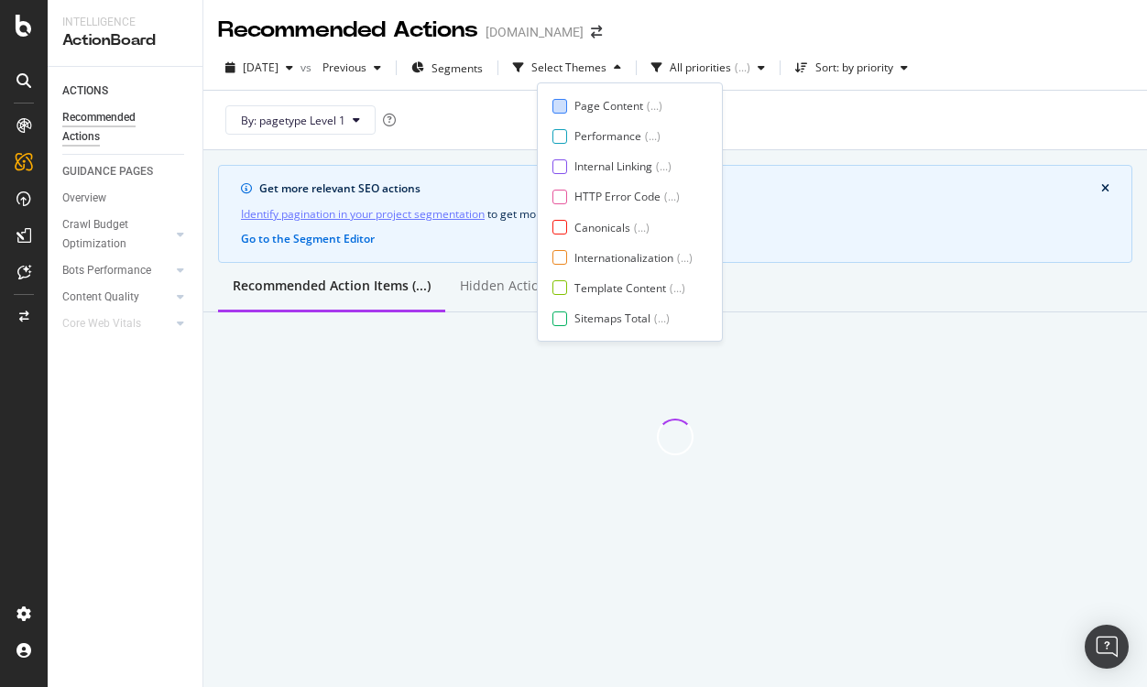
click at [595, 106] on div "Page Content" at bounding box center [608, 106] width 69 height 16
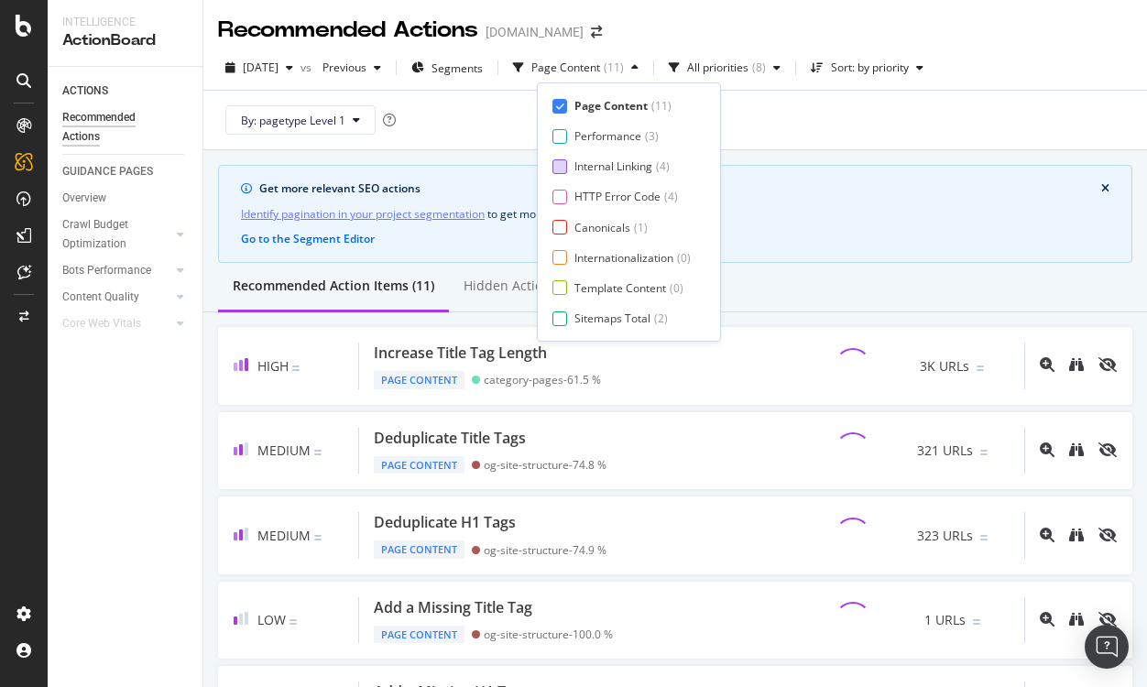
click at [585, 160] on div "Internal Linking" at bounding box center [613, 167] width 78 height 16
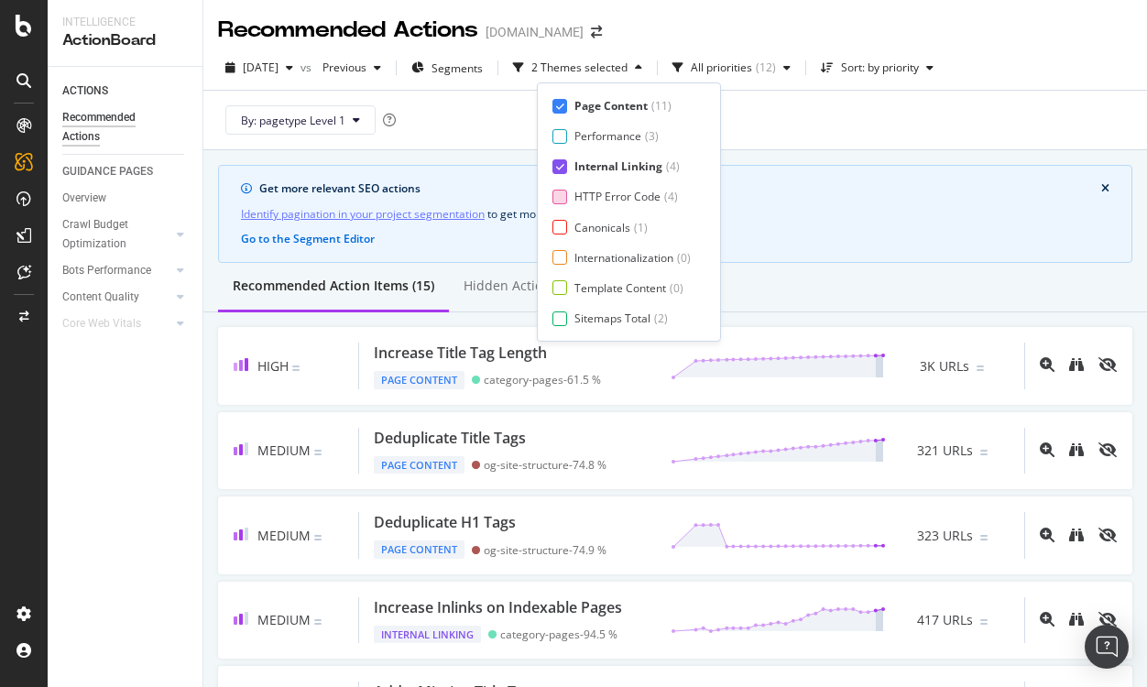
click at [580, 204] on div "HTTP Error Code" at bounding box center [617, 197] width 86 height 16
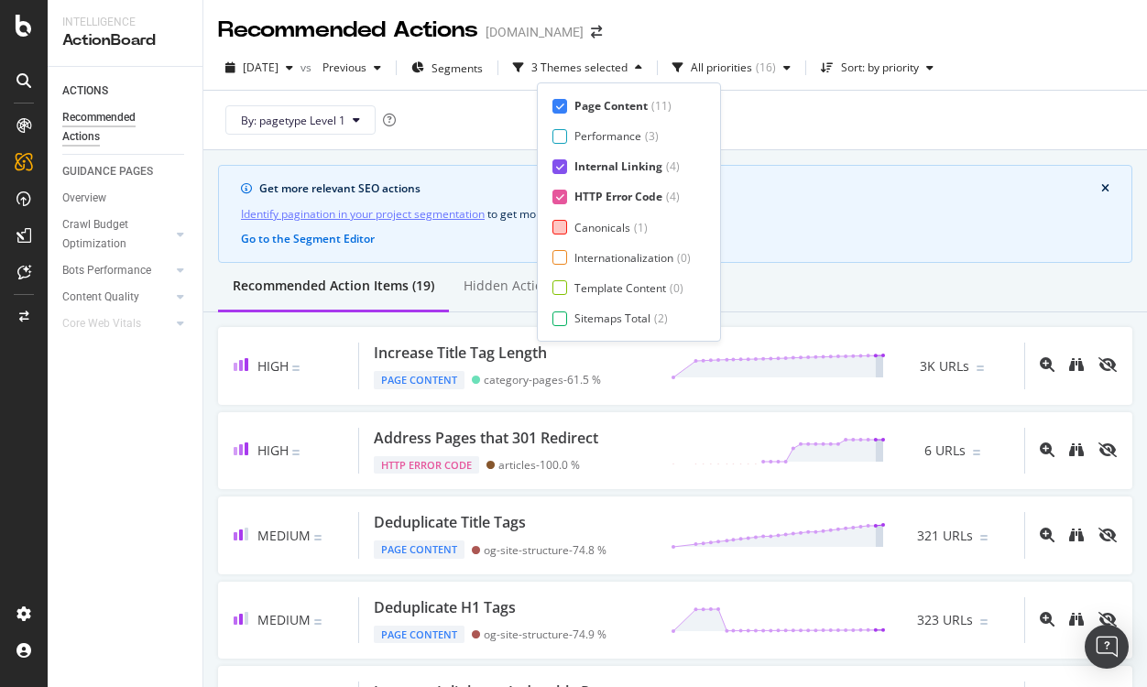
click at [579, 227] on div "Canonicals" at bounding box center [602, 228] width 56 height 16
click at [575, 254] on div "Internationalization" at bounding box center [623, 258] width 99 height 16
click at [571, 284] on div "Template Content ( 0 )" at bounding box center [626, 288] width 149 height 16
click at [570, 317] on div "Sitemaps Total ( 2 )" at bounding box center [626, 319] width 149 height 16
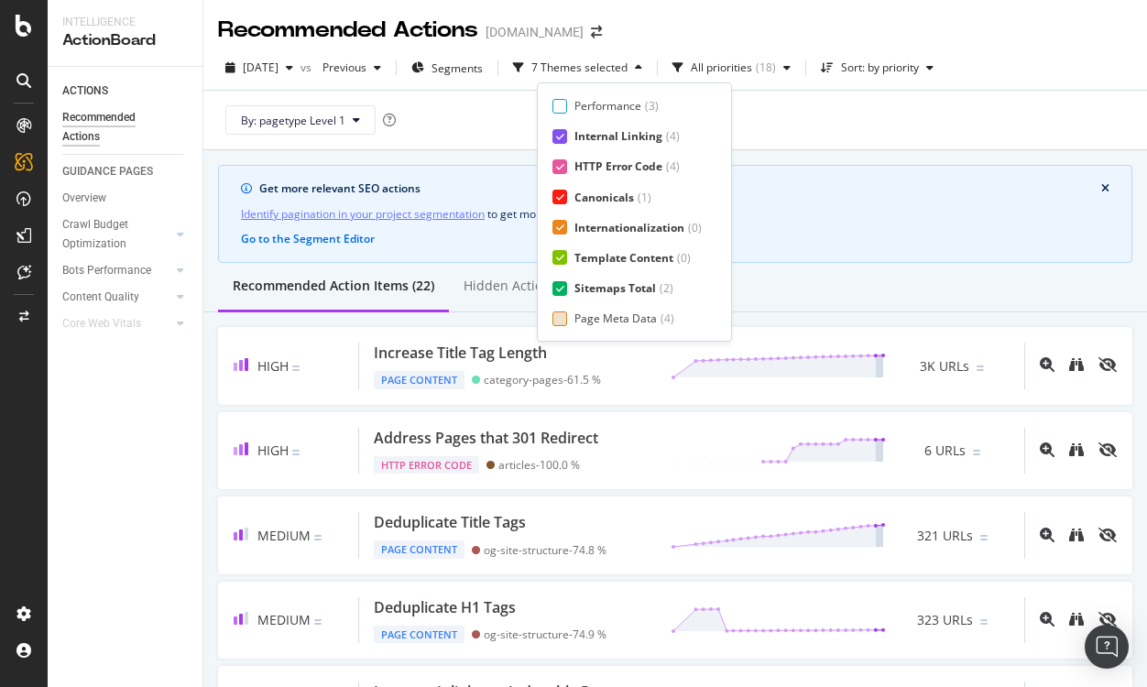
click at [607, 312] on div "Page Meta Data" at bounding box center [615, 319] width 82 height 16
click at [918, 62] on div "Sort: by priority" at bounding box center [880, 67] width 78 height 11
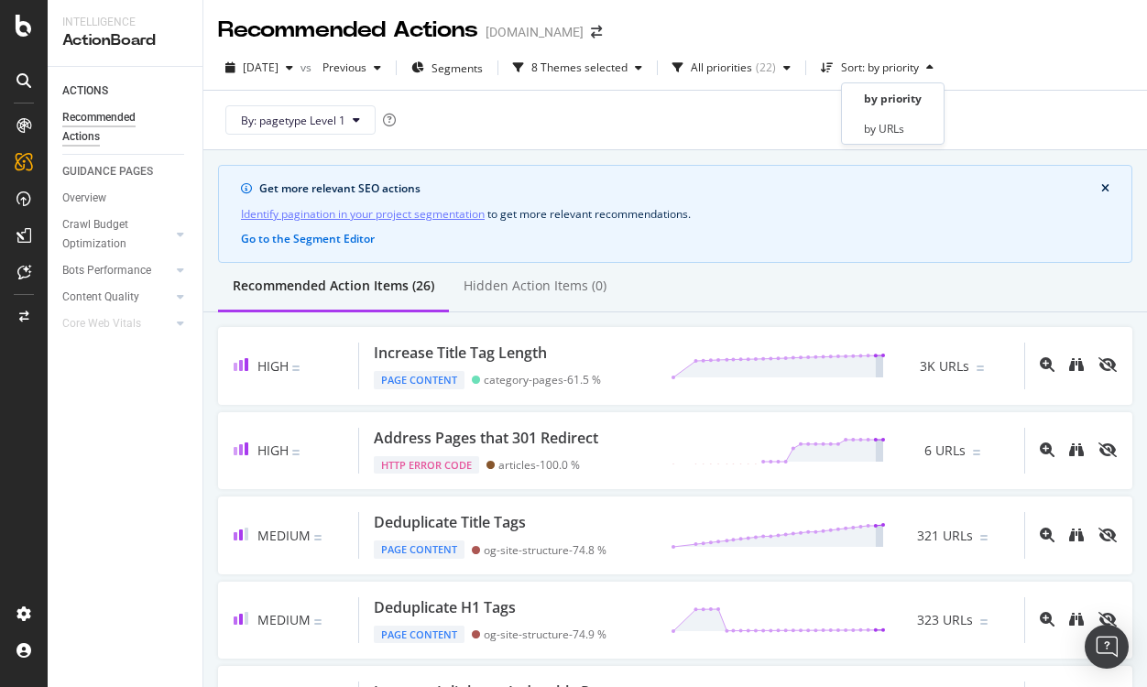
click at [894, 148] on div "By: pagetype Level 1" at bounding box center [675, 120] width 914 height 59
click at [907, 53] on button "Sort: by priority" at bounding box center [877, 67] width 127 height 29
click at [891, 125] on div "by URLs" at bounding box center [884, 129] width 40 height 16
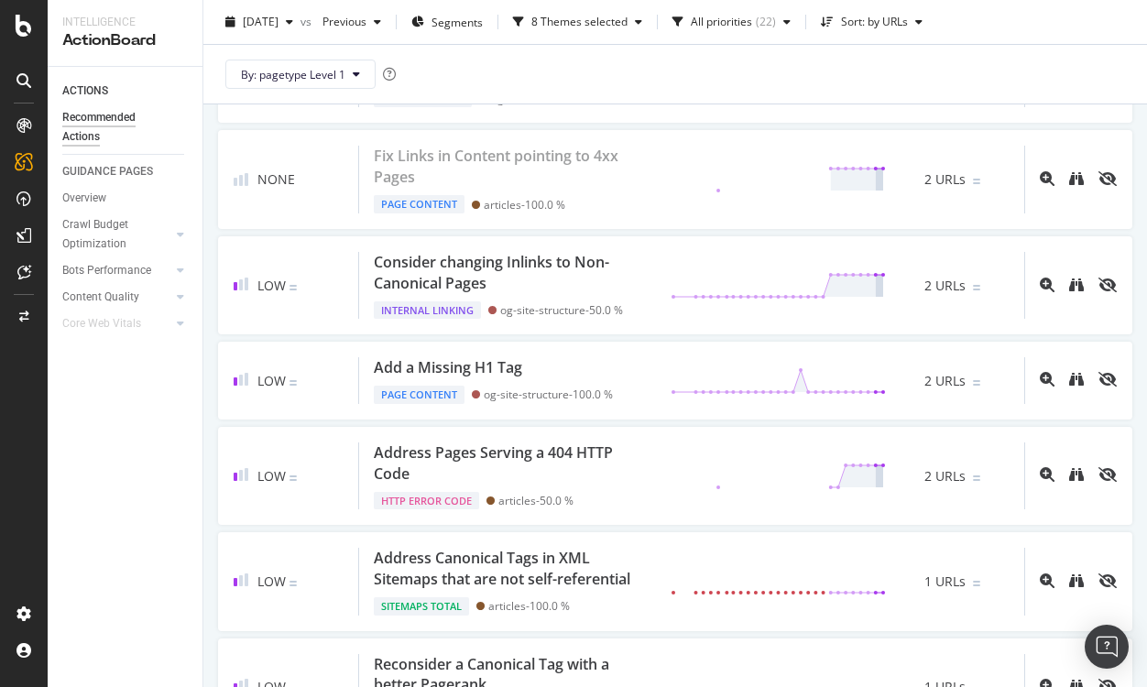
scroll to position [2188, 0]
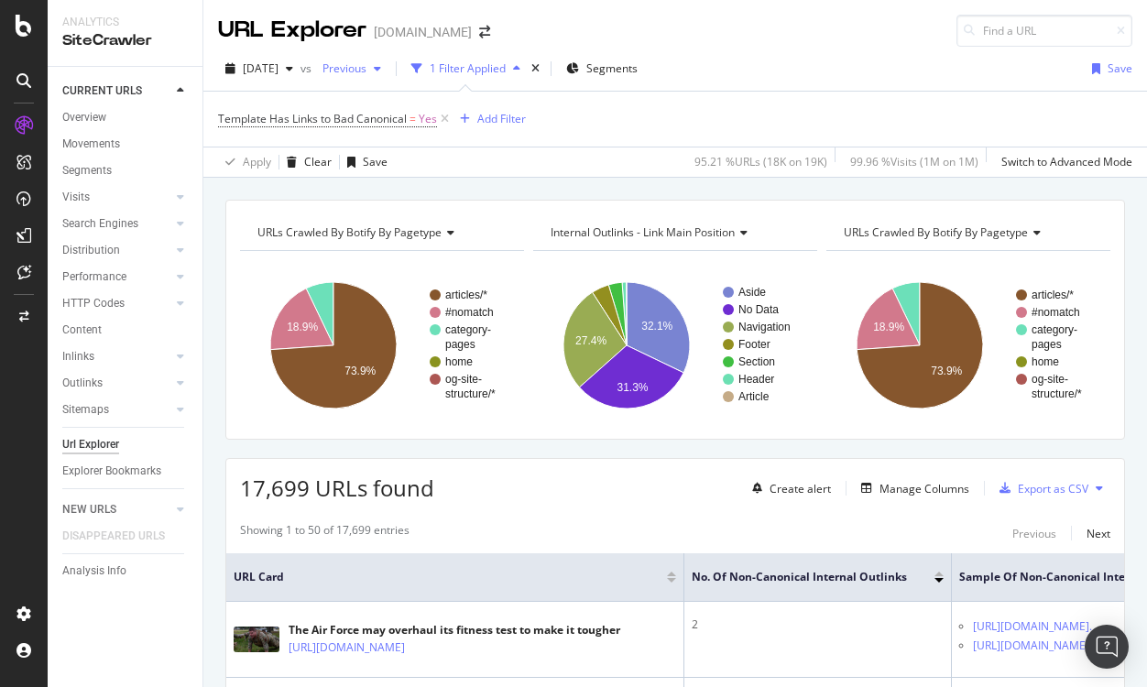
click at [388, 57] on div "Previous" at bounding box center [351, 68] width 73 height 27
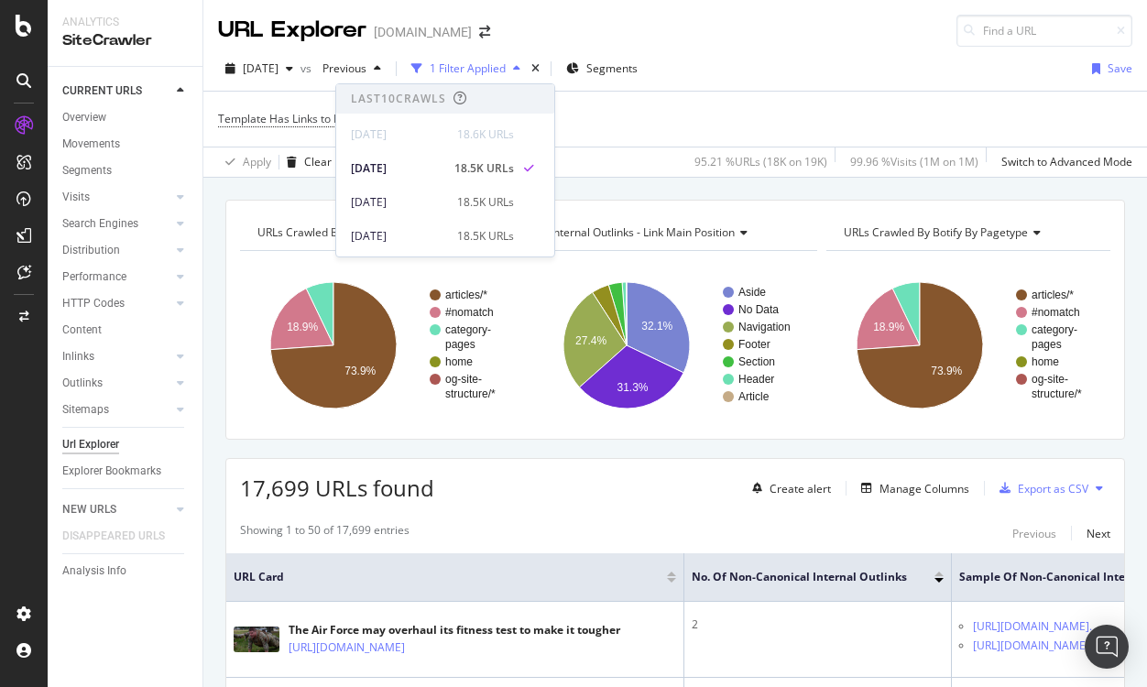
click at [638, 97] on div "Template Has Links to Bad Canonical = Yes Add Filter" at bounding box center [675, 119] width 914 height 55
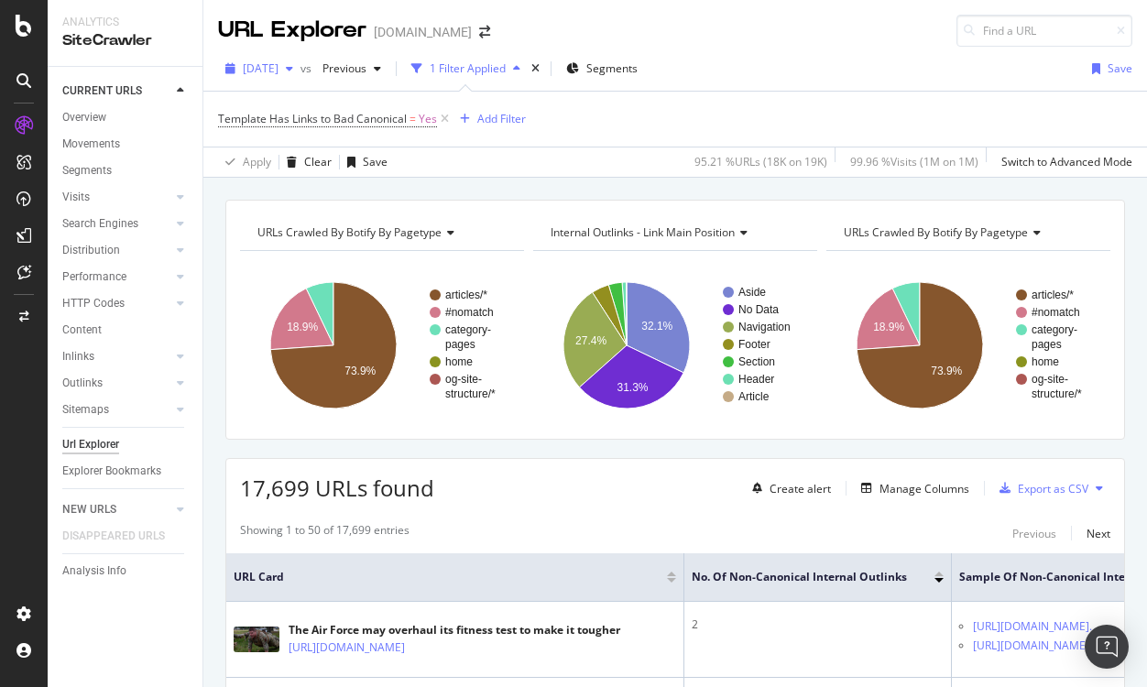
click at [279, 65] on span "[DATE]" at bounding box center [261, 68] width 36 height 16
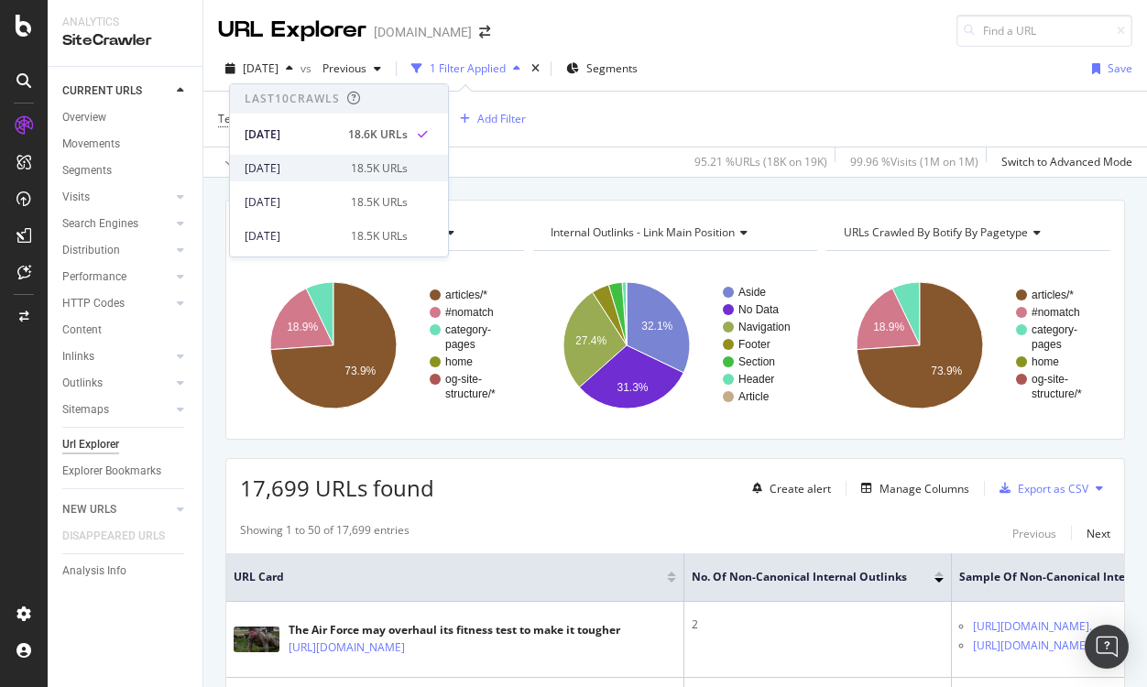
click at [286, 163] on div "[DATE]" at bounding box center [292, 168] width 95 height 16
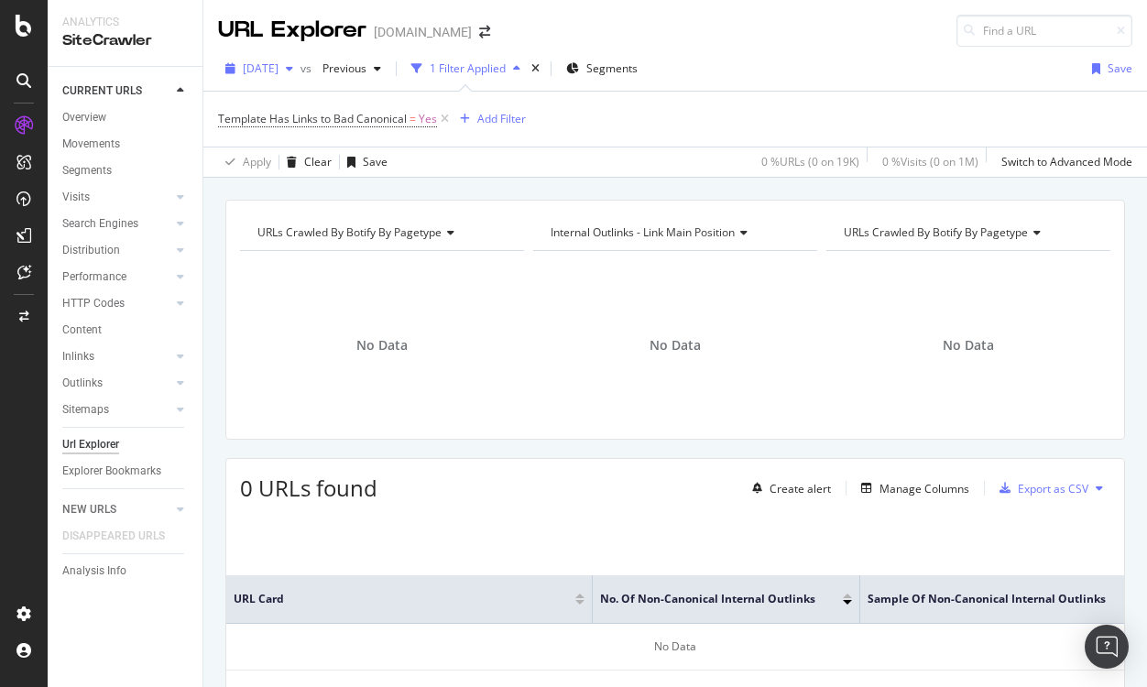
click at [279, 67] on span "[DATE]" at bounding box center [261, 68] width 36 height 16
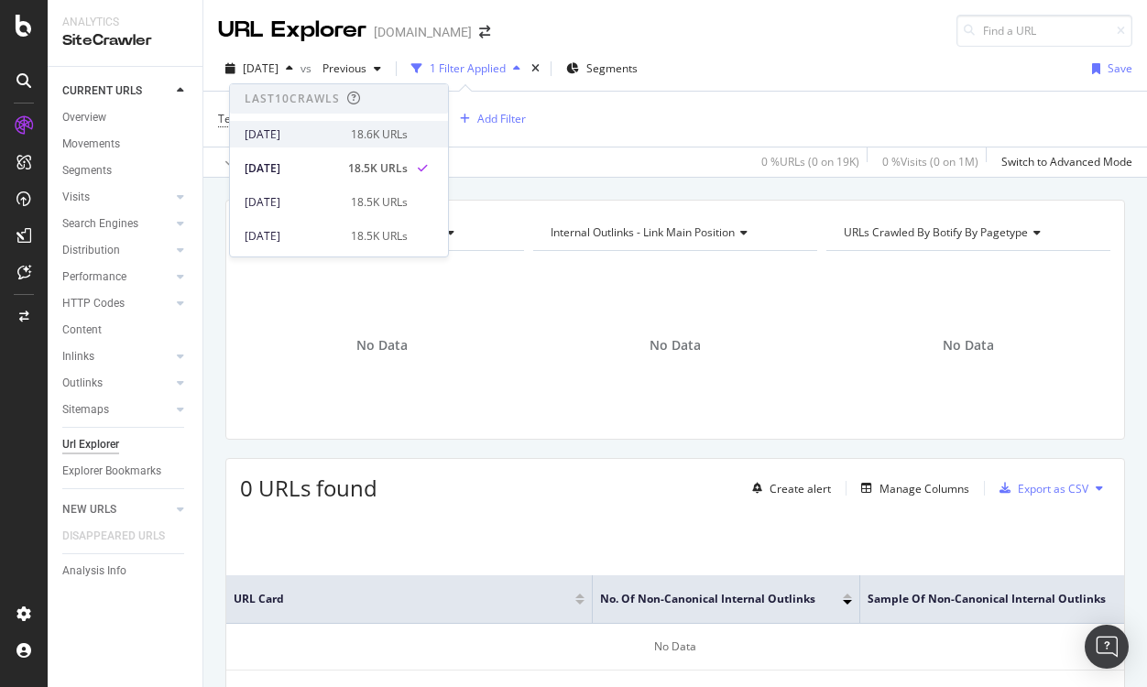
click at [312, 136] on div "[DATE]" at bounding box center [292, 134] width 95 height 16
